Goal: Information Seeking & Learning: Learn about a topic

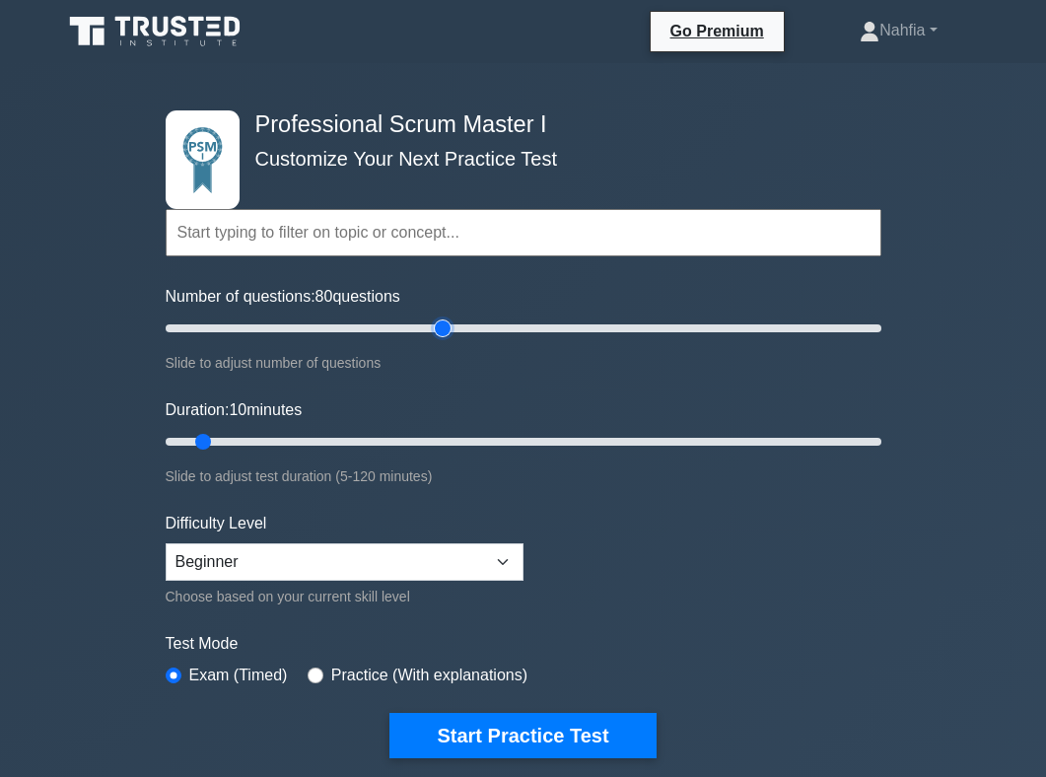
drag, startPoint x: 188, startPoint y: 331, endPoint x: 437, endPoint y: 341, distance: 248.6
type input "80"
click at [437, 340] on input "Number of questions: 80 questions" at bounding box center [524, 328] width 716 height 24
drag, startPoint x: 203, startPoint y: 439, endPoint x: 501, endPoint y: 452, distance: 298.0
type input "60"
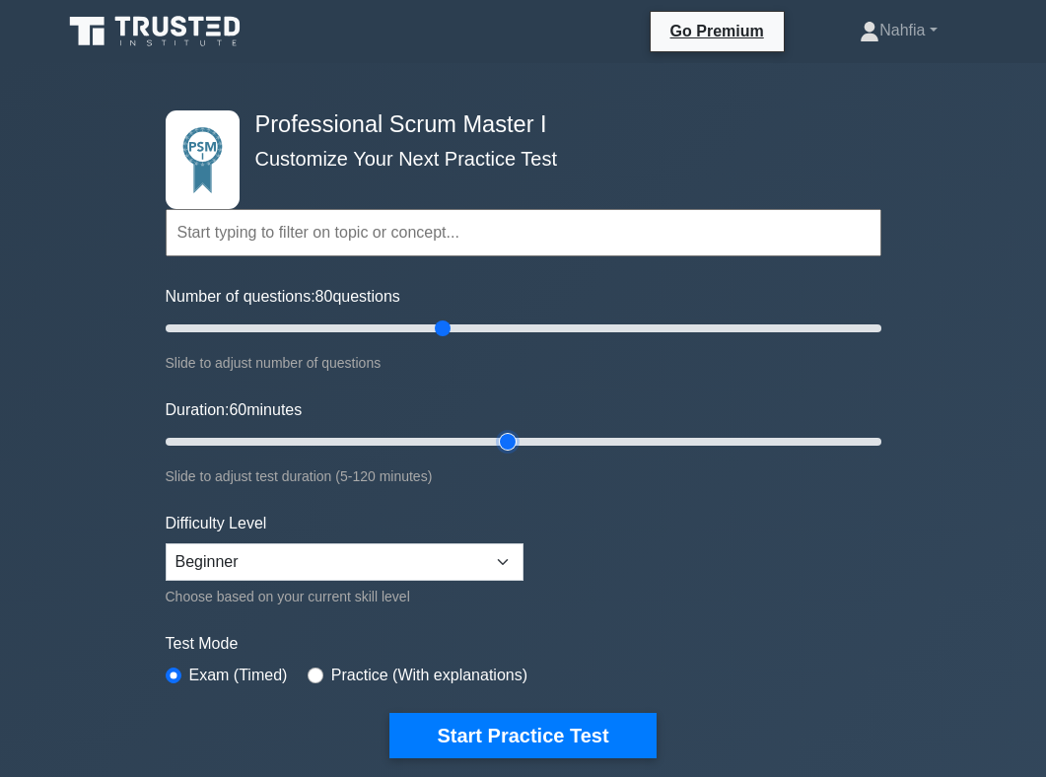
click at [501, 452] on input "Duration: 60 minutes" at bounding box center [524, 442] width 716 height 24
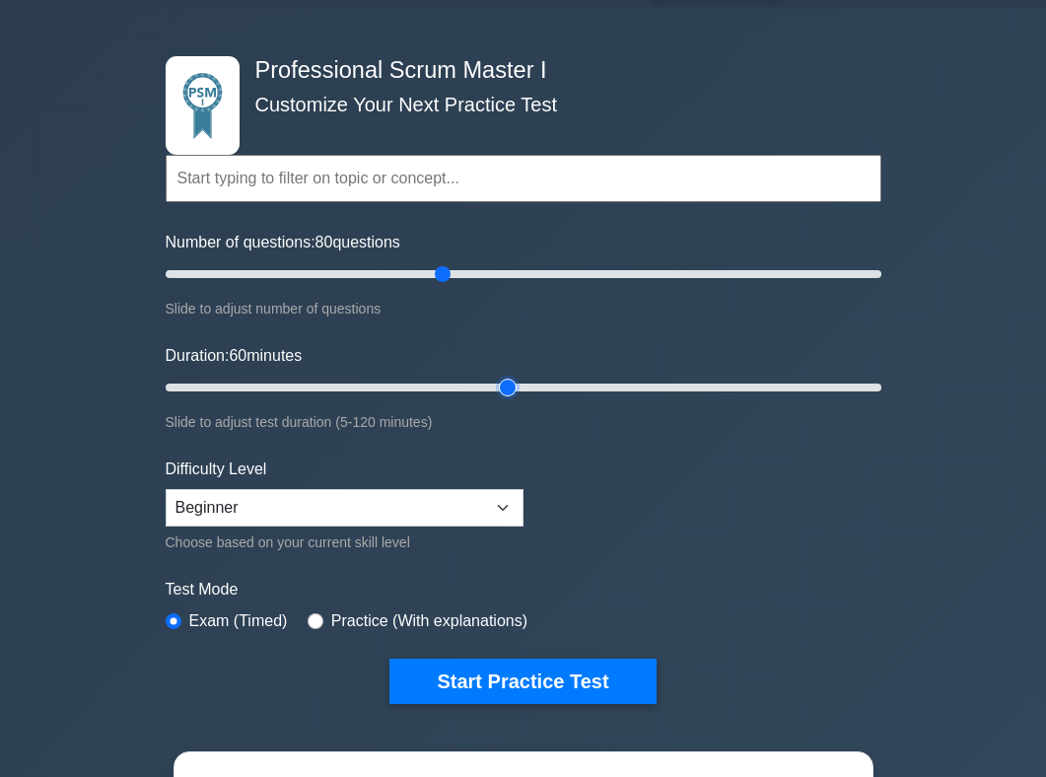
scroll to position [56, 0]
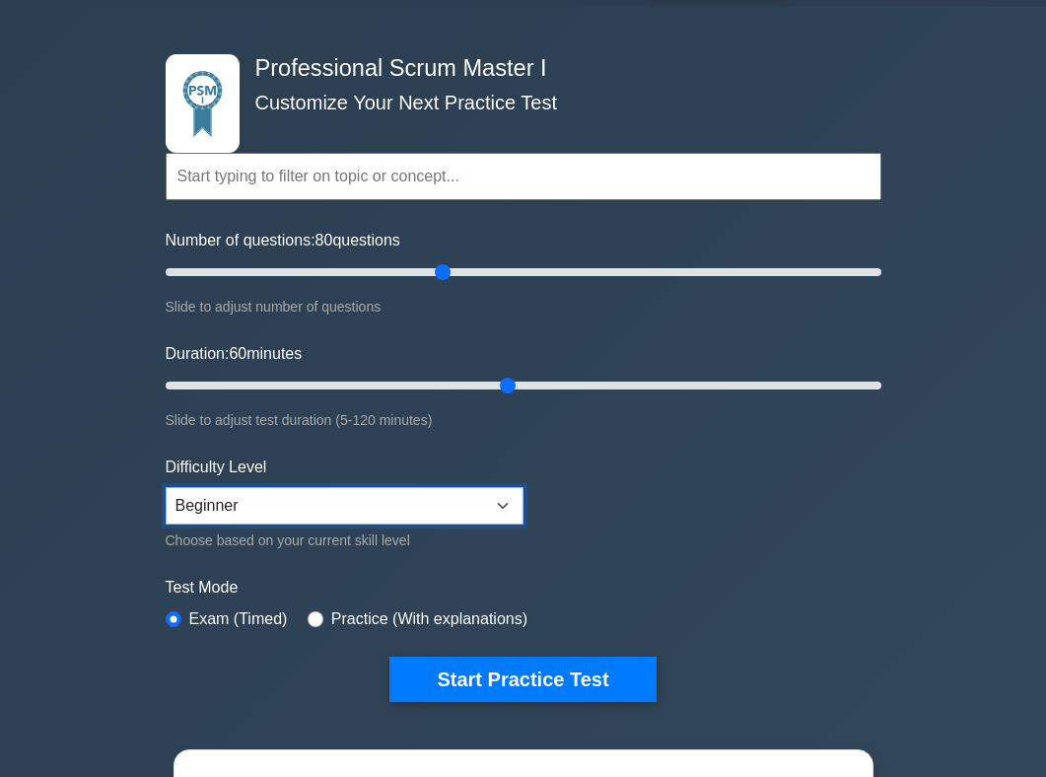
click at [460, 507] on select "Beginner Intermediate Expert" at bounding box center [345, 505] width 358 height 37
click at [166, 487] on select "Beginner Intermediate Expert" at bounding box center [345, 505] width 358 height 37
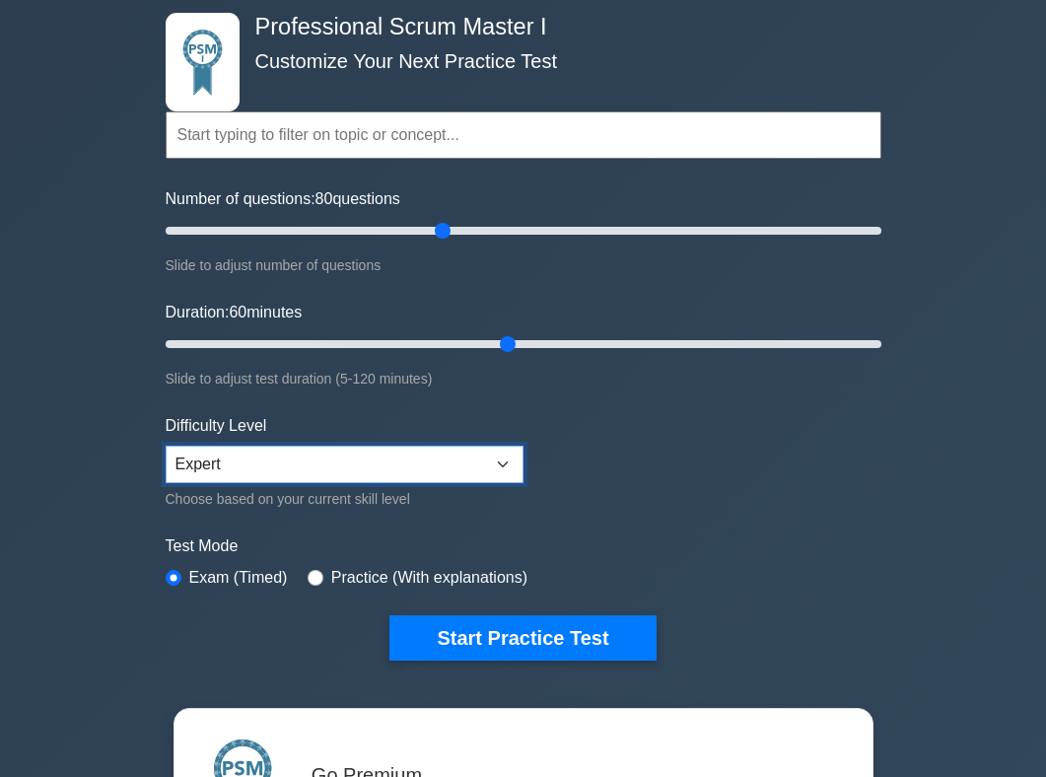
scroll to position [28, 0]
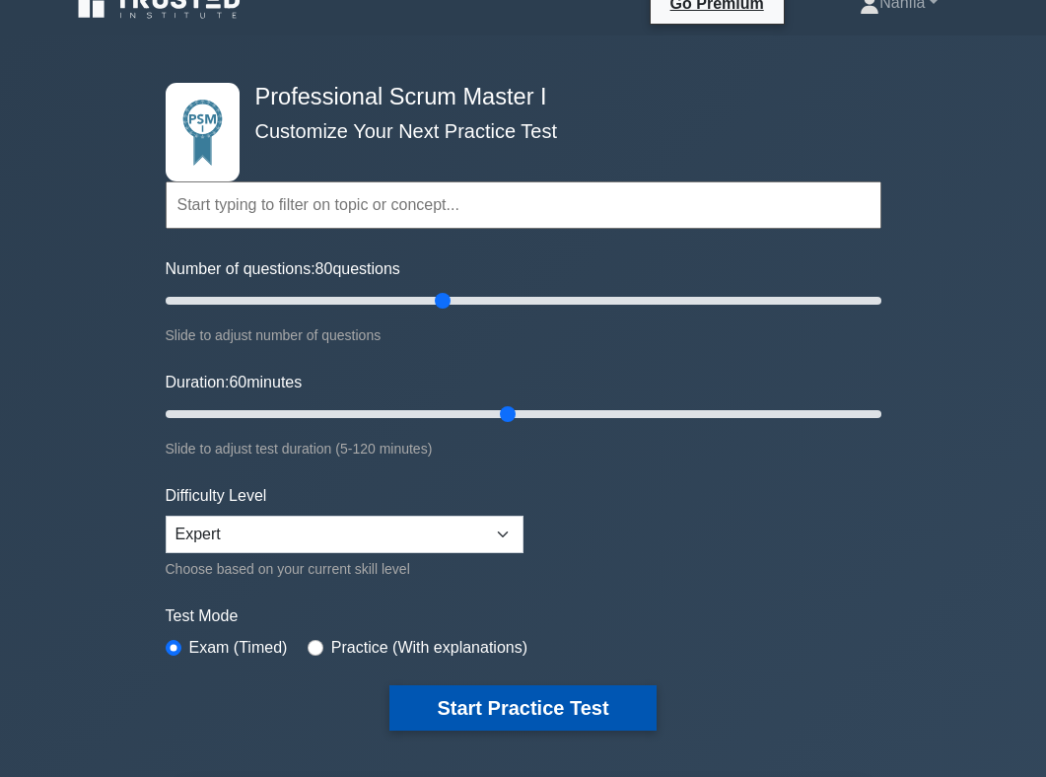
click at [562, 701] on button "Start Practice Test" at bounding box center [522, 707] width 266 height 45
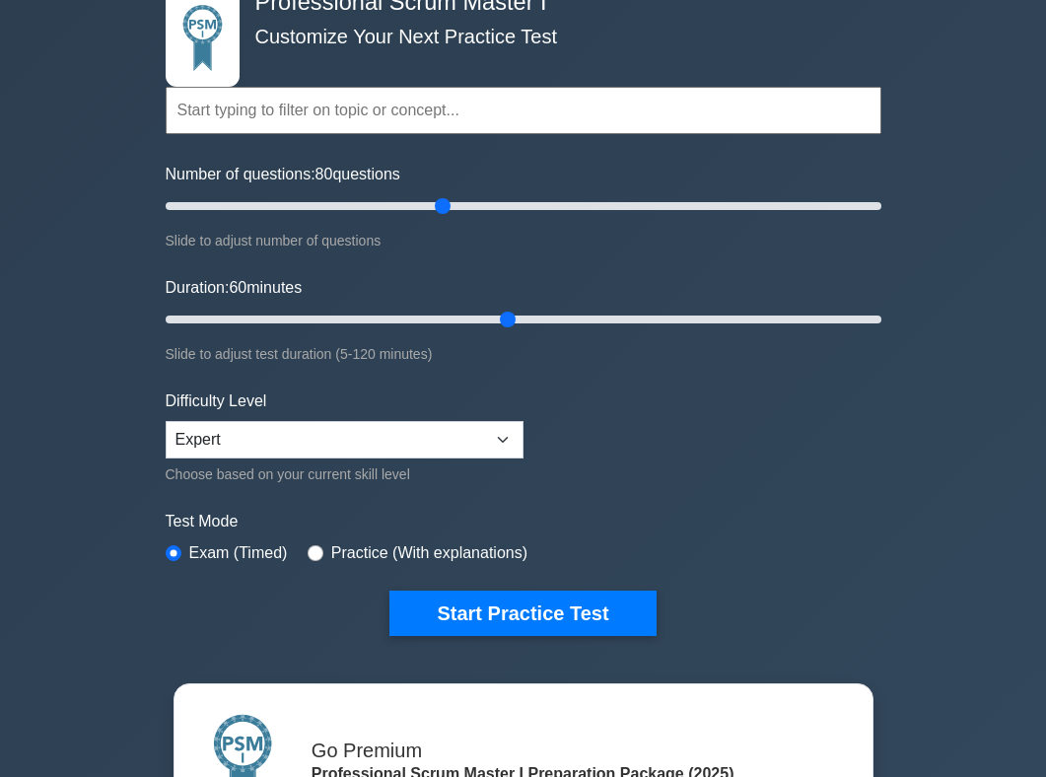
scroll to position [127, 0]
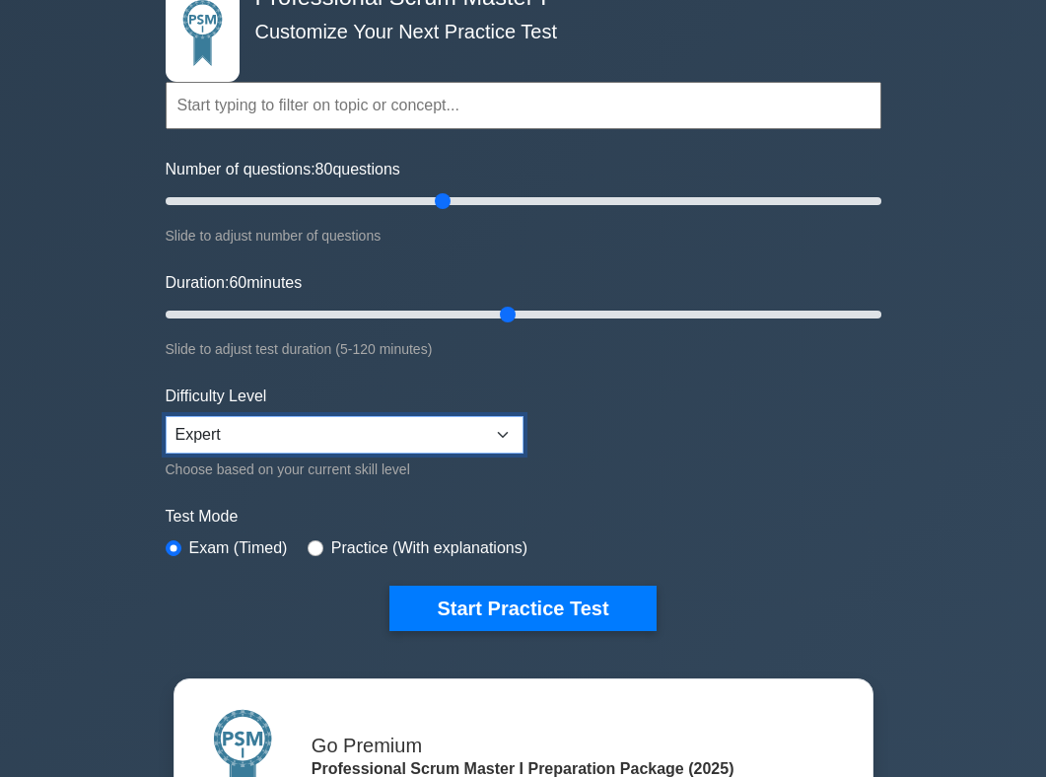
click at [451, 421] on select "Beginner Intermediate Expert" at bounding box center [345, 434] width 358 height 37
click at [166, 416] on select "Beginner Intermediate Expert" at bounding box center [345, 434] width 358 height 37
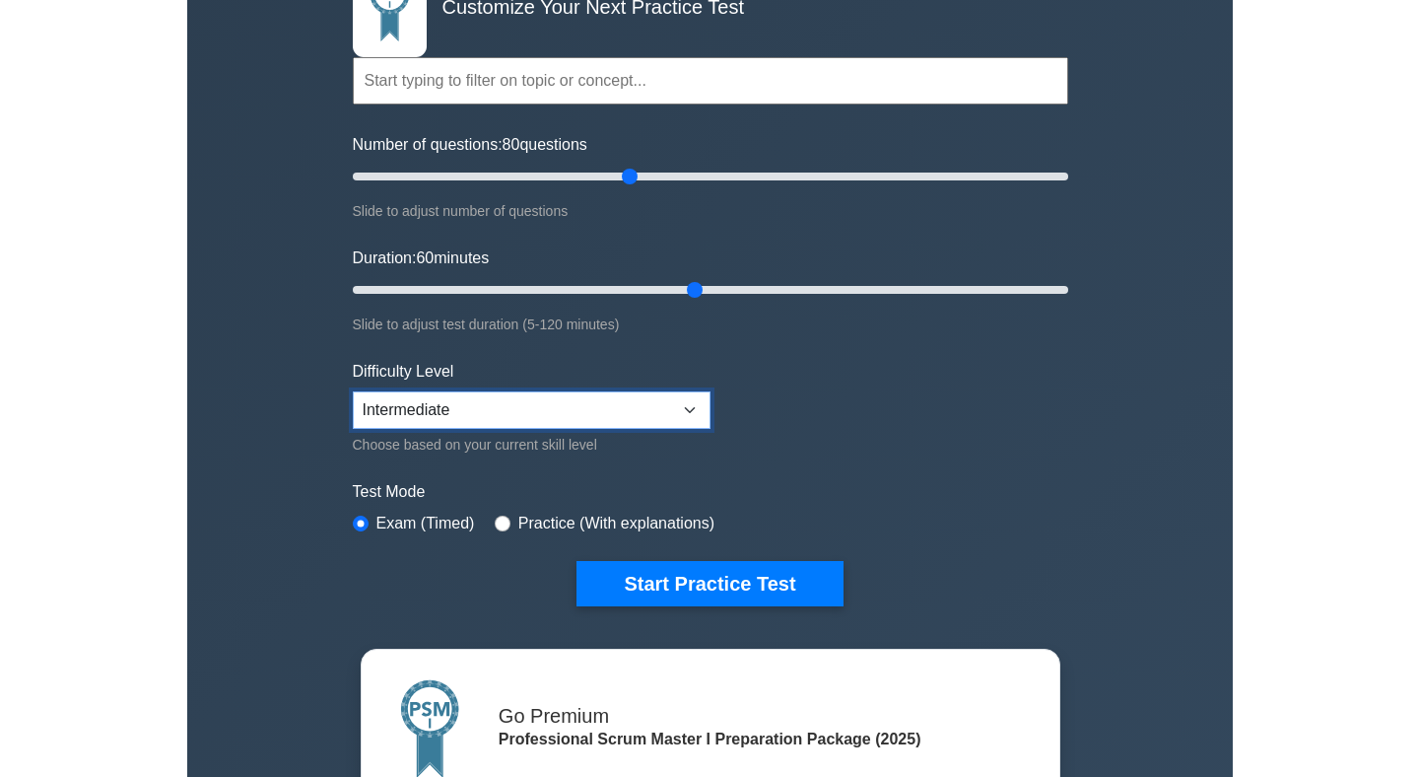
scroll to position [0, 0]
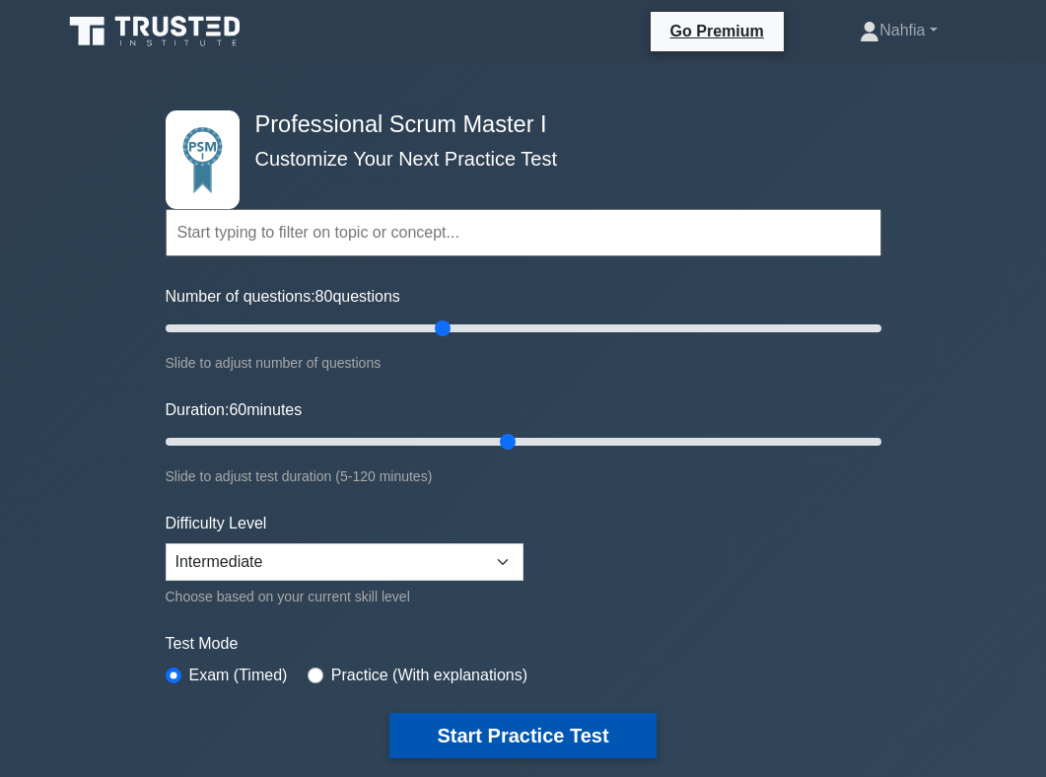
click at [538, 735] on button "Start Practice Test" at bounding box center [522, 735] width 266 height 45
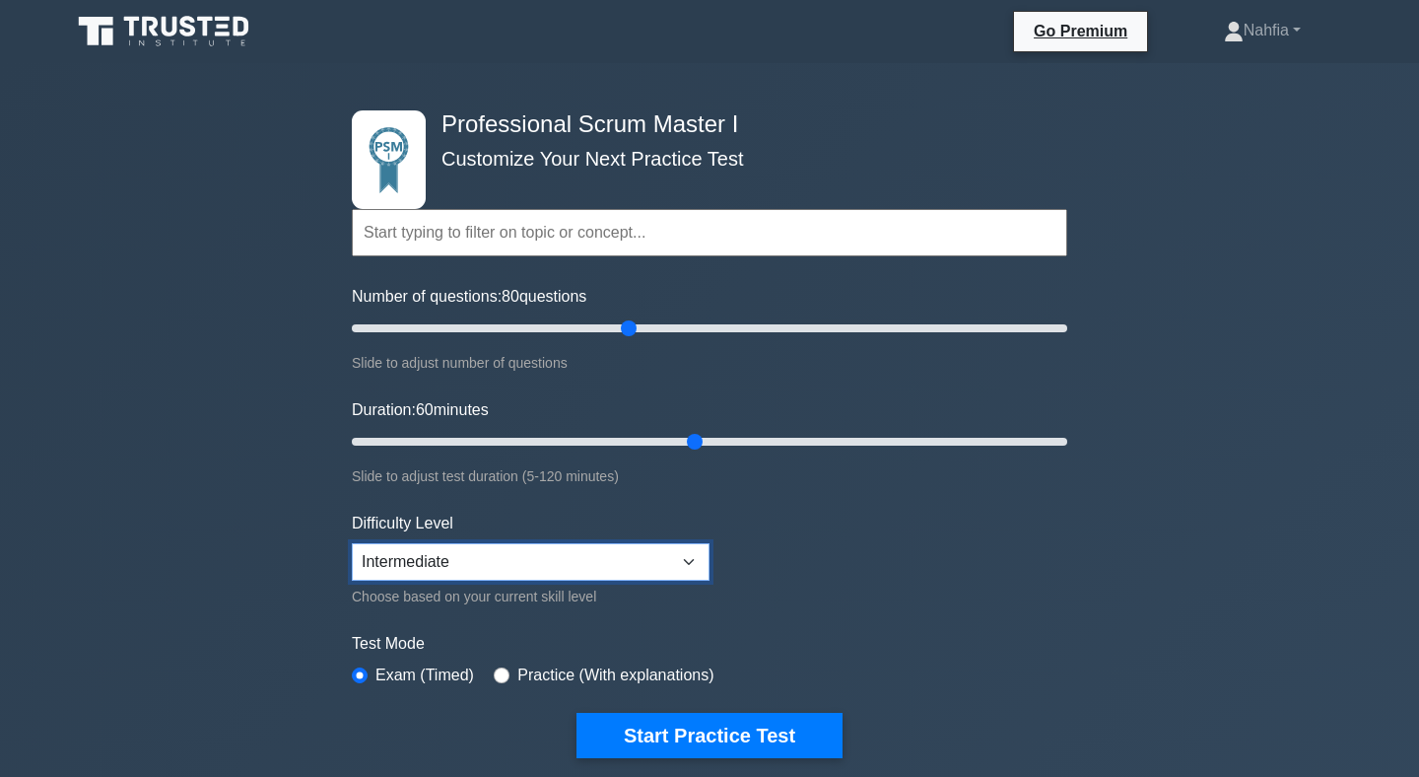
click at [539, 561] on select "Beginner Intermediate Expert" at bounding box center [531, 561] width 358 height 37
select select "beginner"
click at [352, 543] on select "Beginner Intermediate Expert" at bounding box center [531, 561] width 358 height 37
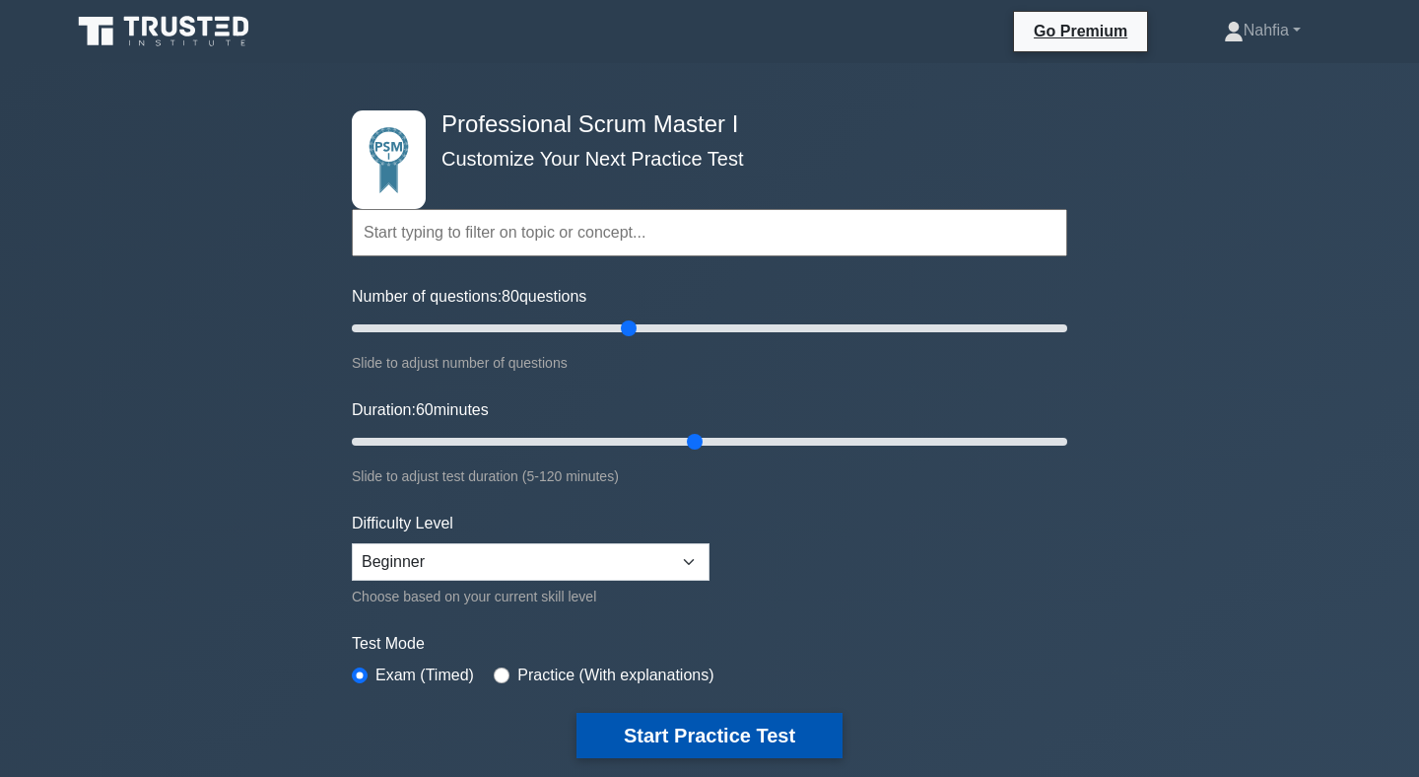
click at [736, 730] on button "Start Practice Test" at bounding box center [710, 735] width 266 height 45
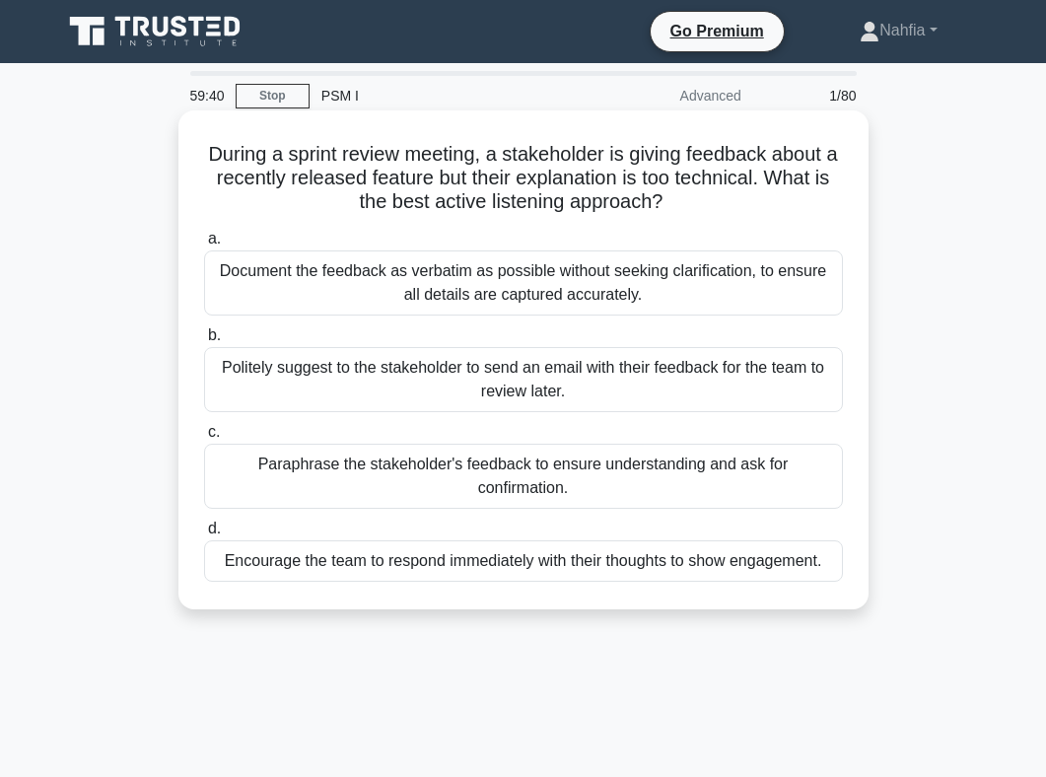
click at [670, 458] on div "Paraphrase the stakeholder's feedback to ensure understanding and ask for confi…" at bounding box center [523, 475] width 639 height 65
click at [204, 439] on input "c. Paraphrase the stakeholder's feedback to ensure understanding and ask for co…" at bounding box center [204, 432] width 0 height 13
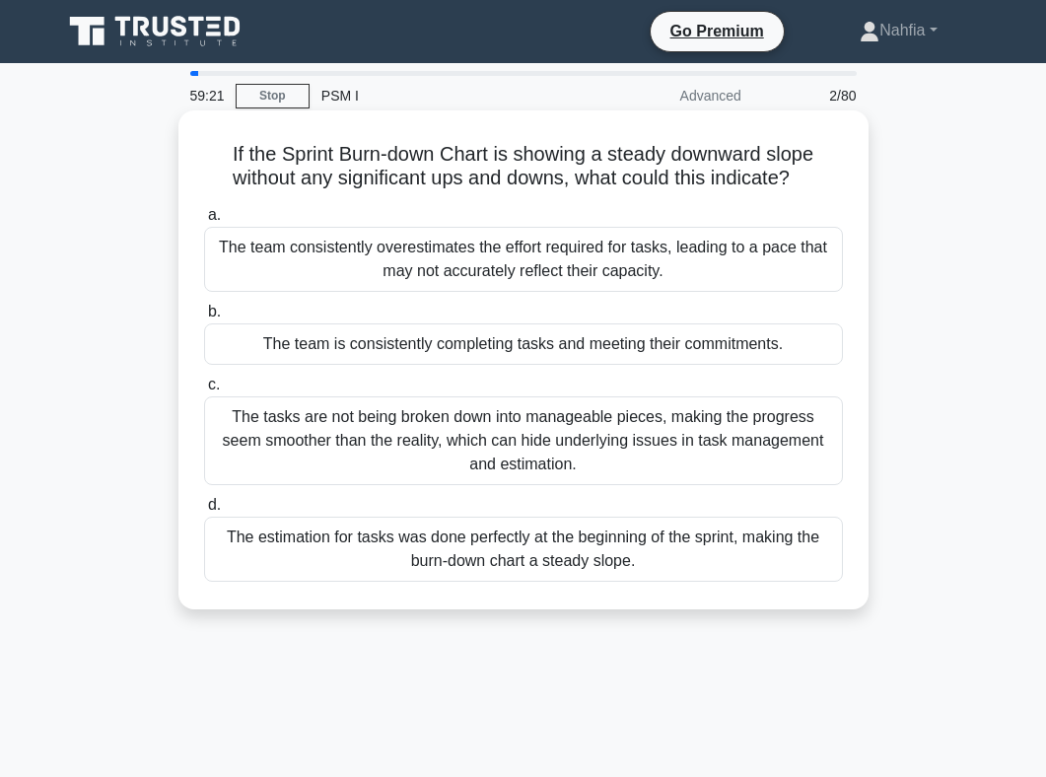
click at [669, 340] on div "The team is consistently completing tasks and meeting their commitments." at bounding box center [523, 343] width 639 height 41
click at [204, 318] on input "b. The team is consistently completing tasks and meeting their commitments." at bounding box center [204, 312] width 0 height 13
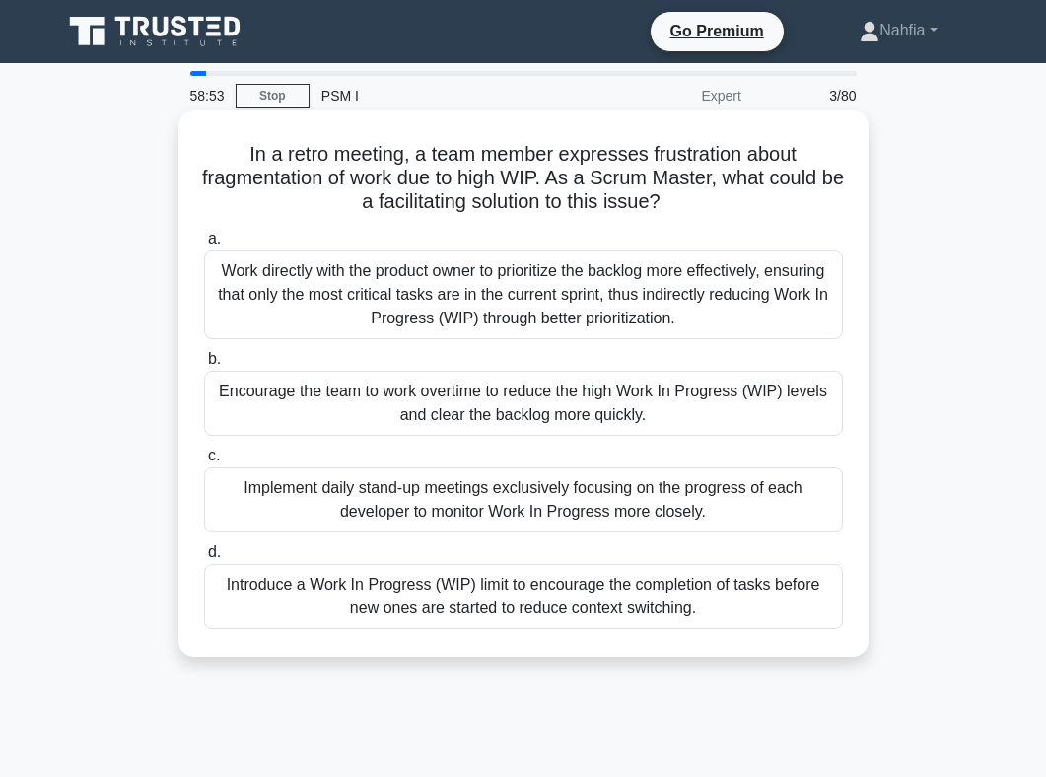
click at [784, 594] on div "Introduce a Work In Progress (WIP) limit to encourage the completion of tasks b…" at bounding box center [523, 596] width 639 height 65
click at [204, 559] on input "d. Introduce a Work In Progress (WIP) limit to encourage the completion of task…" at bounding box center [204, 552] width 0 height 13
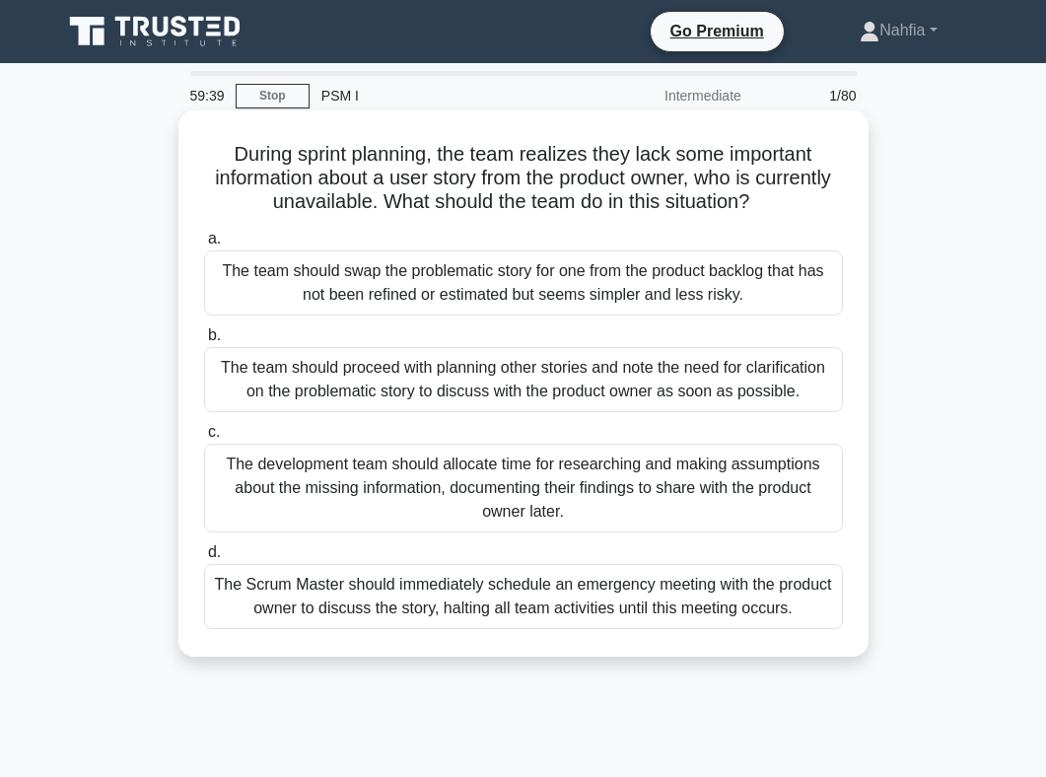
click at [625, 399] on div "The team should proceed with planning other stories and note the need for clari…" at bounding box center [523, 379] width 639 height 65
click at [204, 342] on input "b. The team should proceed with planning other stories and note the need for cl…" at bounding box center [204, 335] width 0 height 13
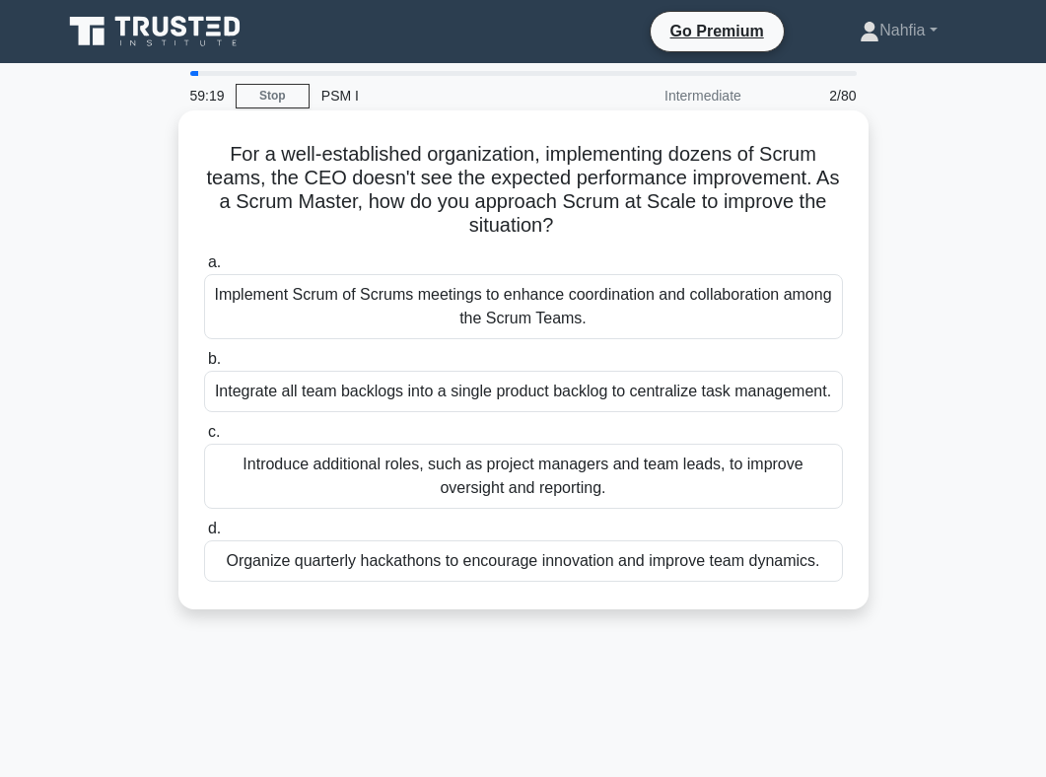
click at [587, 309] on div "Implement Scrum of Scrums meetings to enhance coordination and collaboration am…" at bounding box center [523, 306] width 639 height 65
click at [204, 269] on input "a. Implement Scrum of Scrums meetings to enhance coordination and collaboration…" at bounding box center [204, 262] width 0 height 13
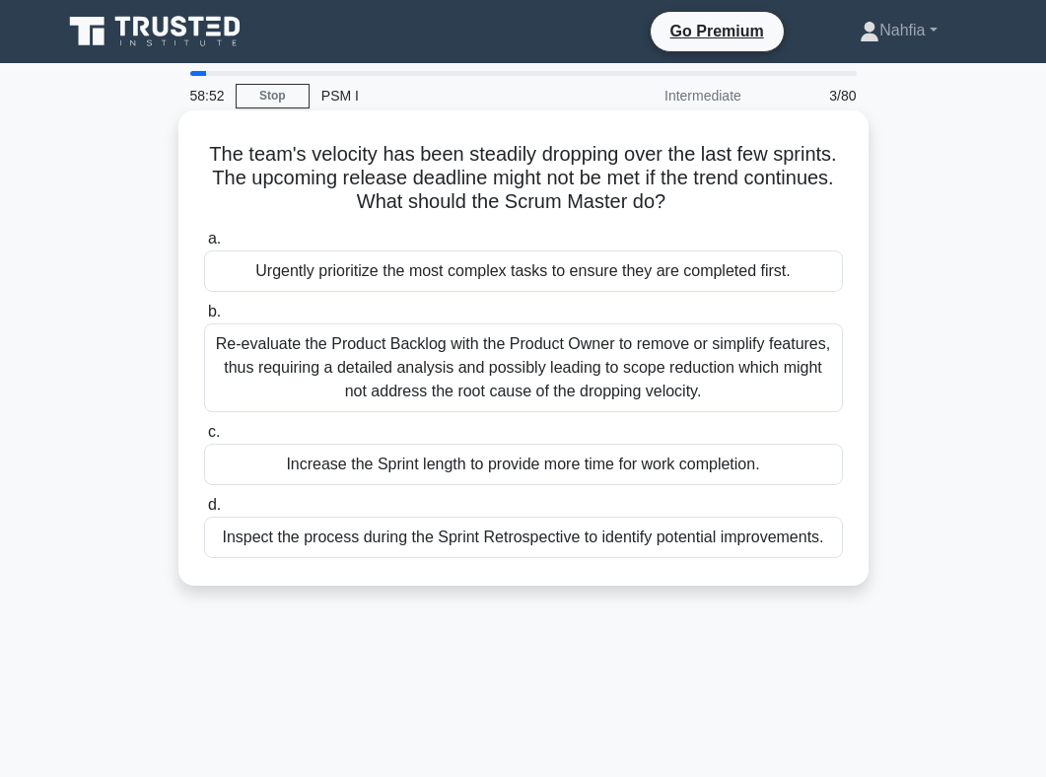
click at [498, 550] on div "Inspect the process during the Sprint Retrospective to identify potential impro…" at bounding box center [523, 536] width 639 height 41
click at [204, 511] on input "d. Inspect the process during the Sprint Retrospective to identify potential im…" at bounding box center [204, 505] width 0 height 13
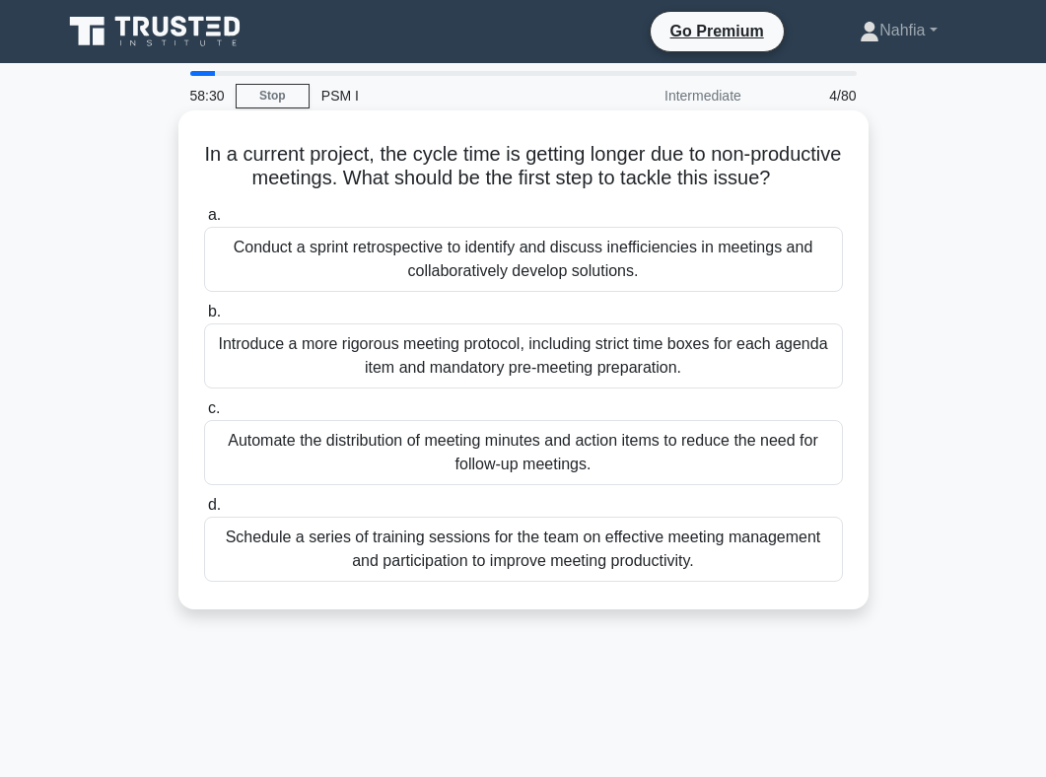
click at [455, 287] on div "Conduct a sprint retrospective to identify and discuss inefficiencies in meetin…" at bounding box center [523, 259] width 639 height 65
click at [204, 222] on input "a. Conduct a sprint retrospective to identify and discuss inefficiencies in mee…" at bounding box center [204, 215] width 0 height 13
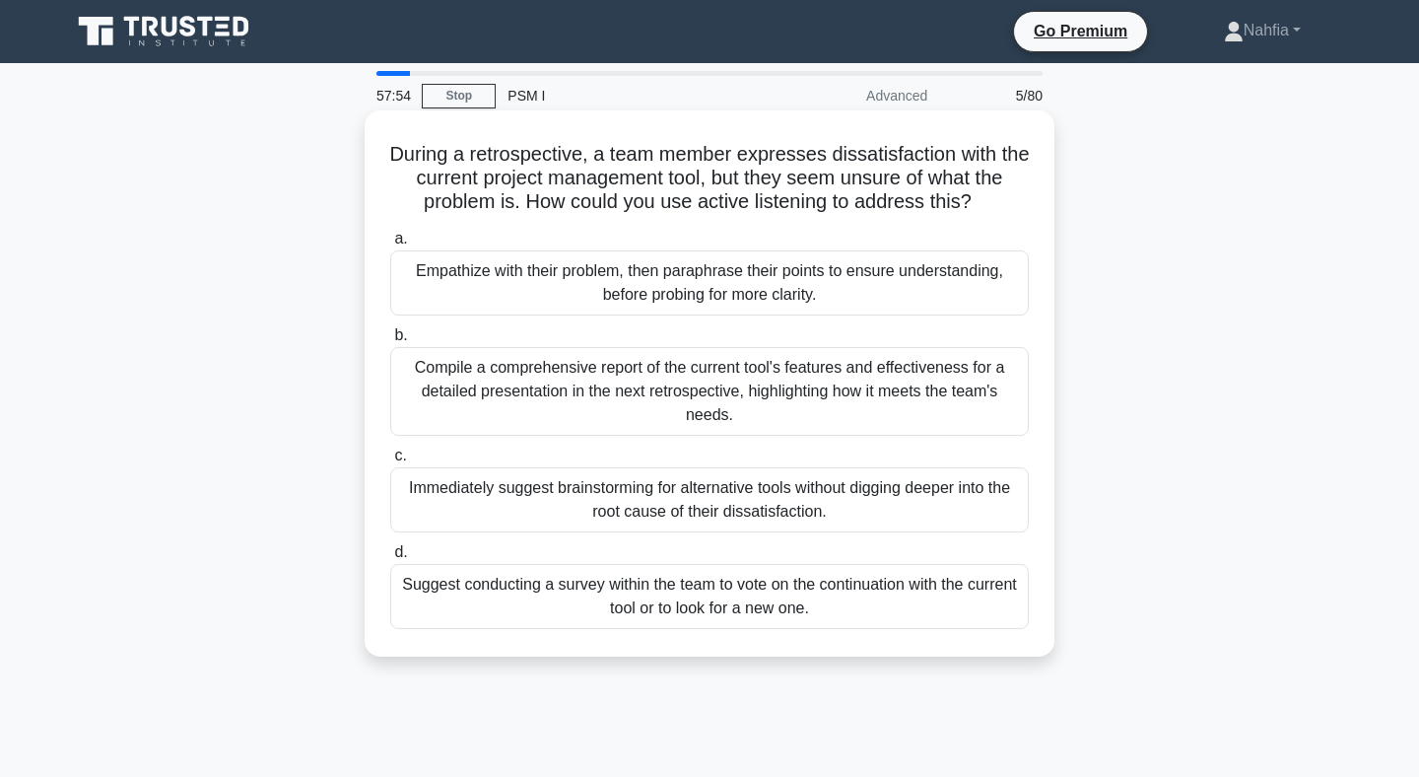
click at [759, 275] on div "Empathize with their problem, then paraphrase their points to ensure understand…" at bounding box center [709, 282] width 639 height 65
click at [390, 245] on input "a. Empathize with their problem, then paraphrase their points to ensure underst…" at bounding box center [390, 239] width 0 height 13
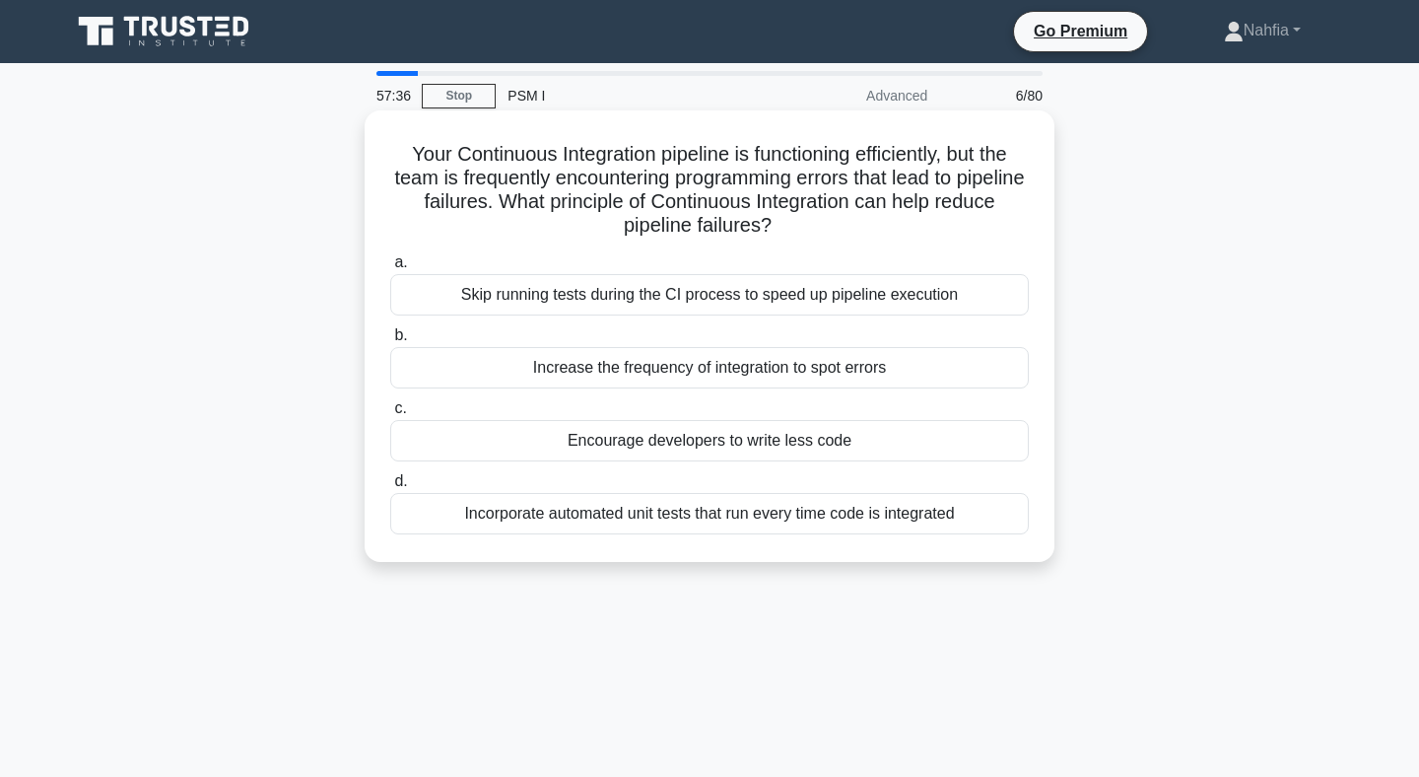
click at [738, 506] on div "Incorporate automated unit tests that run every time code is integrated" at bounding box center [709, 513] width 639 height 41
click at [390, 488] on input "d. Incorporate automated unit tests that run every time code is integrated" at bounding box center [390, 481] width 0 height 13
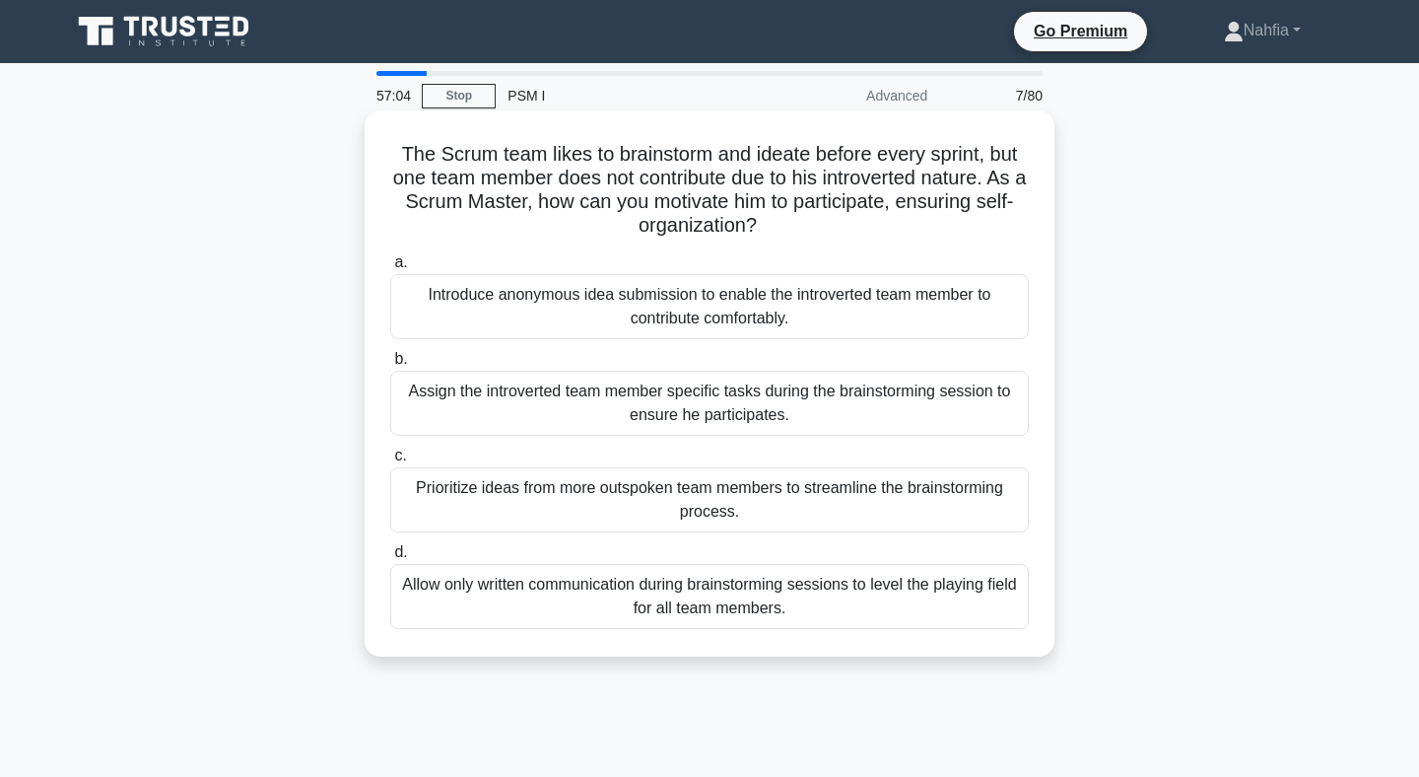
click at [865, 329] on div "Introduce anonymous idea submission to enable the introverted team member to co…" at bounding box center [709, 306] width 639 height 65
click at [390, 269] on input "a. Introduce anonymous idea submission to enable the introverted team member to…" at bounding box center [390, 262] width 0 height 13
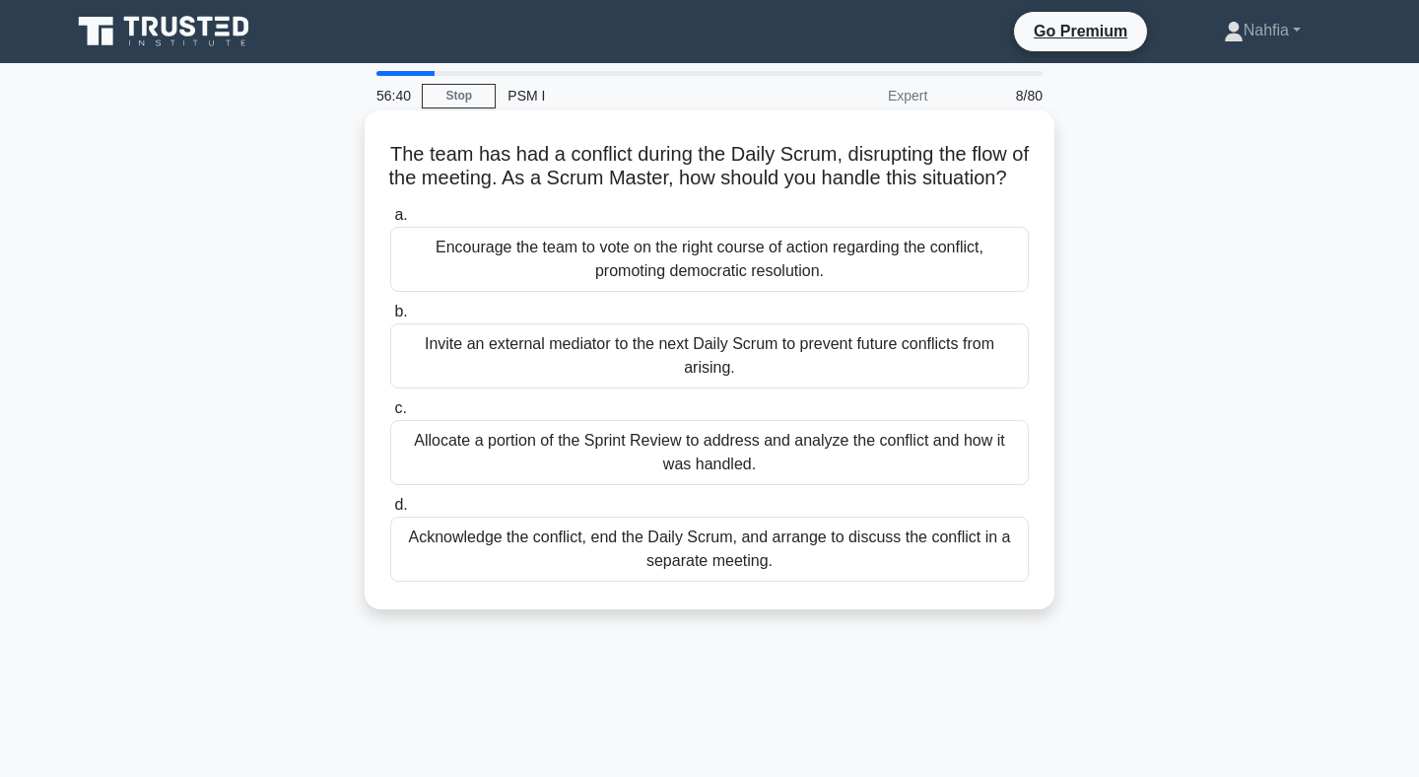
click at [839, 581] on div "Acknowledge the conflict, end the Daily Scrum, and arrange to discuss the confl…" at bounding box center [709, 548] width 639 height 65
click at [390, 511] on input "d. Acknowledge the conflict, end the Daily Scrum, and arrange to discuss the co…" at bounding box center [390, 505] width 0 height 13
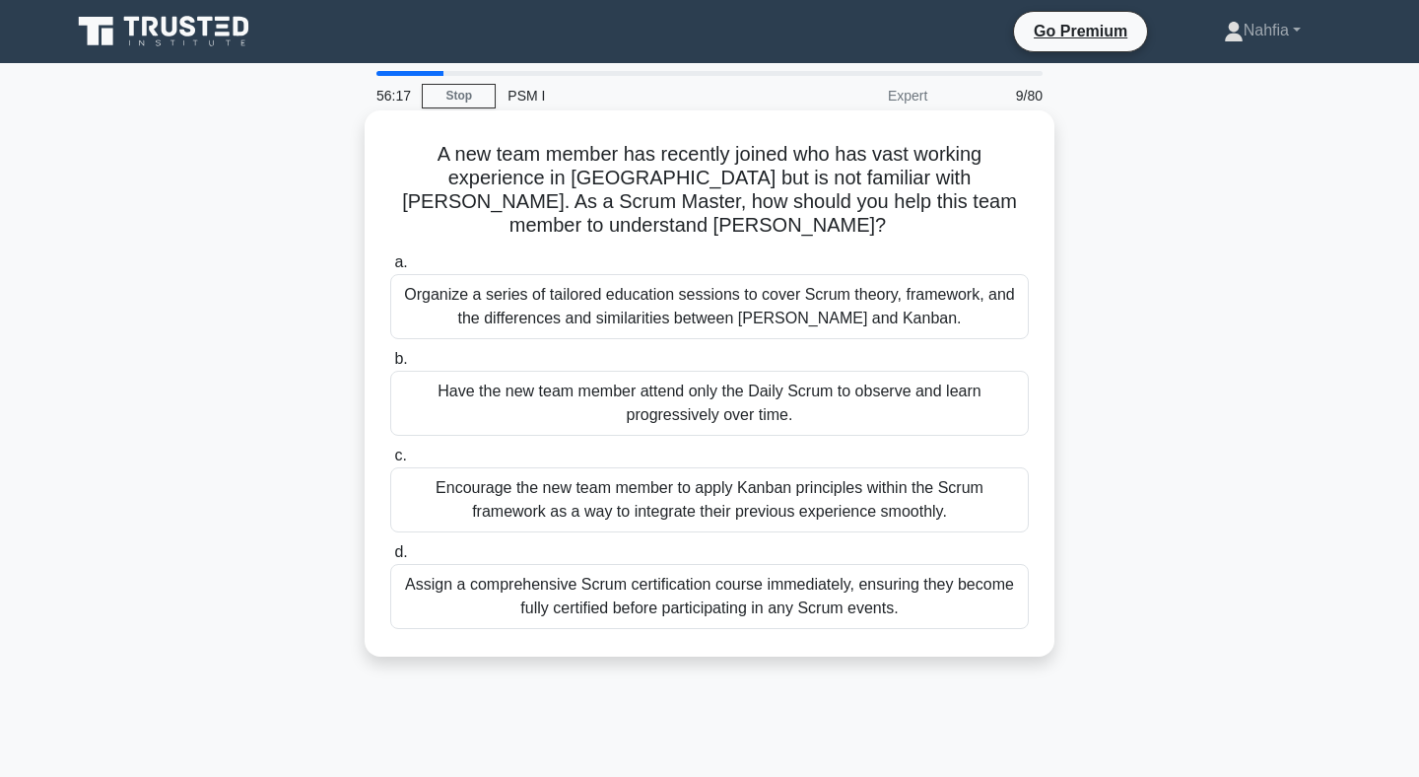
click at [825, 387] on div "Have the new team member attend only the Daily Scrum to observe and learn progr…" at bounding box center [709, 403] width 639 height 65
click at [390, 366] on input "b. Have the new team member attend only the Daily Scrum to observe and learn pr…" at bounding box center [390, 359] width 0 height 13
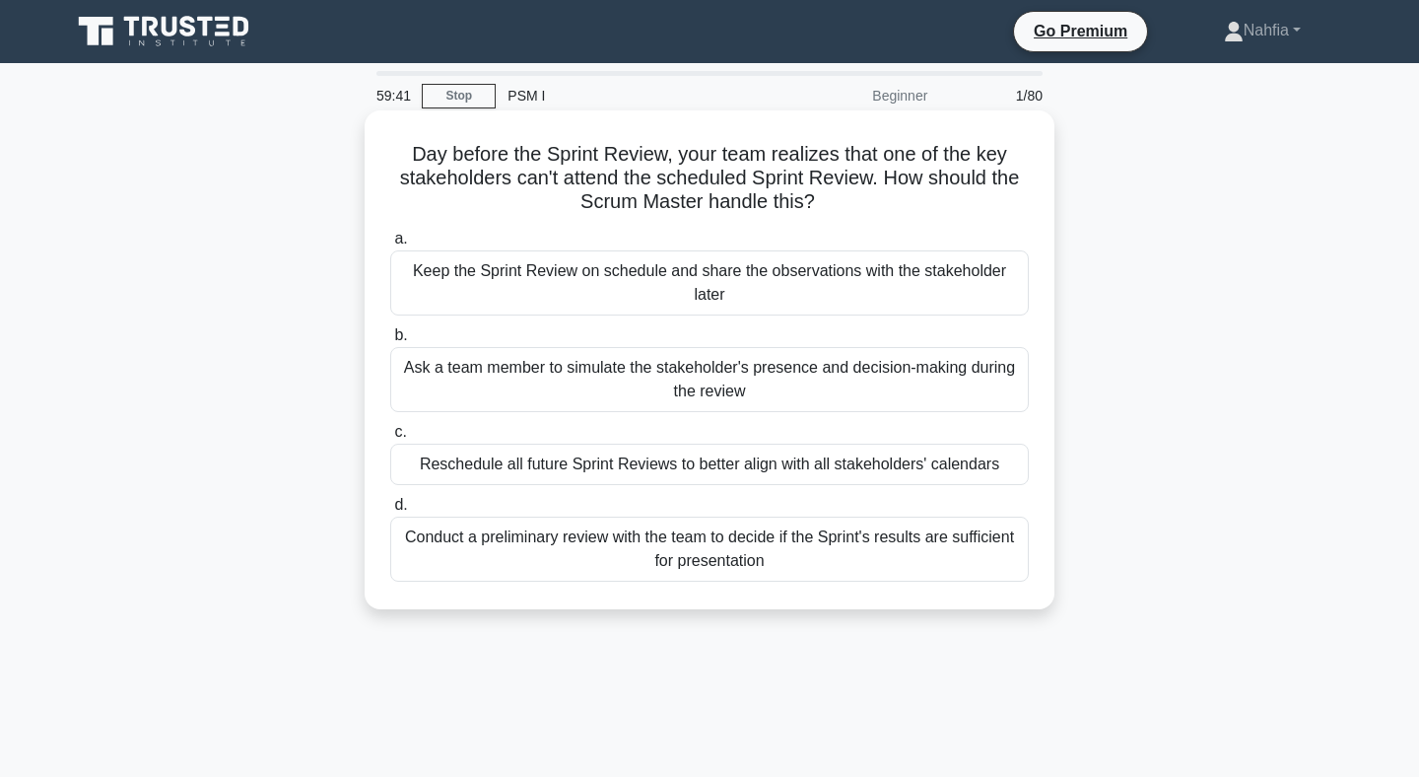
click at [859, 274] on div "Keep the Sprint Review on schedule and share the observations with the stakehol…" at bounding box center [709, 282] width 639 height 65
click at [390, 245] on input "a. Keep the Sprint Review on schedule and share the observations with the stake…" at bounding box center [390, 239] width 0 height 13
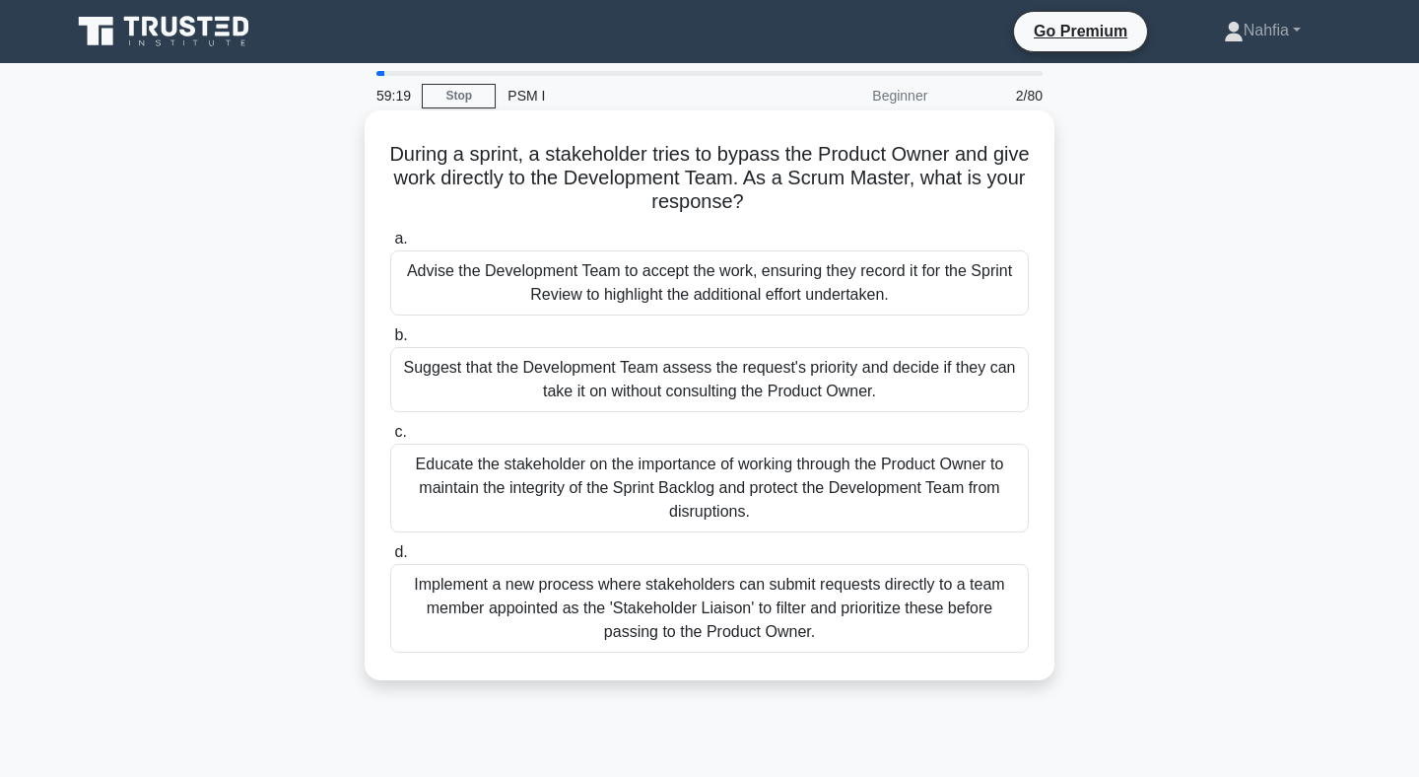
click at [840, 503] on div "Educate the stakeholder on the importance of working through the Product Owner …" at bounding box center [709, 487] width 639 height 89
click at [390, 439] on input "c. Educate the stakeholder on the importance of working through the Product Own…" at bounding box center [390, 432] width 0 height 13
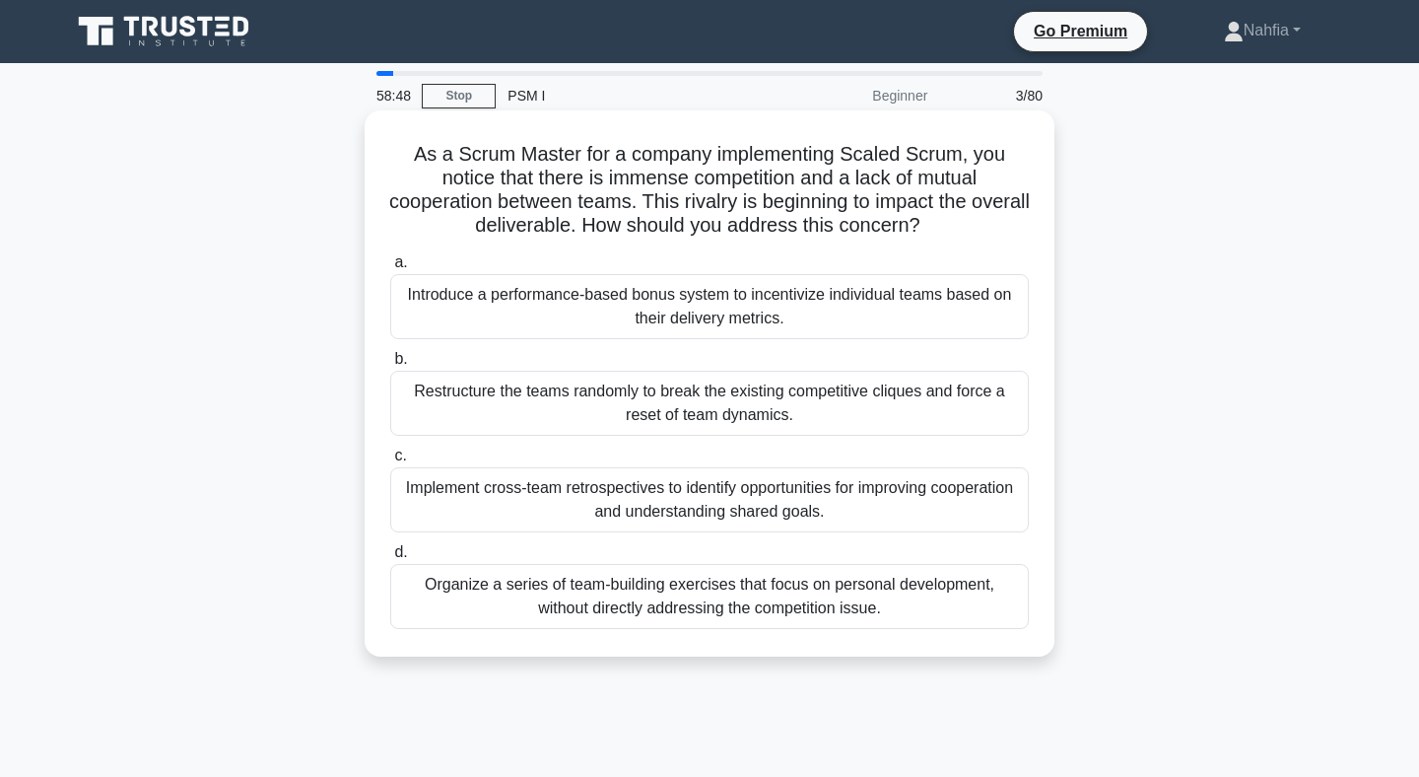
click at [840, 503] on div "Implement cross-team retrospectives to identify opportunities for improving coo…" at bounding box center [709, 499] width 639 height 65
click at [390, 462] on input "c. Implement cross-team retrospectives to identify opportunities for improving …" at bounding box center [390, 455] width 0 height 13
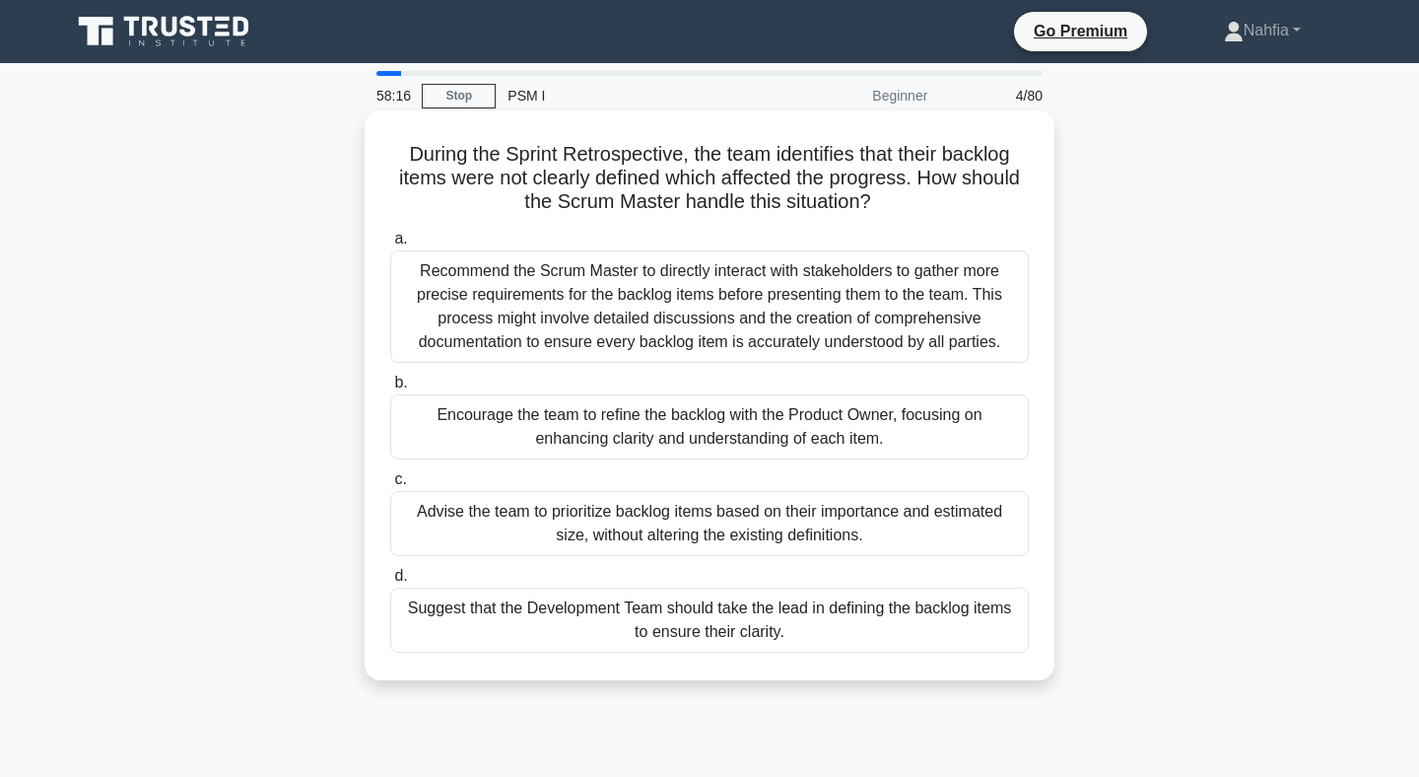
click at [816, 423] on div "Encourage the team to refine the backlog with the Product Owner, focusing on en…" at bounding box center [709, 426] width 639 height 65
click at [390, 389] on input "b. Encourage the team to refine the backlog with the Product Owner, focusing on…" at bounding box center [390, 382] width 0 height 13
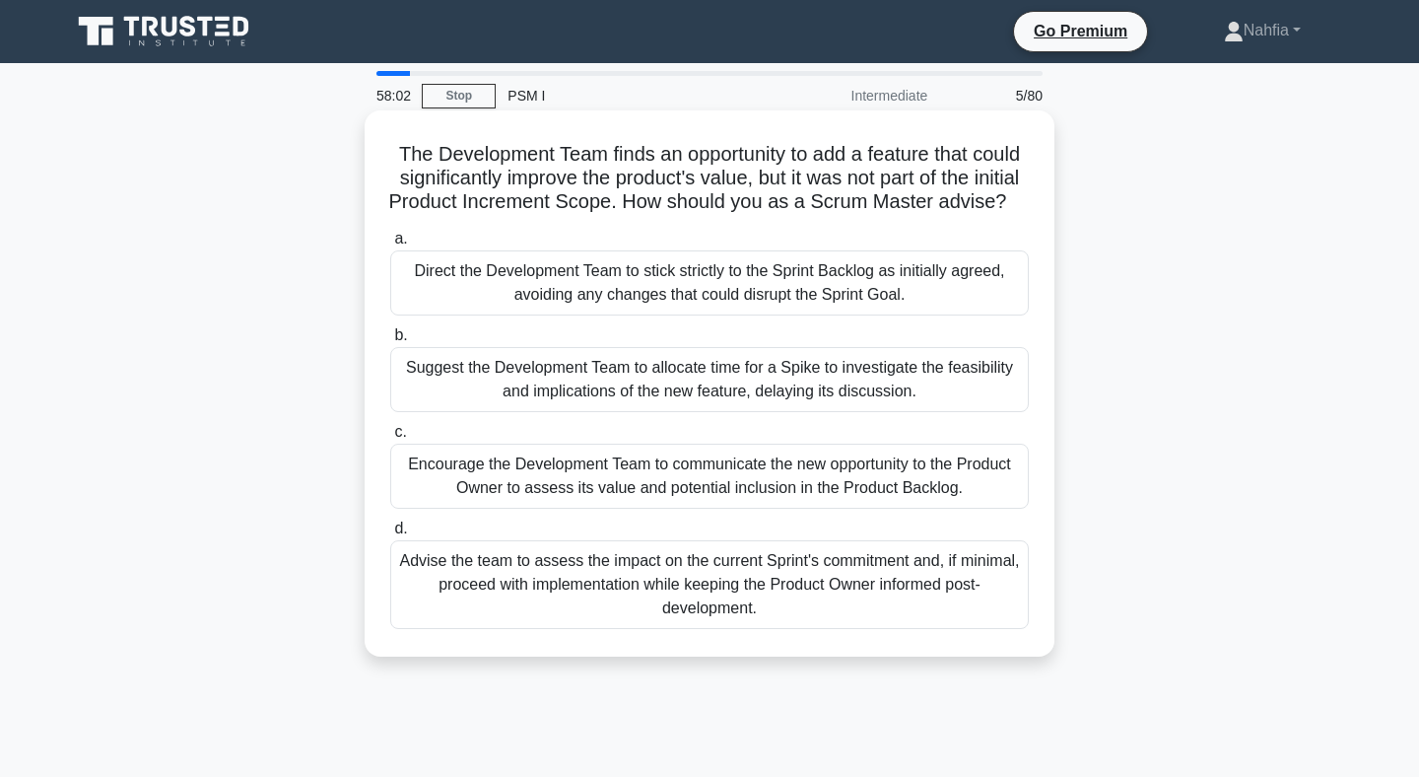
click at [565, 275] on div "Direct the Development Team to stick strictly to the Sprint Backlog as initiall…" at bounding box center [709, 282] width 639 height 65
click at [390, 245] on input "a. Direct the Development Team to stick strictly to the Sprint Backlog as initi…" at bounding box center [390, 239] width 0 height 13
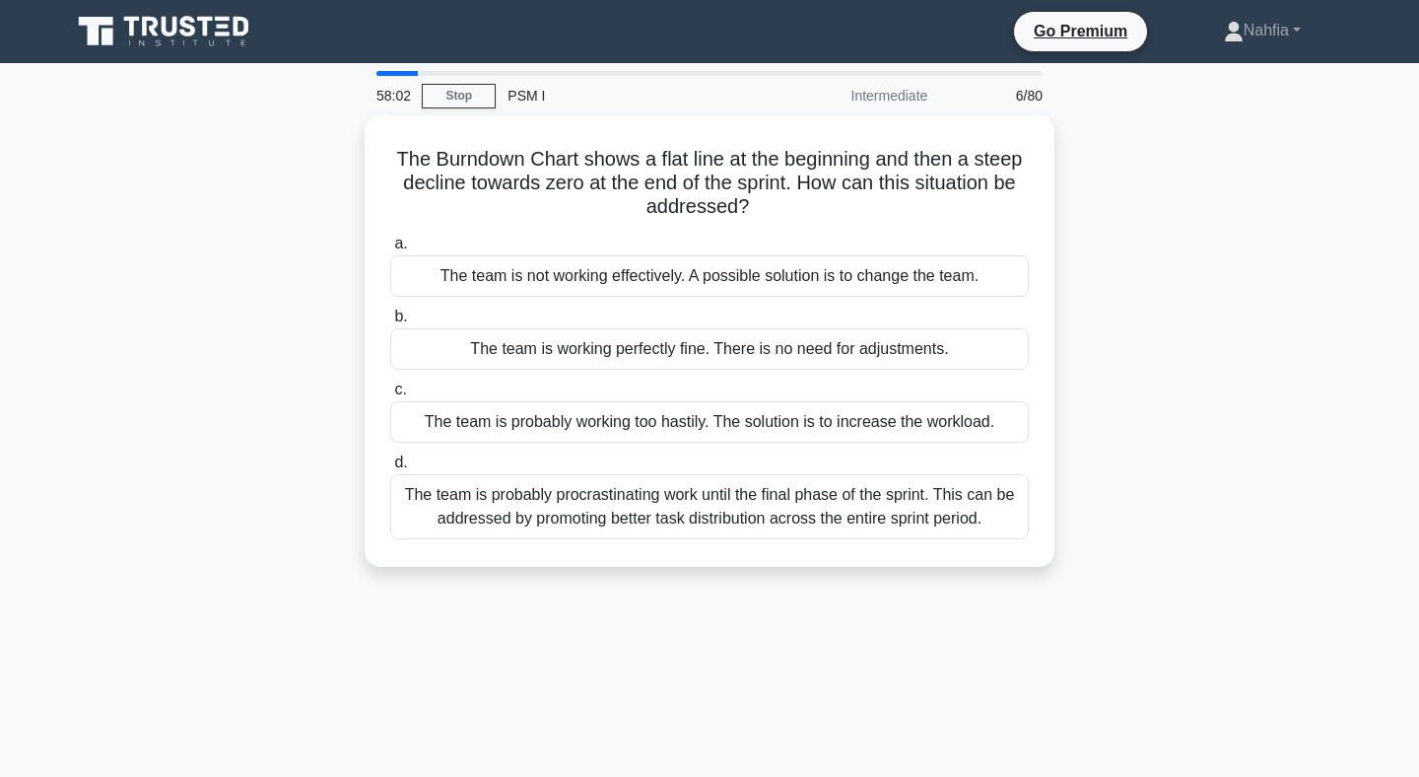
click at [565, 275] on div "The team is not working effectively. A possible solution is to change the team." at bounding box center [709, 275] width 639 height 41
click at [390, 250] on input "a. The team is not working effectively. A possible solution is to change the te…" at bounding box center [390, 244] width 0 height 13
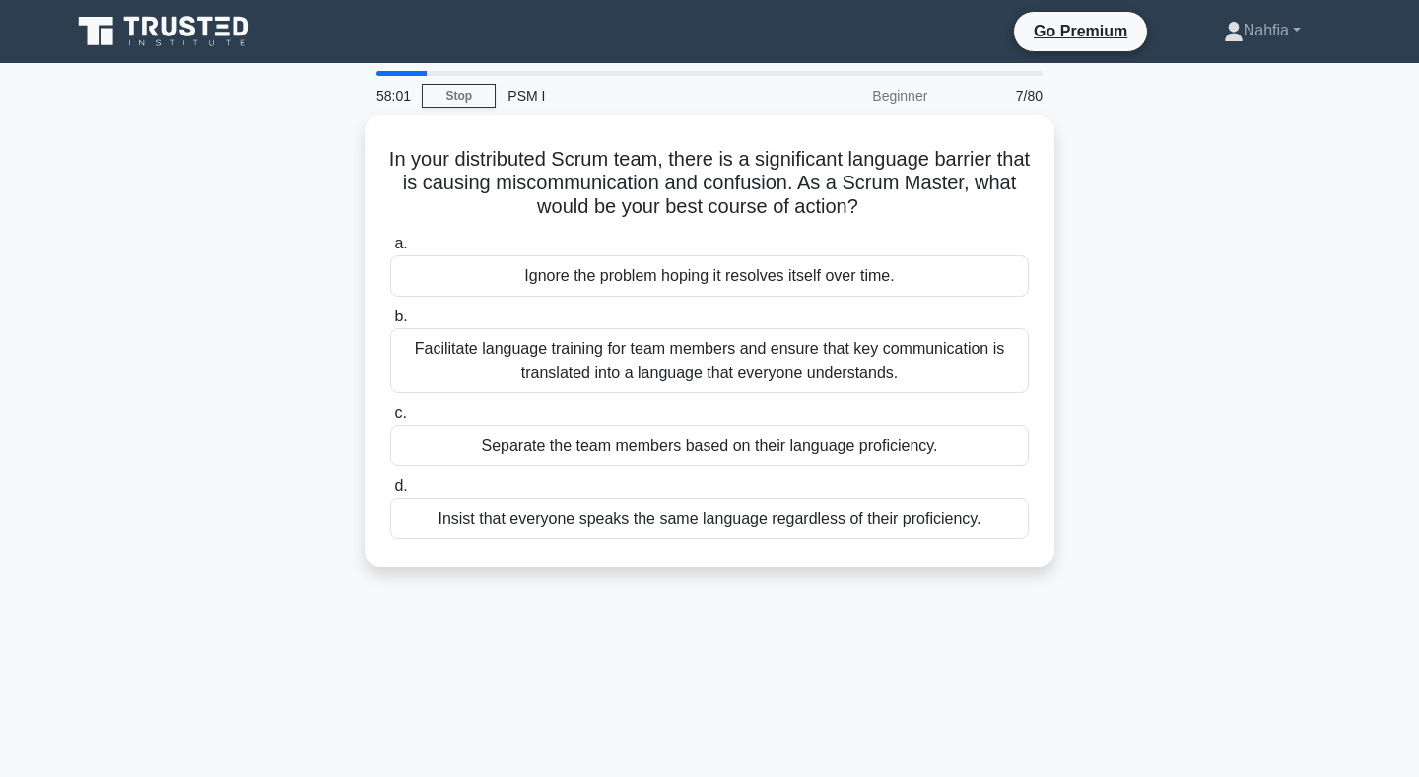
click at [565, 275] on div "Ignore the problem hoping it resolves itself over time." at bounding box center [709, 275] width 639 height 41
click at [390, 250] on input "a. Ignore the problem hoping it resolves itself over time." at bounding box center [390, 244] width 0 height 13
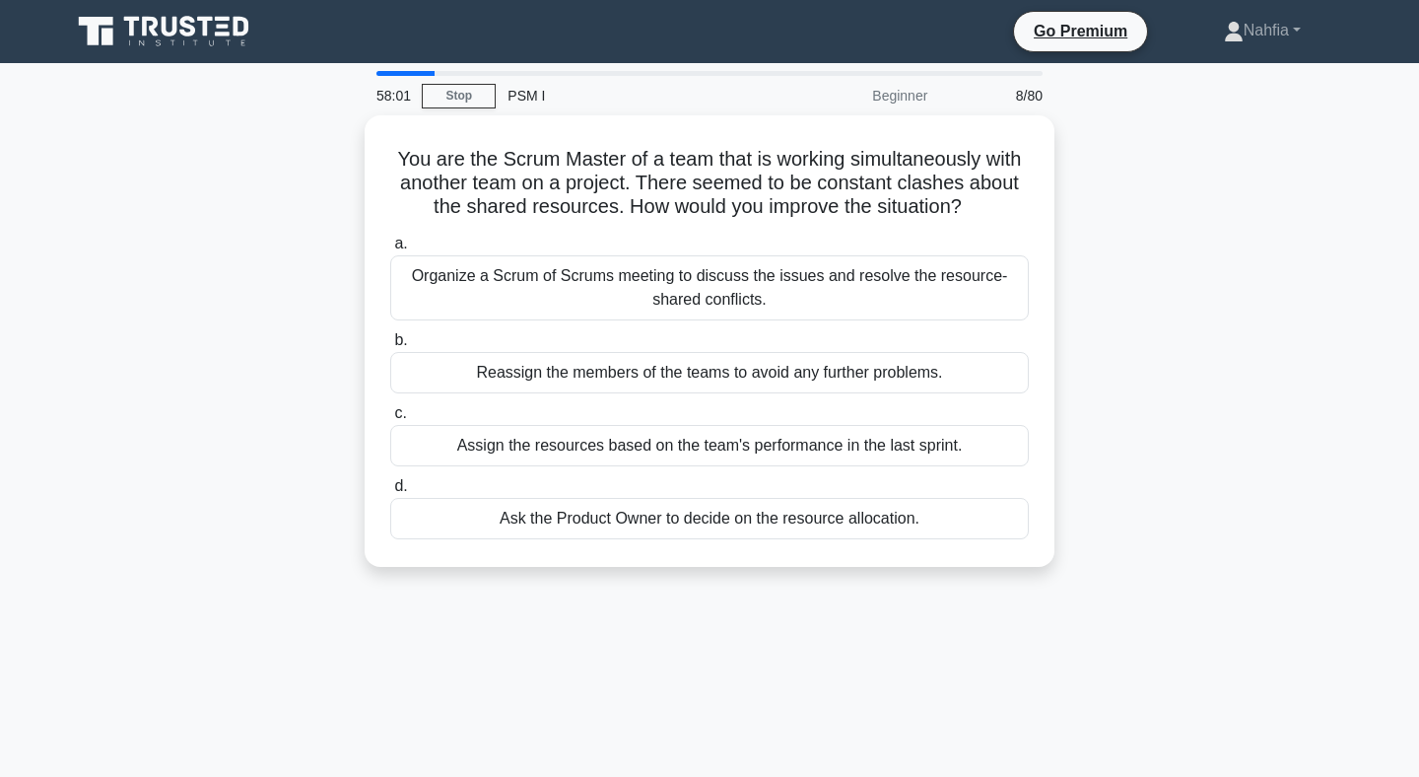
click at [565, 275] on div "Organize a Scrum of Scrums meeting to discuss the issues and resolve the resour…" at bounding box center [709, 287] width 639 height 65
click at [390, 250] on input "a. Organize a Scrum of Scrums meeting to discuss the issues and resolve the res…" at bounding box center [390, 244] width 0 height 13
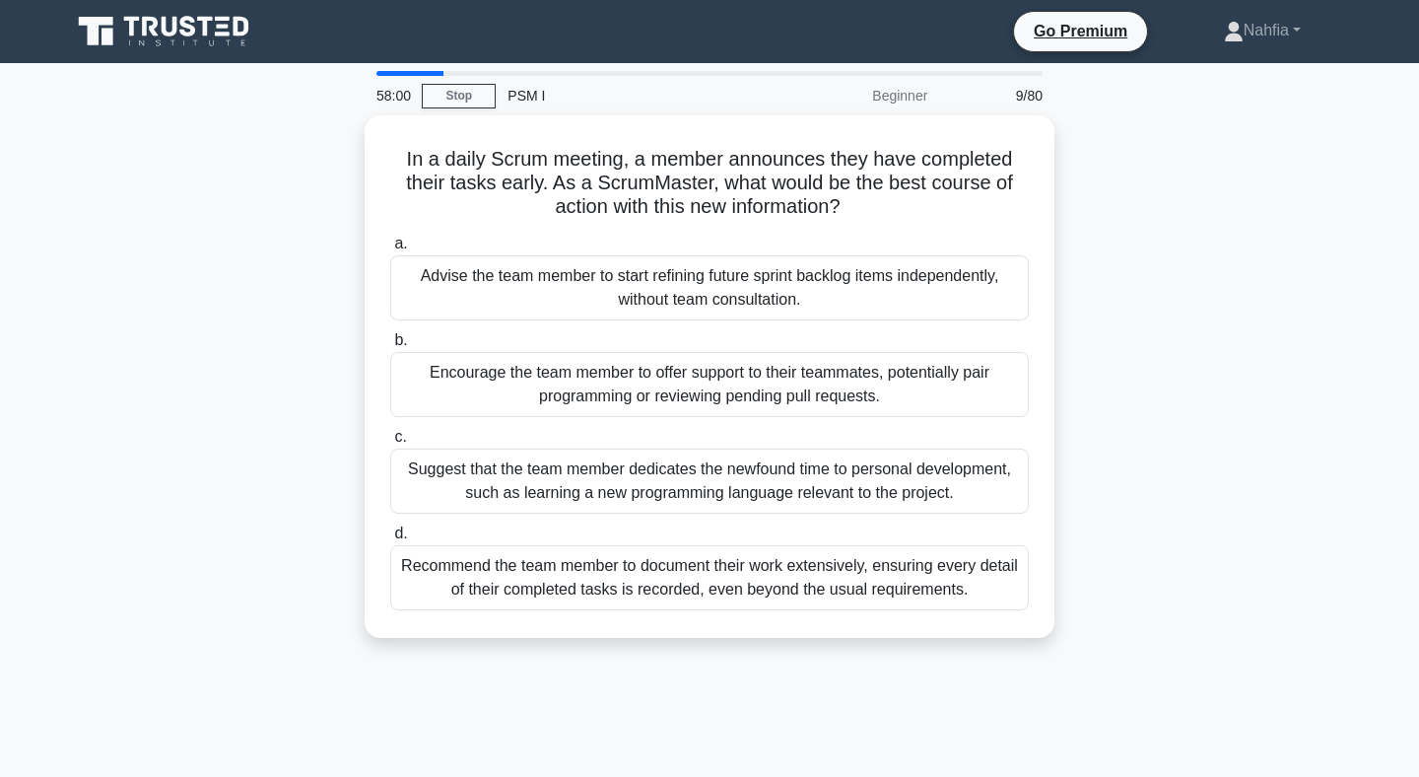
click at [565, 275] on div "Advise the team member to start refining future sprint backlog items independen…" at bounding box center [709, 287] width 639 height 65
click at [390, 250] on input "a. Advise the team member to start refining future sprint backlog items indepen…" at bounding box center [390, 244] width 0 height 13
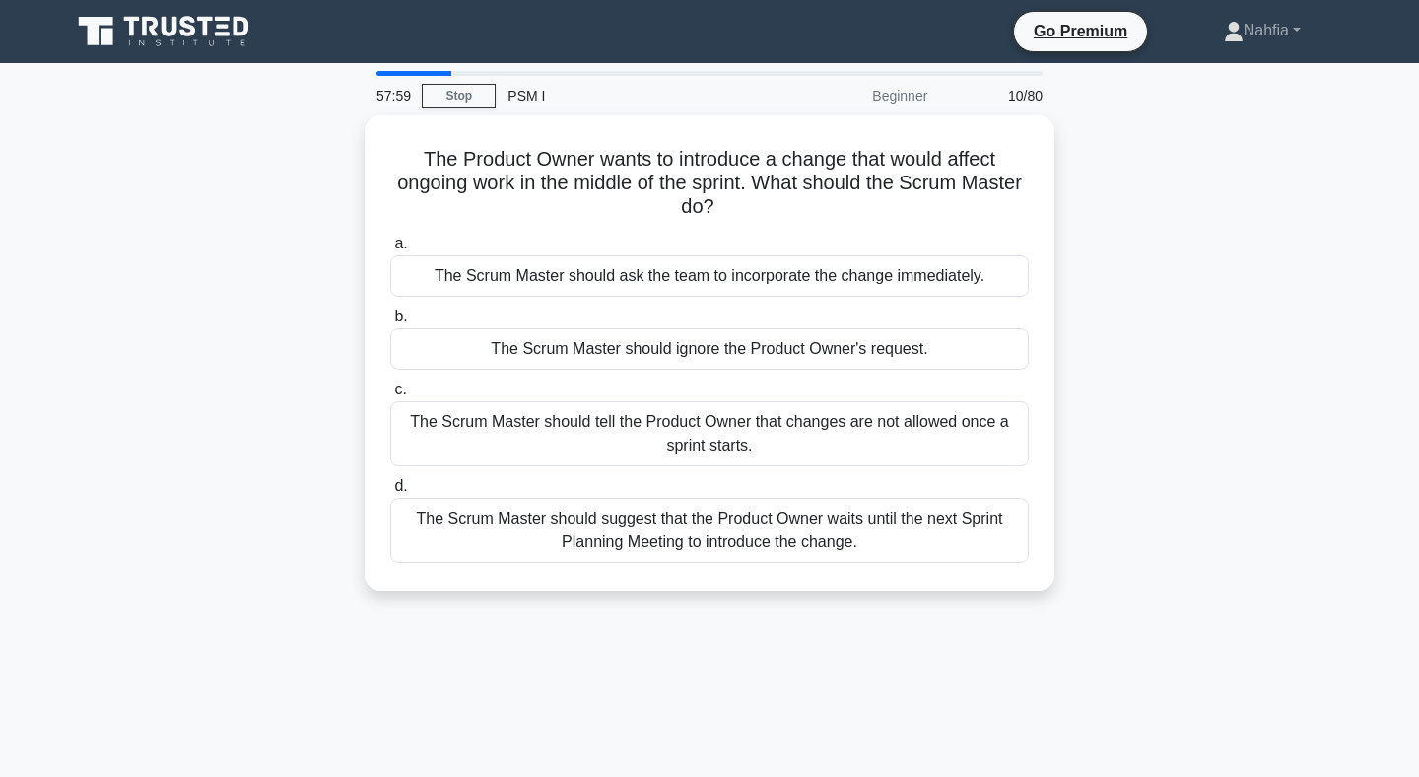
click at [565, 275] on div "The Scrum Master should ask the team to incorporate the change immediately." at bounding box center [709, 275] width 639 height 41
click at [390, 250] on input "a. The Scrum Master should ask the team to incorporate the change immediately." at bounding box center [390, 244] width 0 height 13
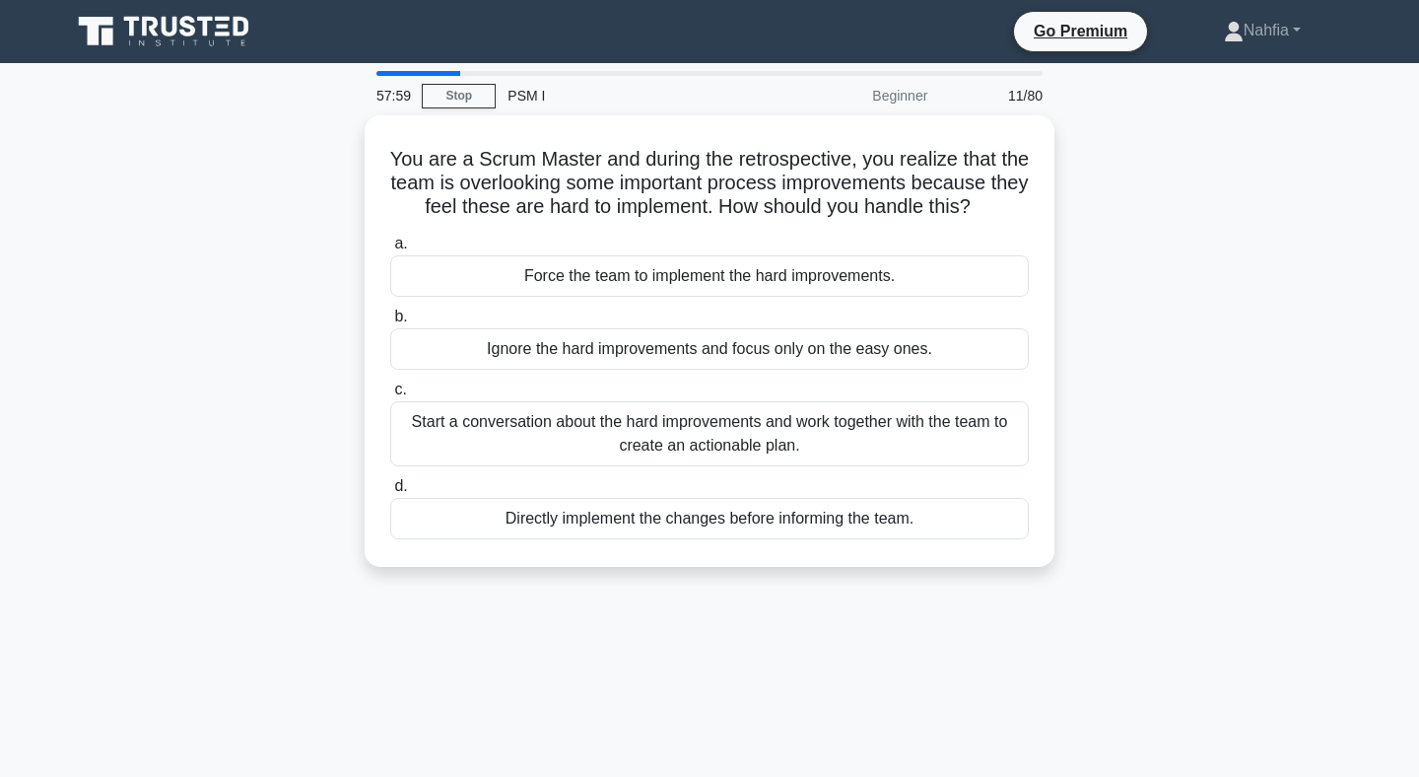
click at [565, 275] on div "Force the team to implement the hard improvements." at bounding box center [709, 275] width 639 height 41
click at [390, 250] on input "a. Force the team to implement the hard improvements." at bounding box center [390, 244] width 0 height 13
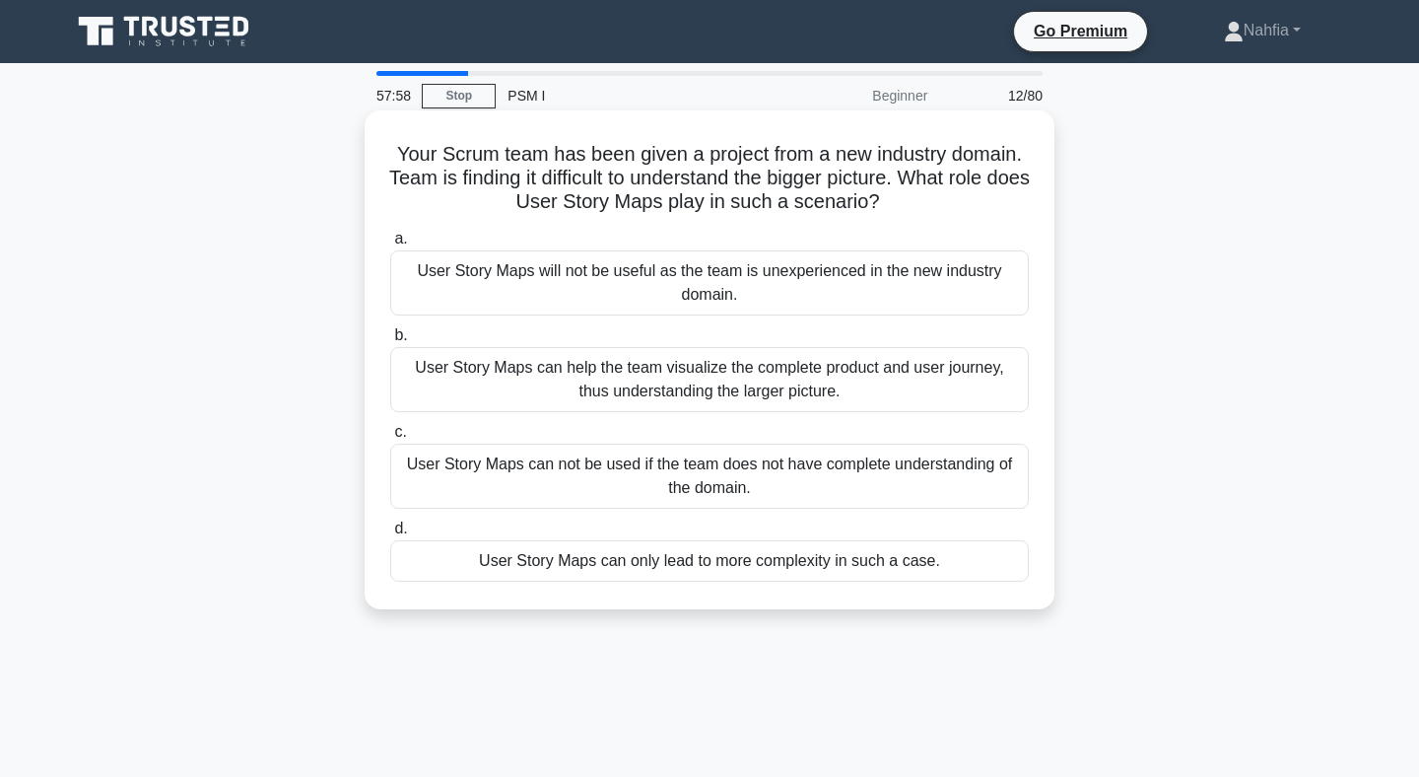
click at [566, 276] on div "User Story Maps will not be useful as the team is unexperienced in the new indu…" at bounding box center [709, 282] width 639 height 65
click at [390, 245] on input "a. User Story Maps will not be useful as the team is unexperienced in the new i…" at bounding box center [390, 239] width 0 height 13
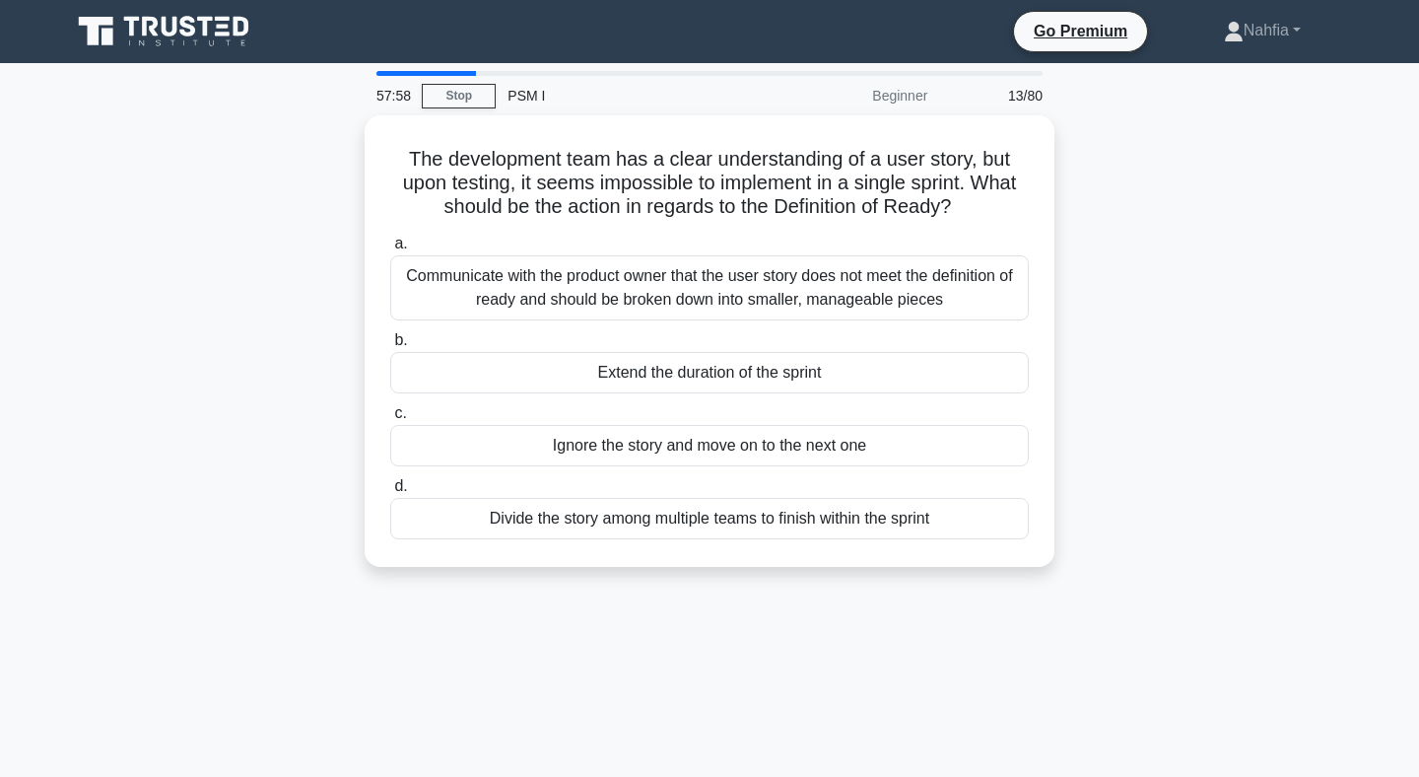
click at [566, 276] on div "Communicate with the product owner that the user story does not meet the defini…" at bounding box center [709, 287] width 639 height 65
click at [390, 250] on input "a. Communicate with the product owner that the user story does not meet the def…" at bounding box center [390, 244] width 0 height 13
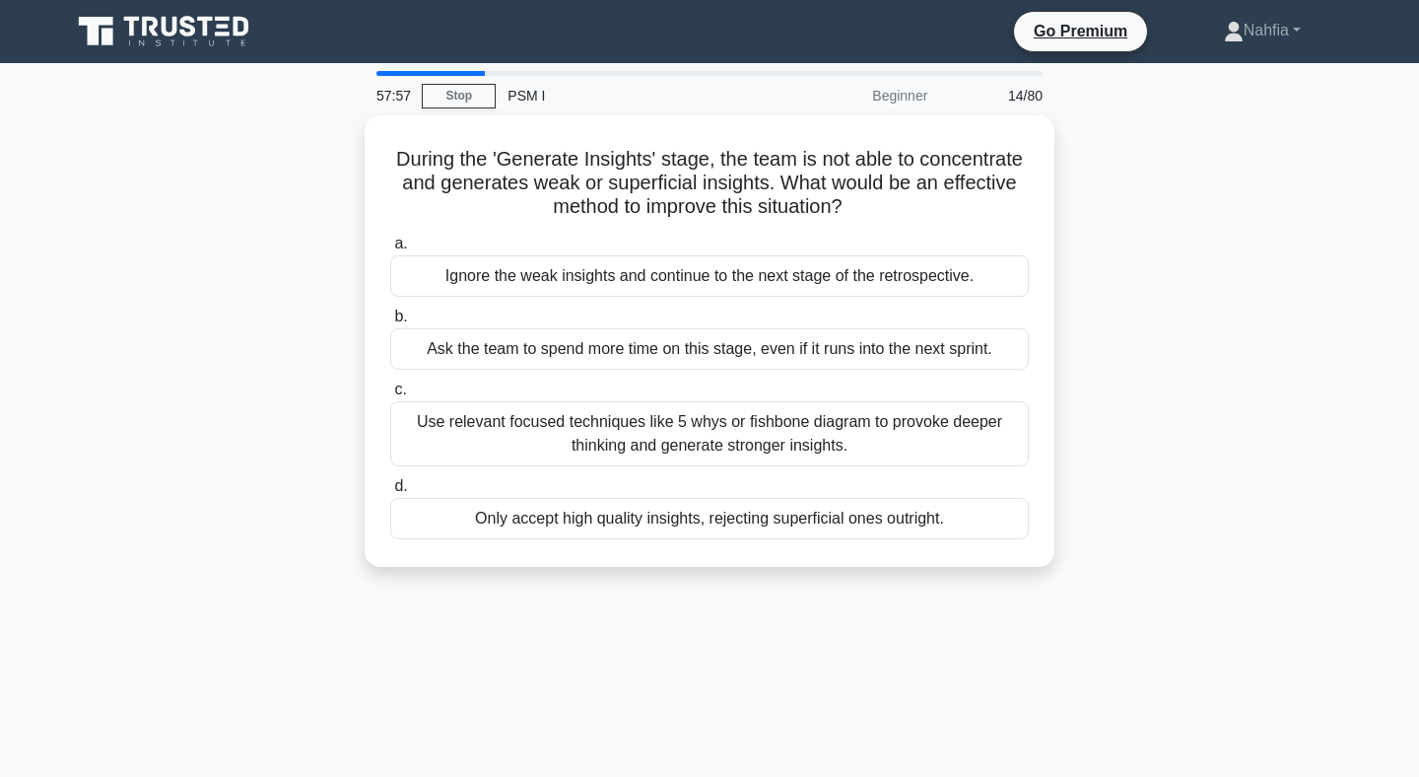
click at [566, 276] on div "Ignore the weak insights and continue to the next stage of the retrospective." at bounding box center [709, 275] width 639 height 41
click at [390, 250] on input "a. Ignore the weak insights and continue to the next stage of the retrospective." at bounding box center [390, 244] width 0 height 13
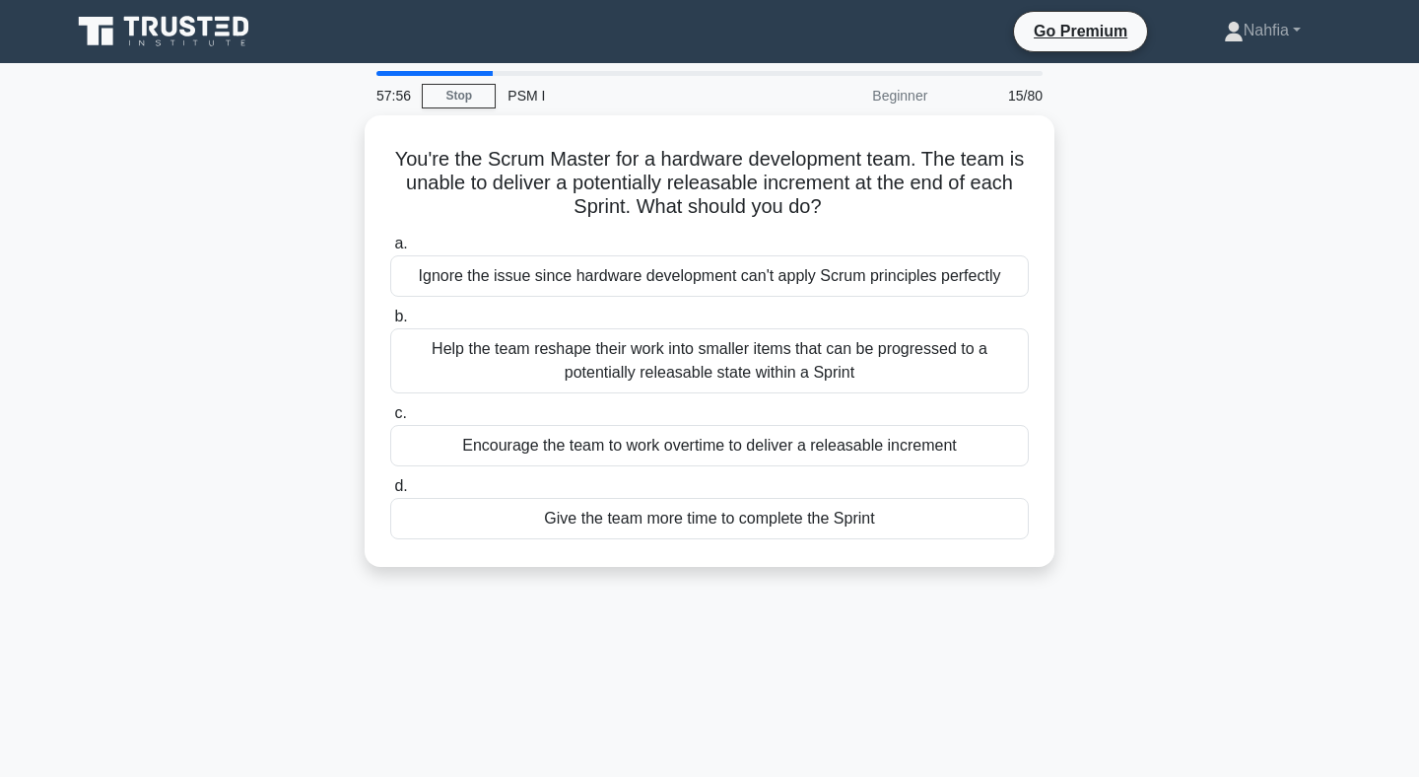
click at [566, 276] on div "Ignore the issue since hardware development can't apply Scrum principles perfec…" at bounding box center [709, 275] width 639 height 41
click at [390, 250] on input "a. Ignore the issue since hardware development can't apply Scrum principles per…" at bounding box center [390, 244] width 0 height 13
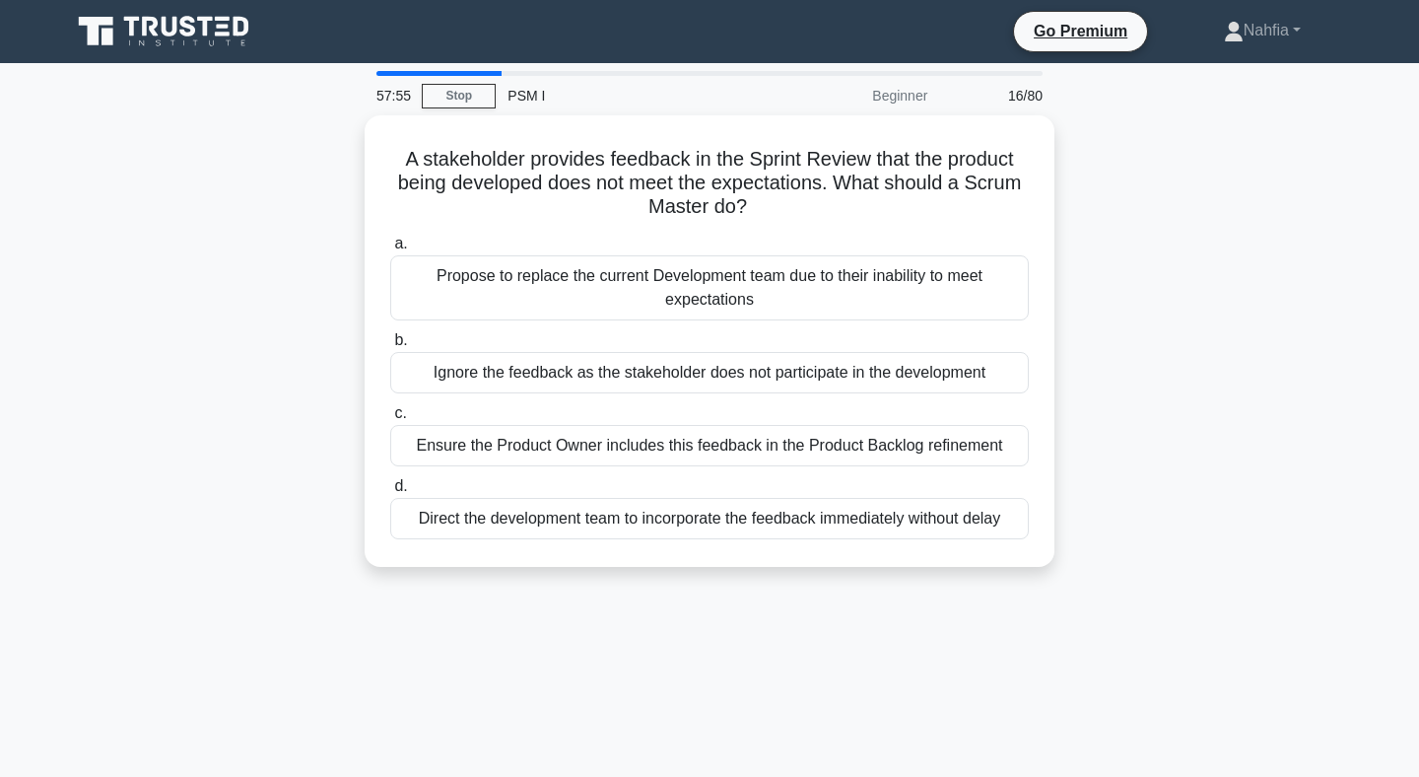
click at [566, 276] on div "Propose to replace the current Development team due to their inability to meet …" at bounding box center [709, 287] width 639 height 65
click at [390, 250] on input "a. Propose to replace the current Development team due to their inability to me…" at bounding box center [390, 244] width 0 height 13
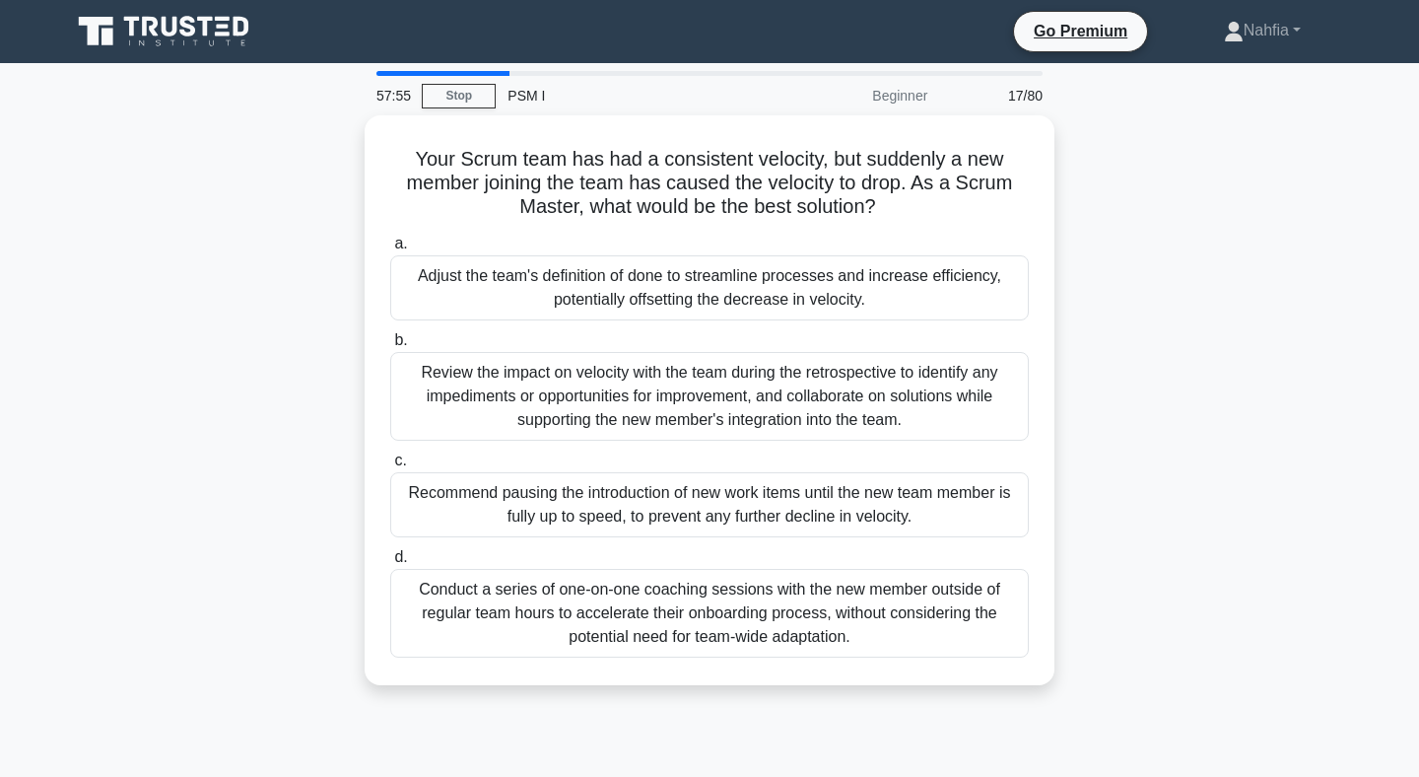
click at [566, 276] on div "Adjust the team's definition of done to streamline processes and increase effic…" at bounding box center [709, 287] width 639 height 65
click at [390, 250] on input "a. Adjust the team's definition of done to streamline processes and increase ef…" at bounding box center [390, 244] width 0 height 13
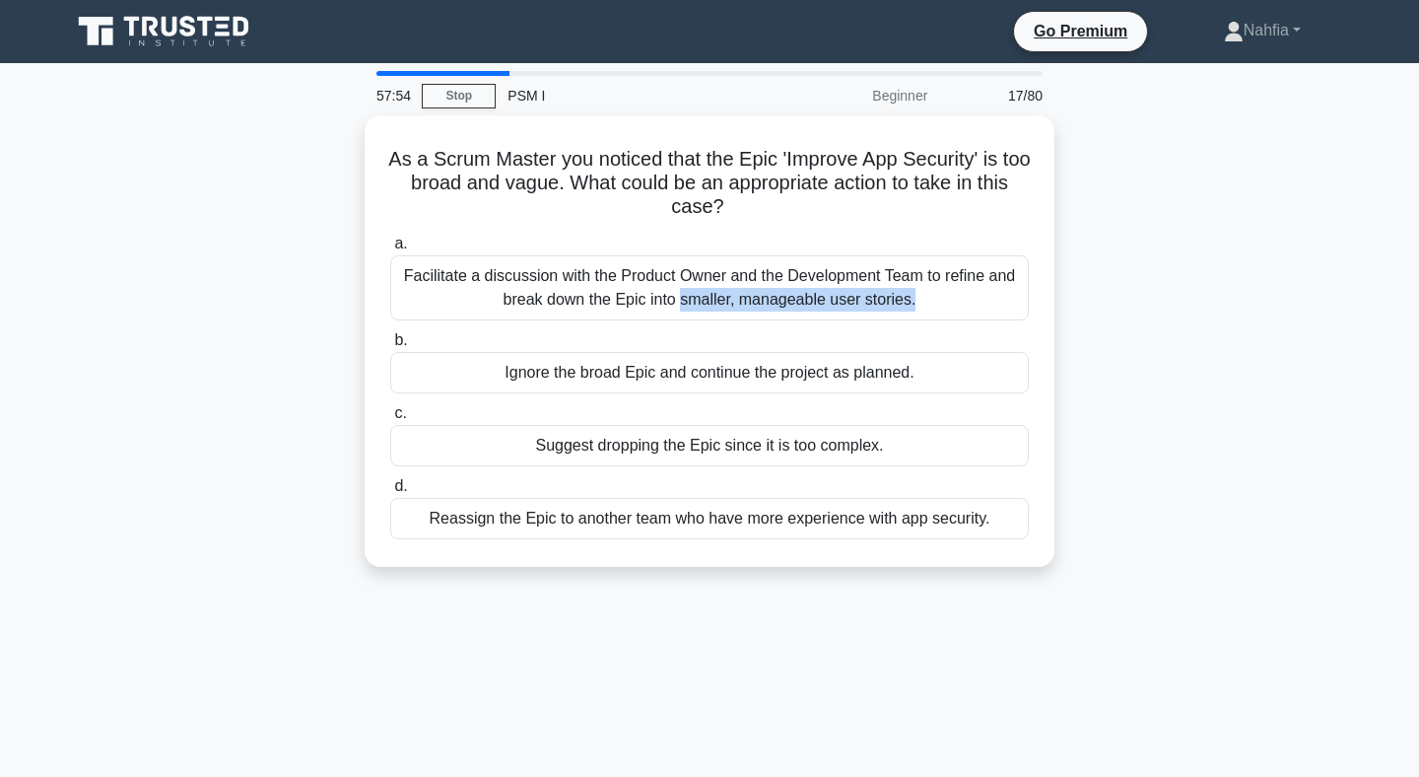
click at [566, 276] on div "Facilitate a discussion with the Product Owner and the Development Team to refi…" at bounding box center [709, 287] width 639 height 65
click at [390, 250] on input "a. Facilitate a discussion with the Product Owner and the Development Team to r…" at bounding box center [390, 244] width 0 height 13
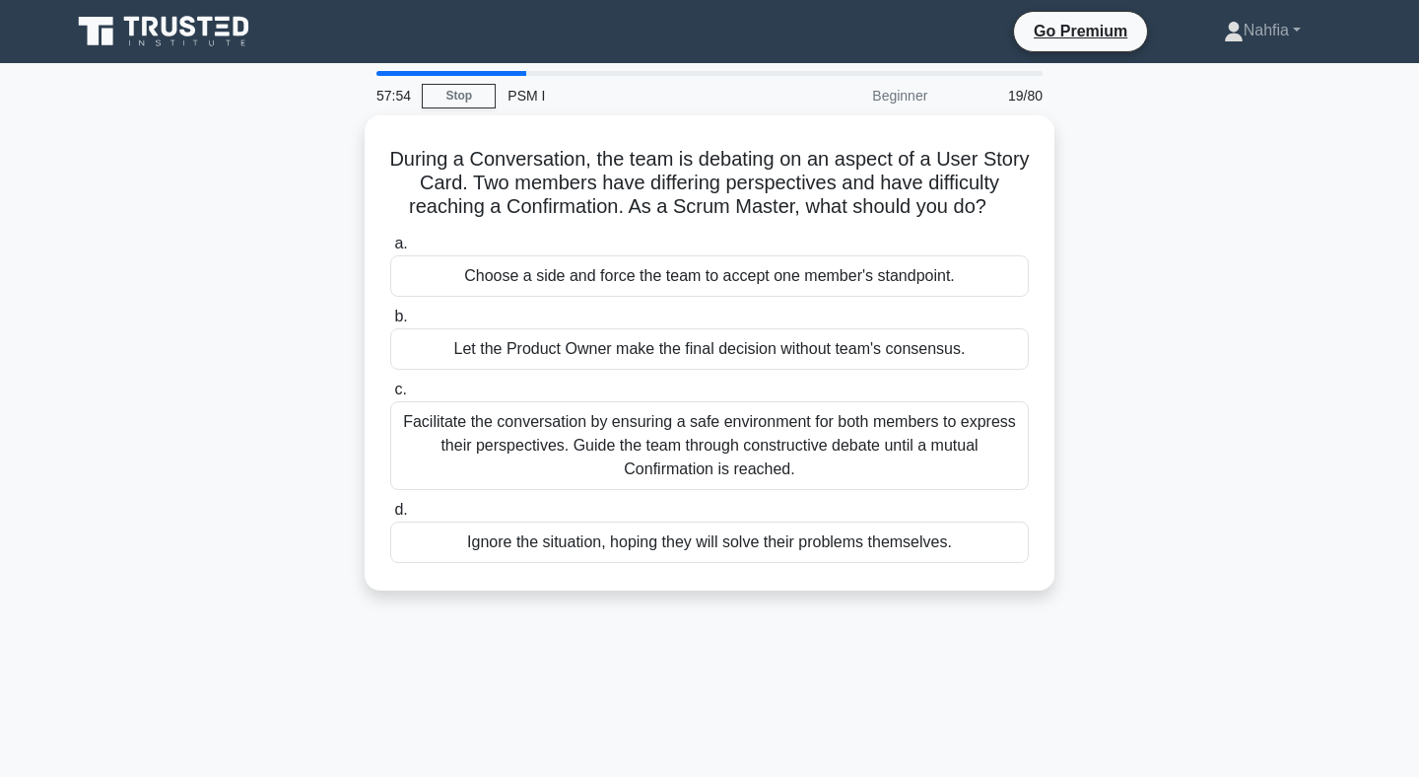
click at [566, 276] on div "Choose a side and force the team to accept one member's standpoint." at bounding box center [709, 275] width 639 height 41
click at [390, 250] on input "a. Choose a side and force the team to accept one member's standpoint." at bounding box center [390, 244] width 0 height 13
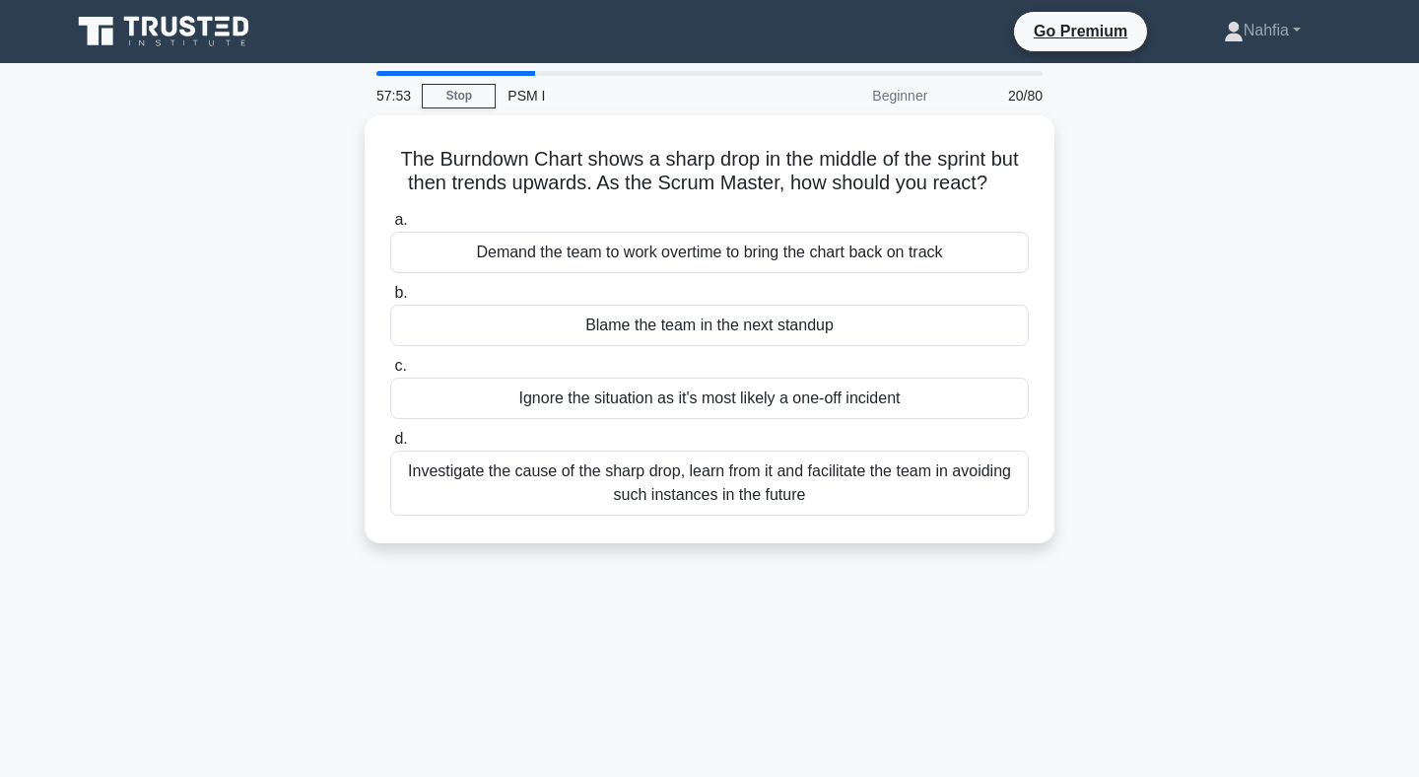
click at [566, 276] on div "a. Demand the team to work overtime to bring the chart back on track b. Blame t…" at bounding box center [709, 361] width 662 height 315
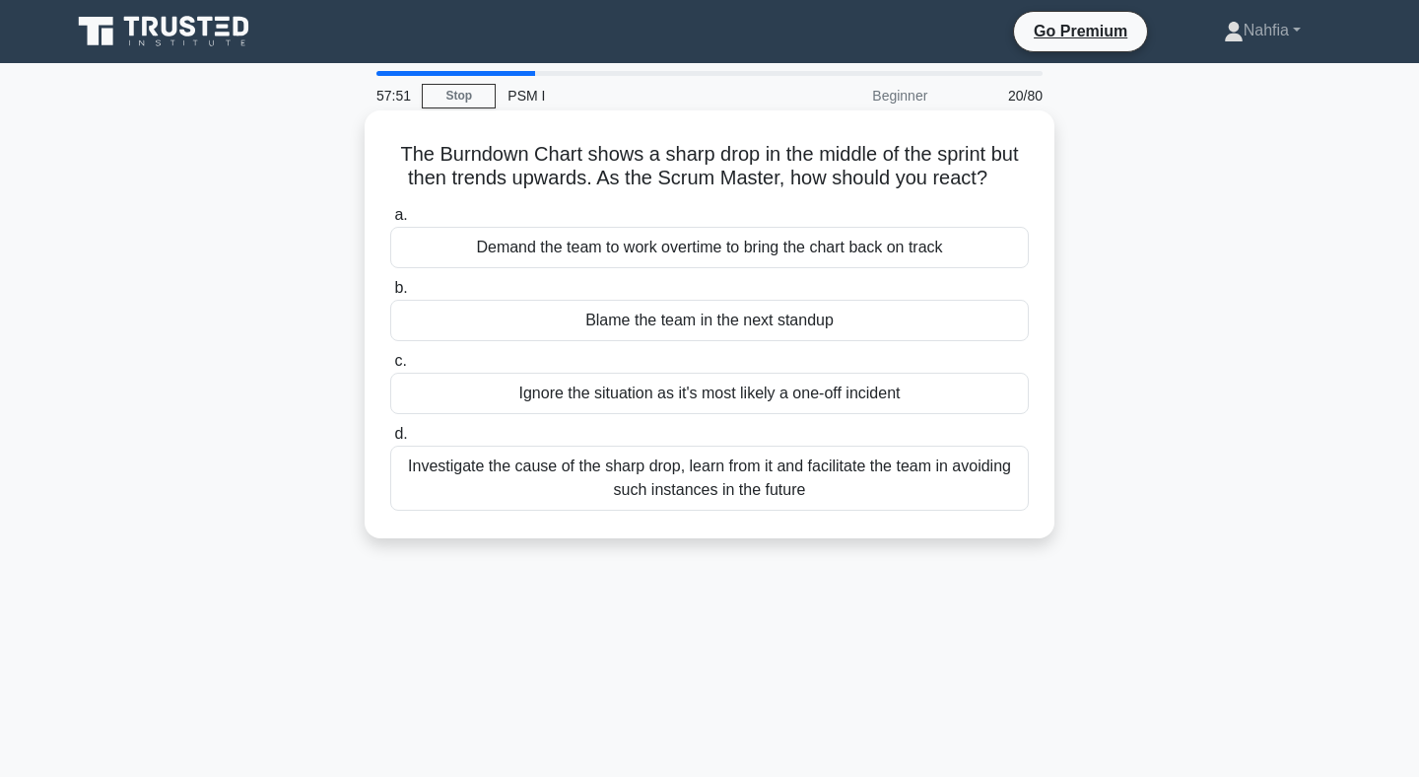
click at [579, 312] on div "Blame the team in the next standup" at bounding box center [709, 320] width 639 height 41
click at [390, 295] on input "b. Blame the team in the next standup" at bounding box center [390, 288] width 0 height 13
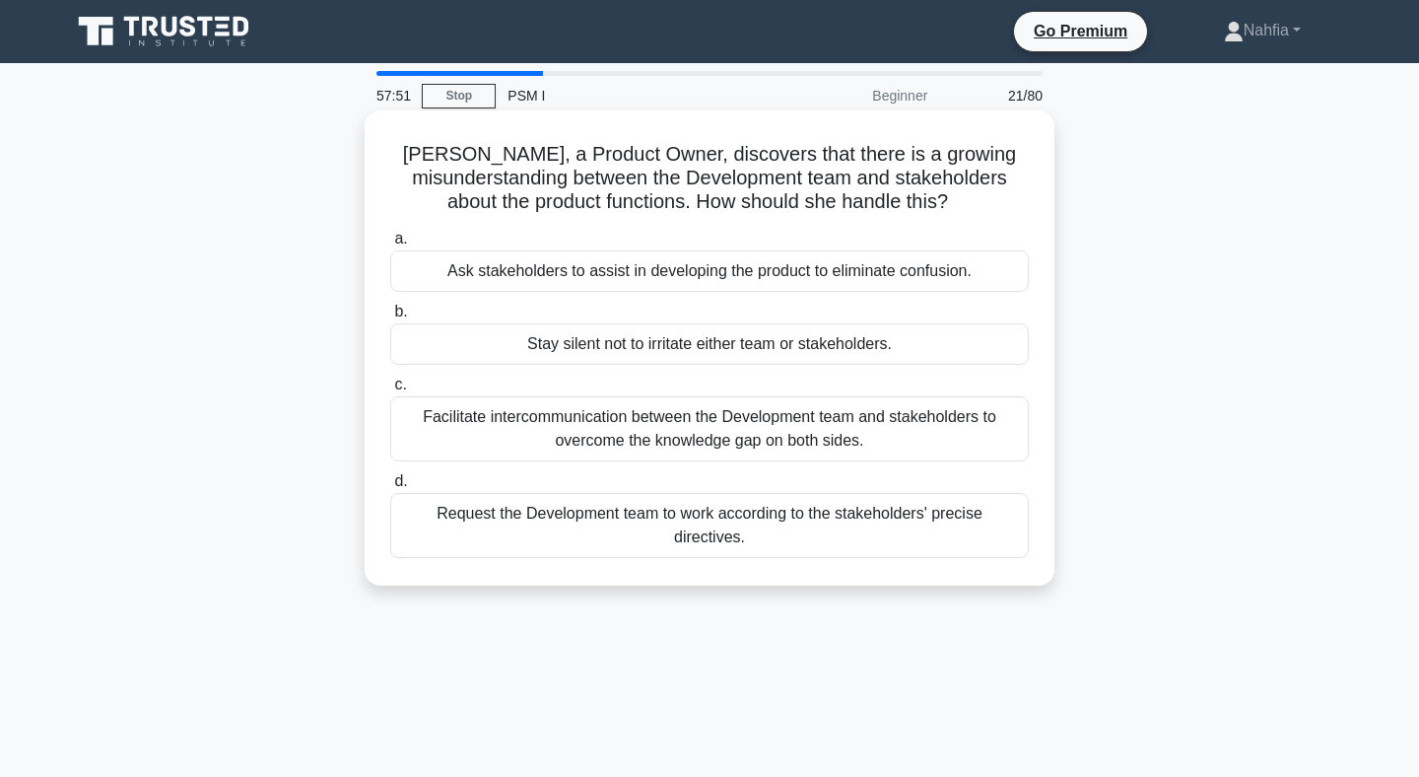
click at [579, 315] on label "b. Stay silent not to irritate either team or stakeholders." at bounding box center [709, 332] width 639 height 65
click at [390, 315] on input "b. Stay silent not to irritate either team or stakeholders." at bounding box center [390, 312] width 0 height 13
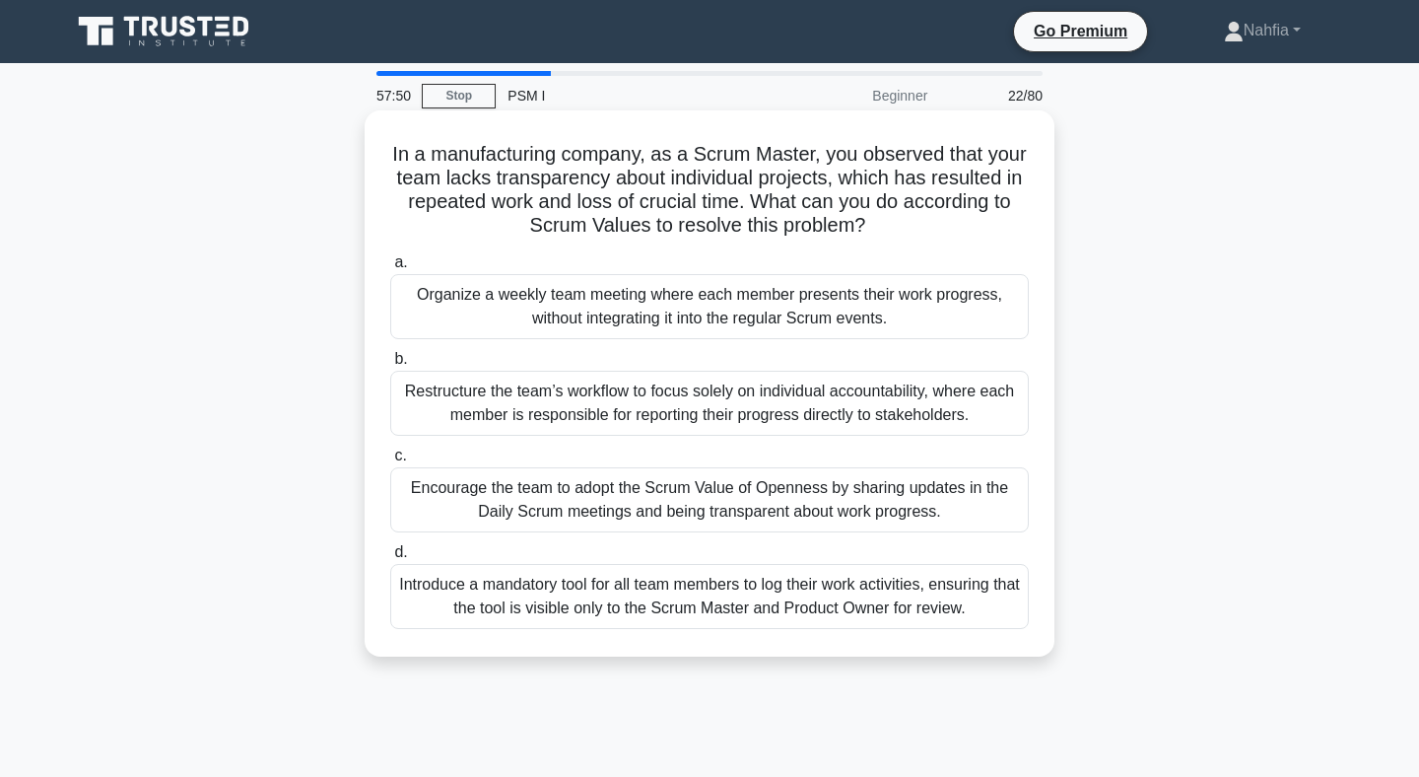
click at [580, 336] on div "Organize a weekly team meeting where each member presents their work progress, …" at bounding box center [709, 306] width 639 height 65
click at [390, 269] on input "a. Organize a weekly team meeting where each member presents their work progres…" at bounding box center [390, 262] width 0 height 13
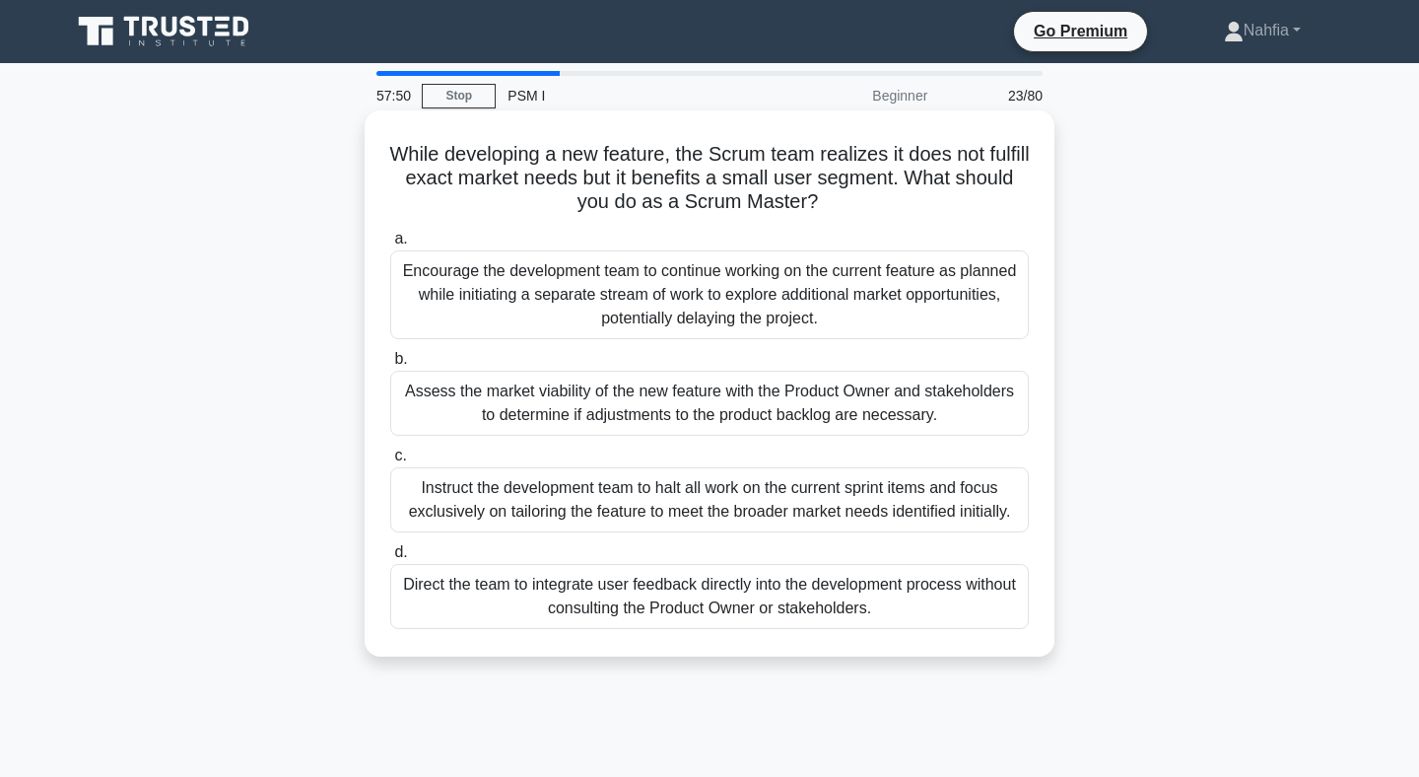
click at [581, 336] on div "Encourage the development team to continue working on the current feature as pl…" at bounding box center [709, 294] width 639 height 89
click at [390, 245] on input "a. Encourage the development team to continue working on the current feature as…" at bounding box center [390, 239] width 0 height 13
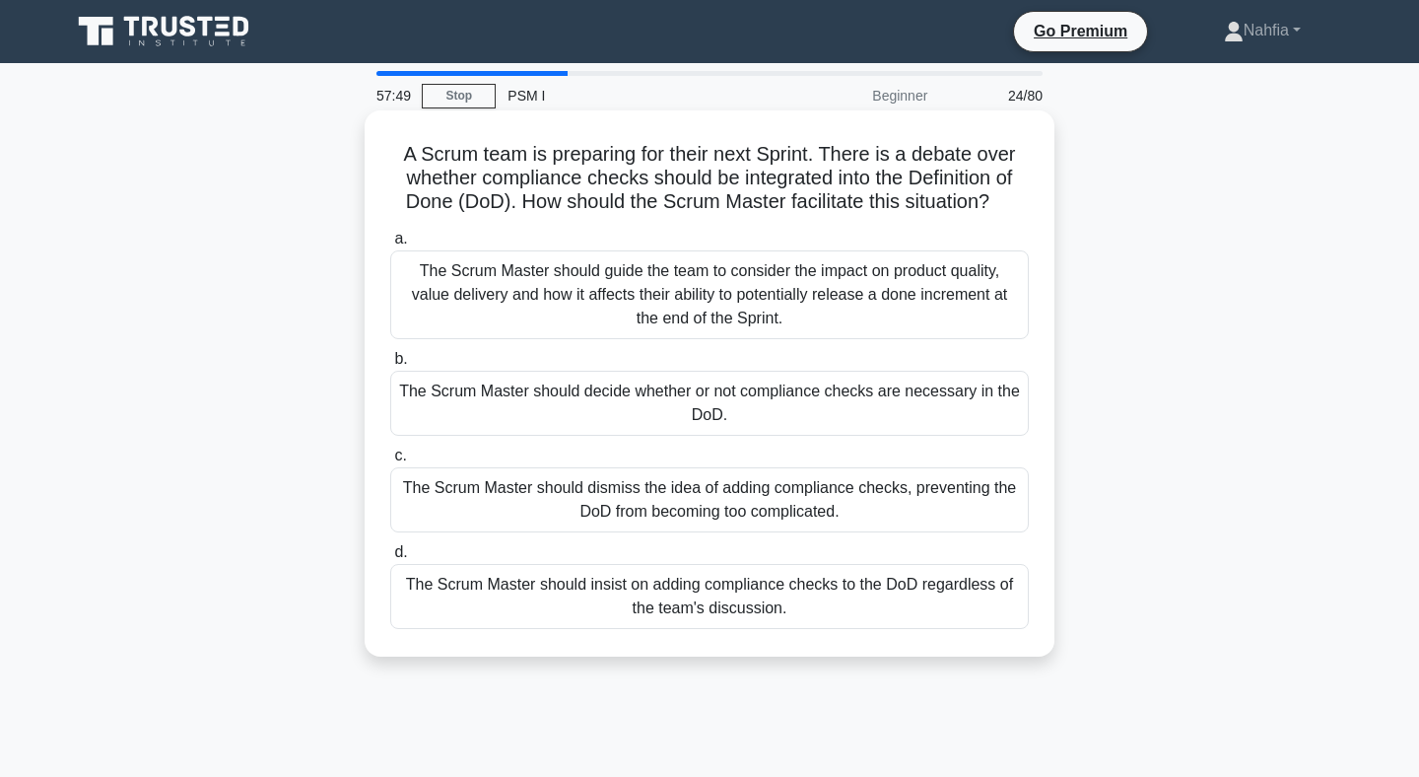
click at [582, 336] on div "The Scrum Master should guide the team to consider the impact on product qualit…" at bounding box center [709, 294] width 639 height 89
click at [390, 245] on input "a. The Scrum Master should guide the team to consider the impact on product qua…" at bounding box center [390, 239] width 0 height 13
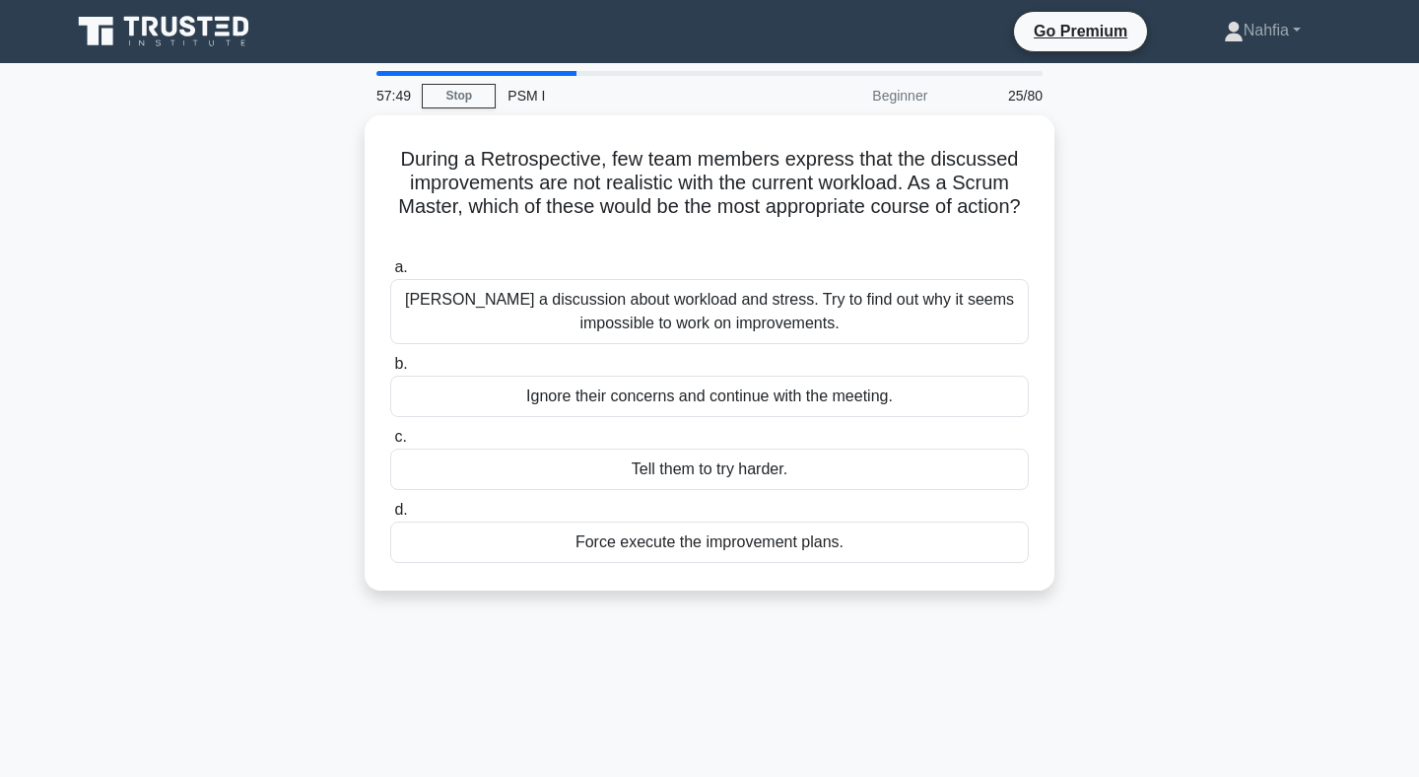
click at [582, 336] on div "Foster a discussion about workload and stress. Try to find out why it seems imp…" at bounding box center [709, 311] width 639 height 65
click at [390, 274] on input "a. Foster a discussion about workload and stress. Try to find out why it seems …" at bounding box center [390, 267] width 0 height 13
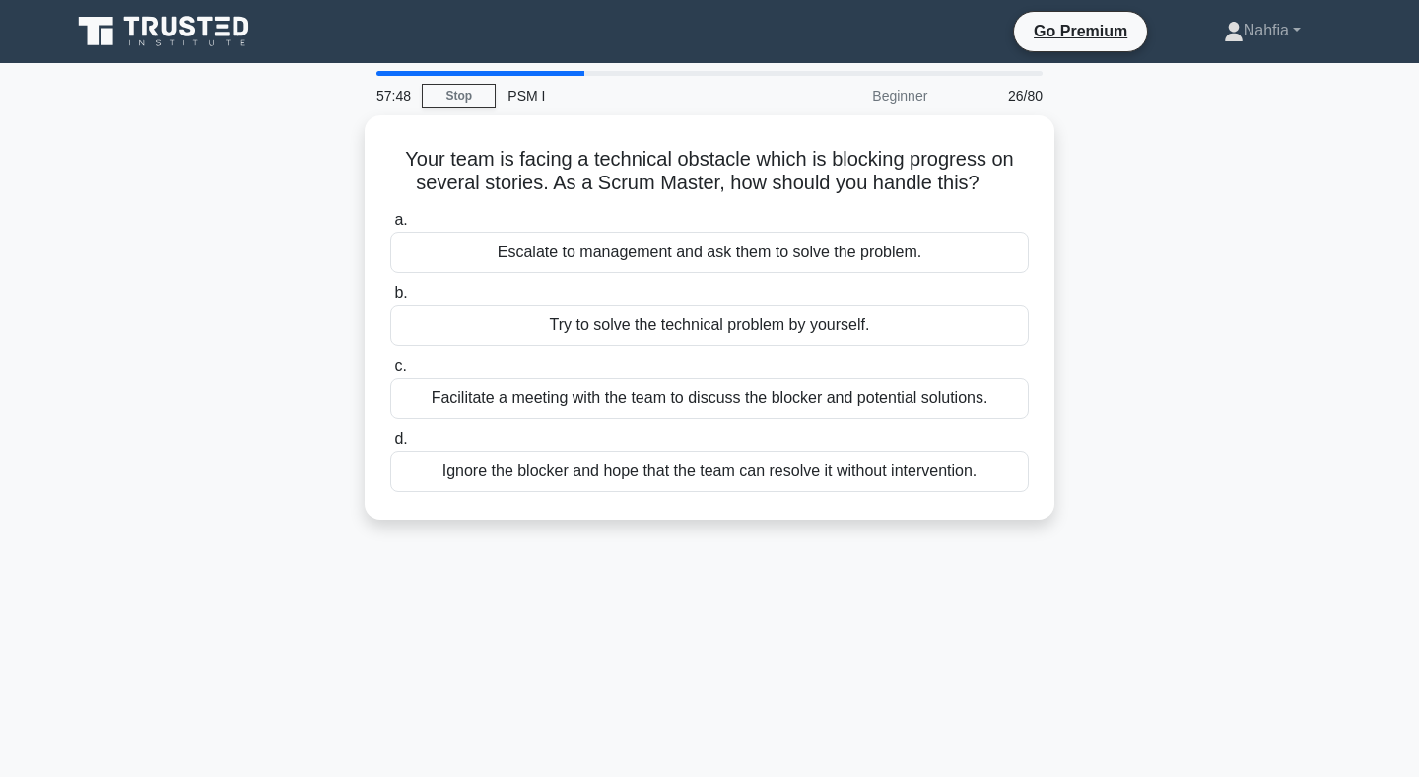
click at [582, 336] on div "Try to solve the technical problem by yourself." at bounding box center [709, 325] width 639 height 41
click at [390, 300] on input "b. Try to solve the technical problem by yourself." at bounding box center [390, 293] width 0 height 13
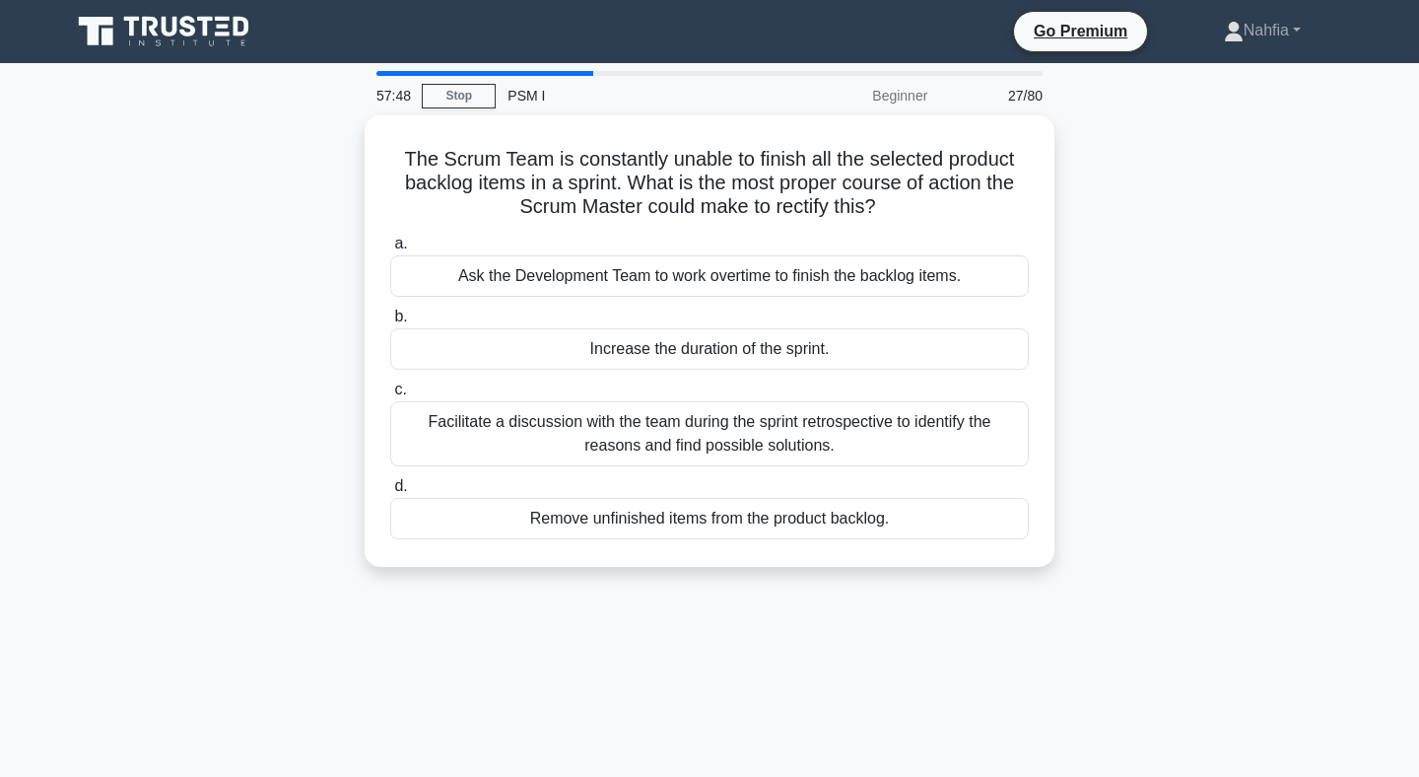
click at [582, 336] on div "Increase the duration of the sprint." at bounding box center [709, 348] width 639 height 41
click at [390, 323] on input "b. Increase the duration of the sprint." at bounding box center [390, 316] width 0 height 13
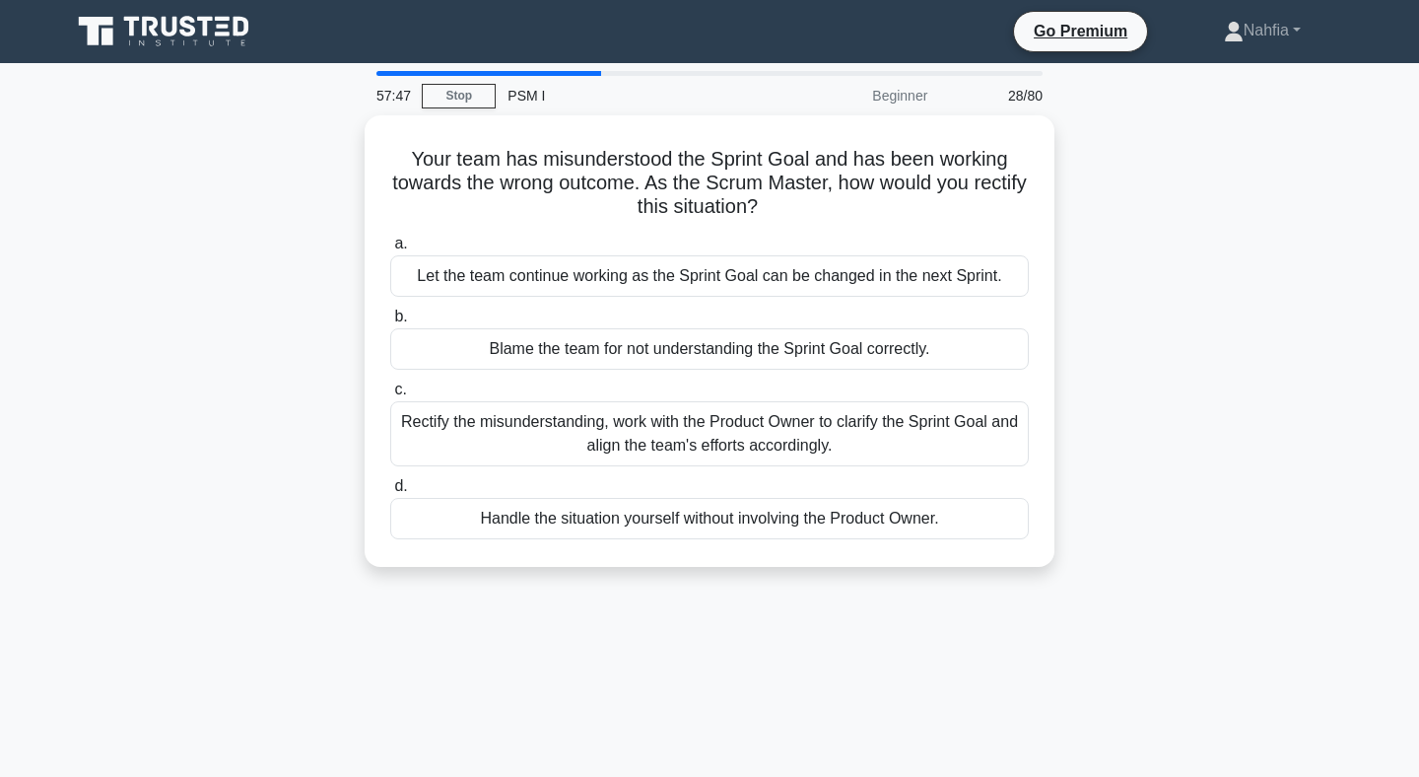
click at [582, 336] on div "Blame the team for not understanding the Sprint Goal correctly." at bounding box center [709, 348] width 639 height 41
click at [390, 323] on input "b. Blame the team for not understanding the Sprint Goal correctly." at bounding box center [390, 316] width 0 height 13
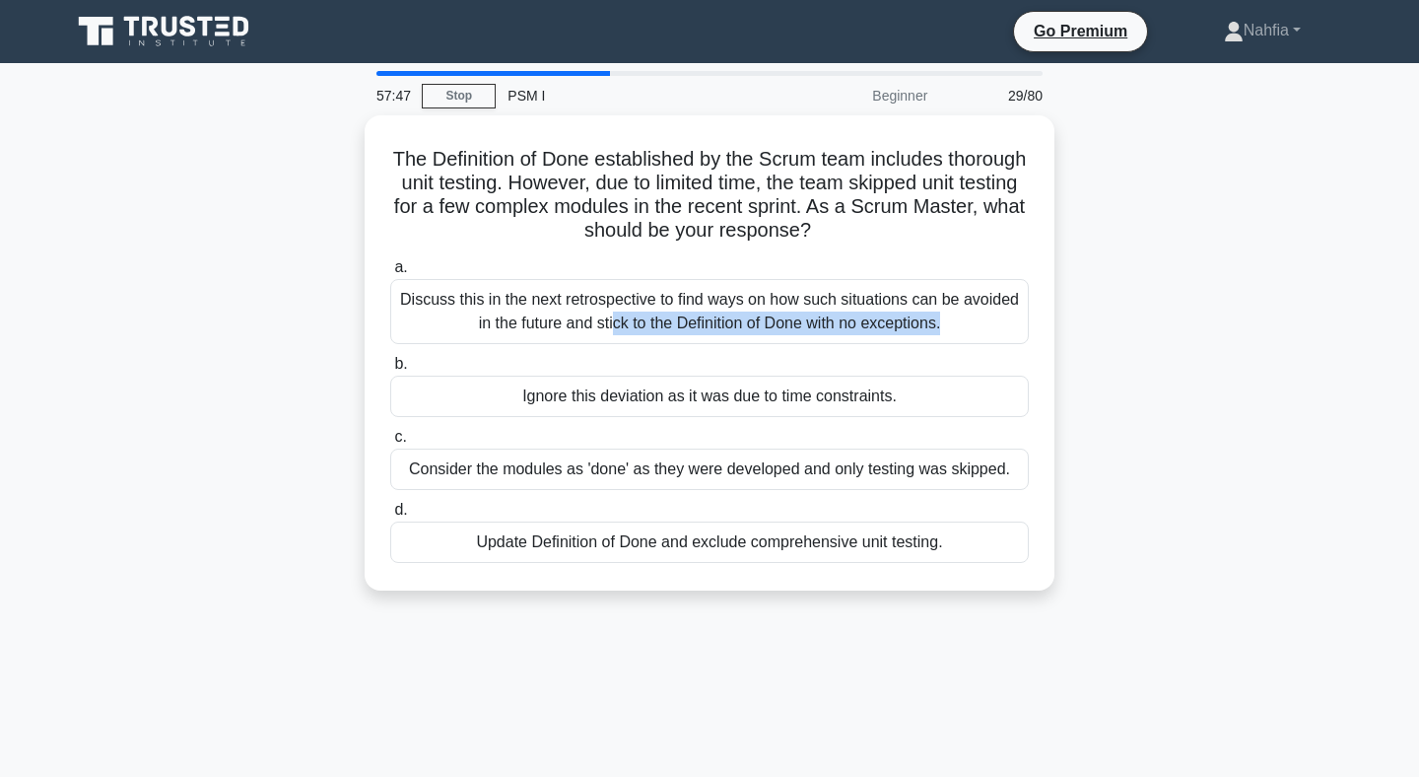
click at [582, 336] on div "Discuss this in the next retrospective to find ways on how such situations can …" at bounding box center [709, 311] width 639 height 65
click at [390, 274] on input "a. Discuss this in the next retrospective to find ways on how such situations c…" at bounding box center [390, 267] width 0 height 13
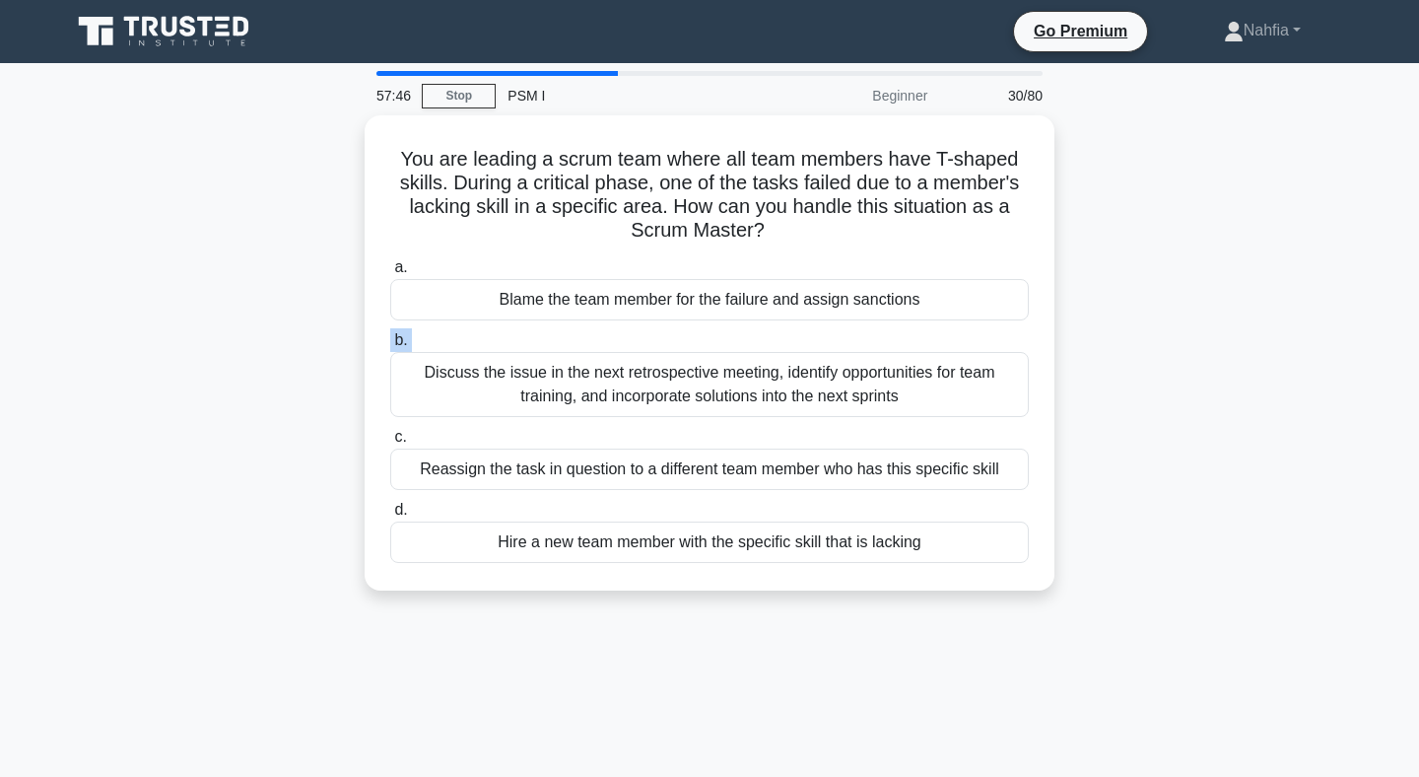
click at [582, 336] on label "b. Discuss the issue in the next retrospective meeting, identify opportunities …" at bounding box center [709, 372] width 639 height 89
click at [390, 336] on input "b. Discuss the issue in the next retrospective meeting, identify opportunities …" at bounding box center [390, 340] width 0 height 13
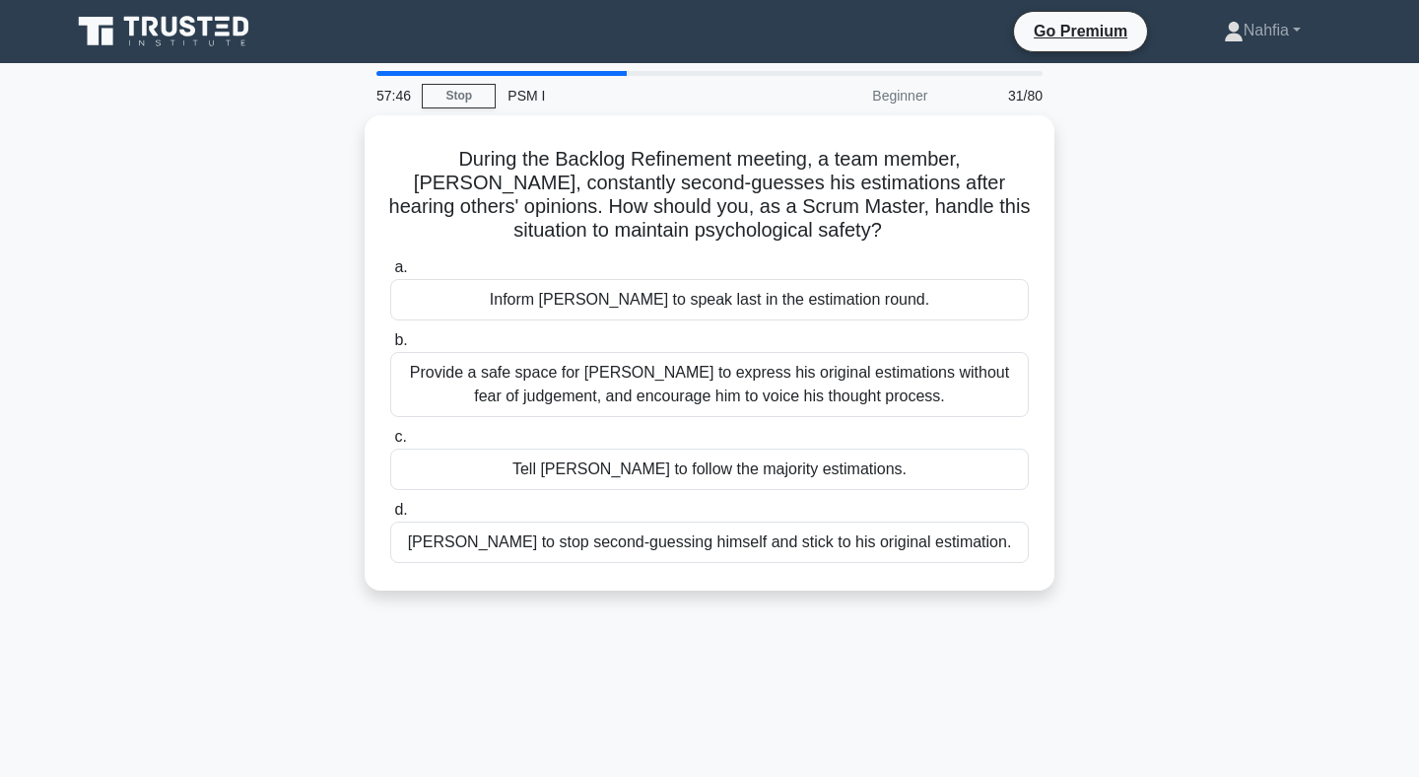
click at [582, 336] on label "b. Provide a safe space for David to express his original estimations without f…" at bounding box center [709, 372] width 639 height 89
click at [390, 336] on input "b. Provide a safe space for David to express his original estimations without f…" at bounding box center [390, 340] width 0 height 13
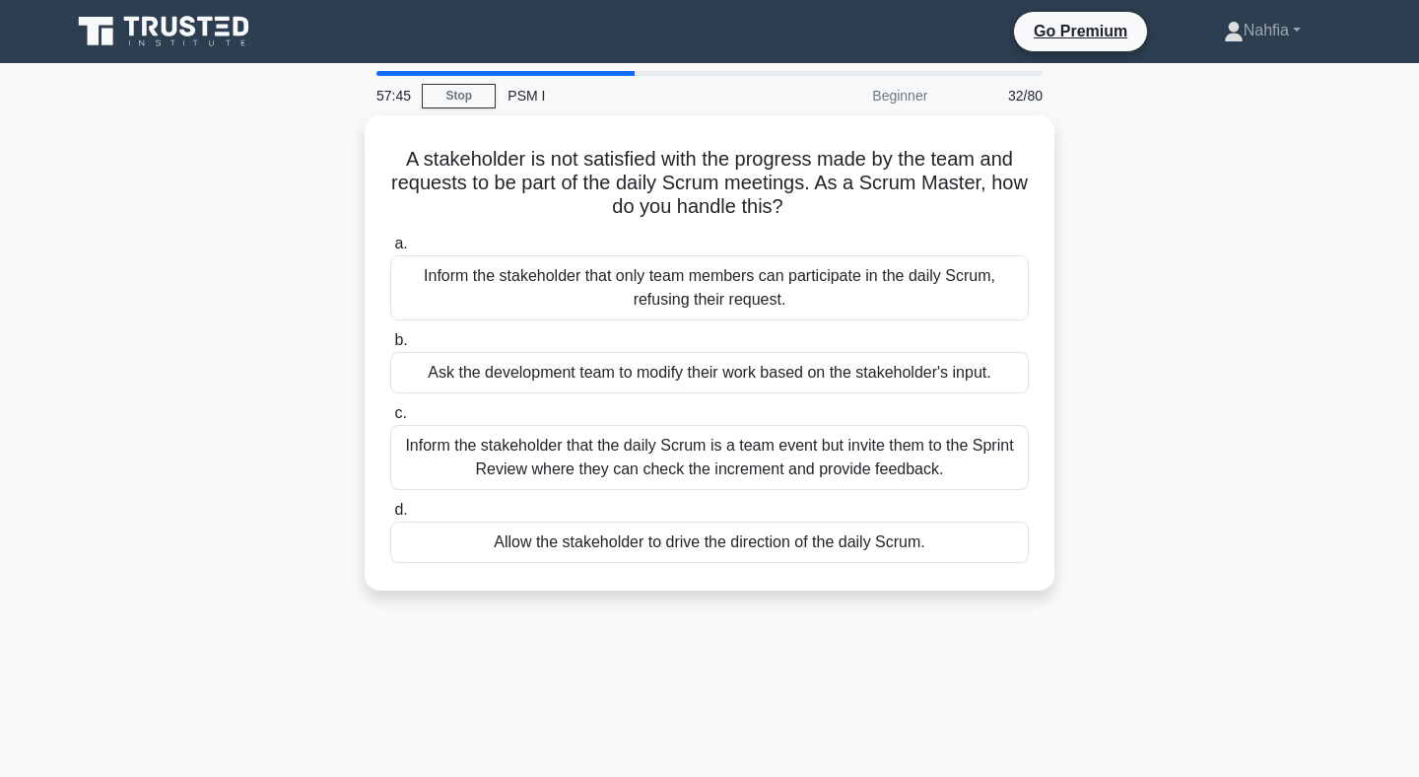
click at [582, 336] on label "b. Ask the development team to modify their work based on the stakeholder's inp…" at bounding box center [709, 360] width 639 height 65
click at [390, 336] on input "b. Ask the development team to modify their work based on the stakeholder's inp…" at bounding box center [390, 340] width 0 height 13
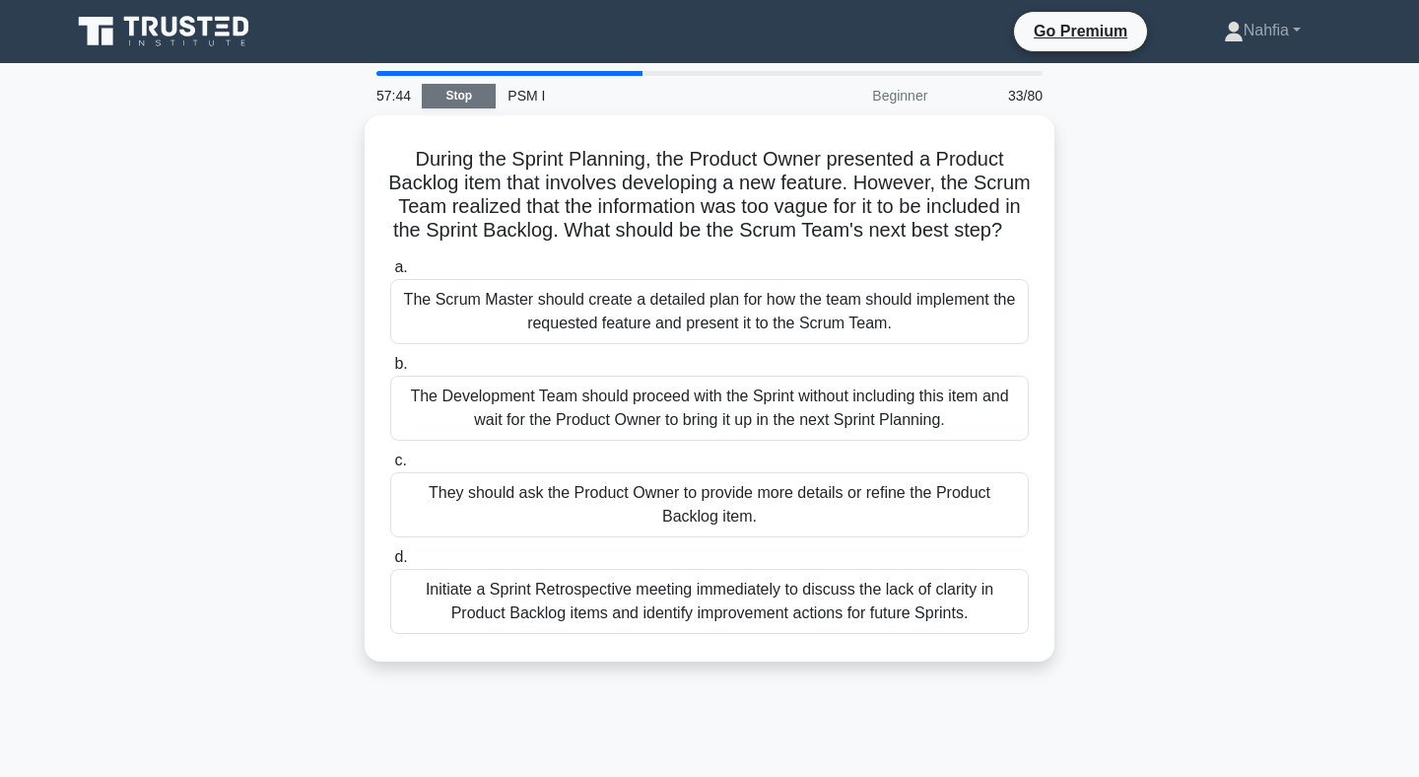
click at [456, 107] on link "Stop" at bounding box center [459, 96] width 74 height 25
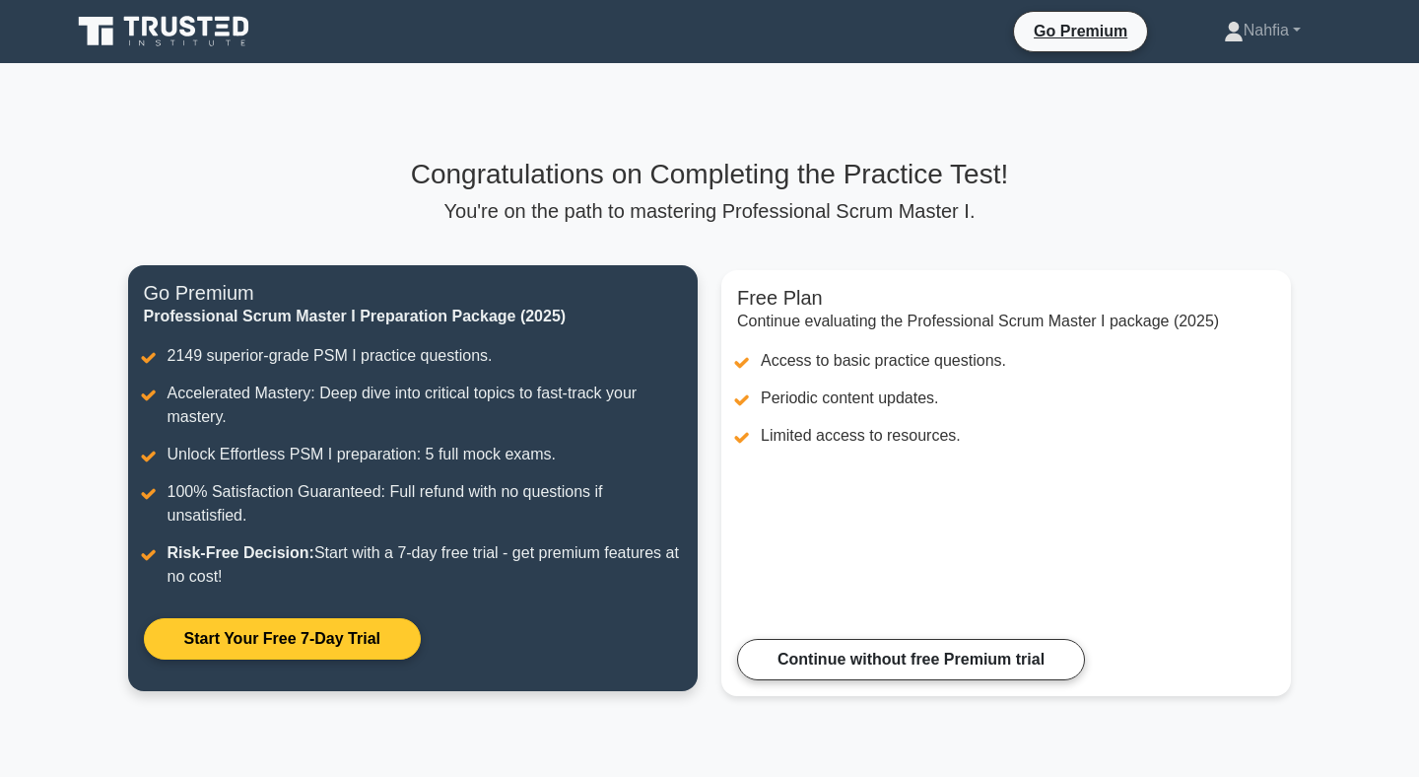
scroll to position [232, 0]
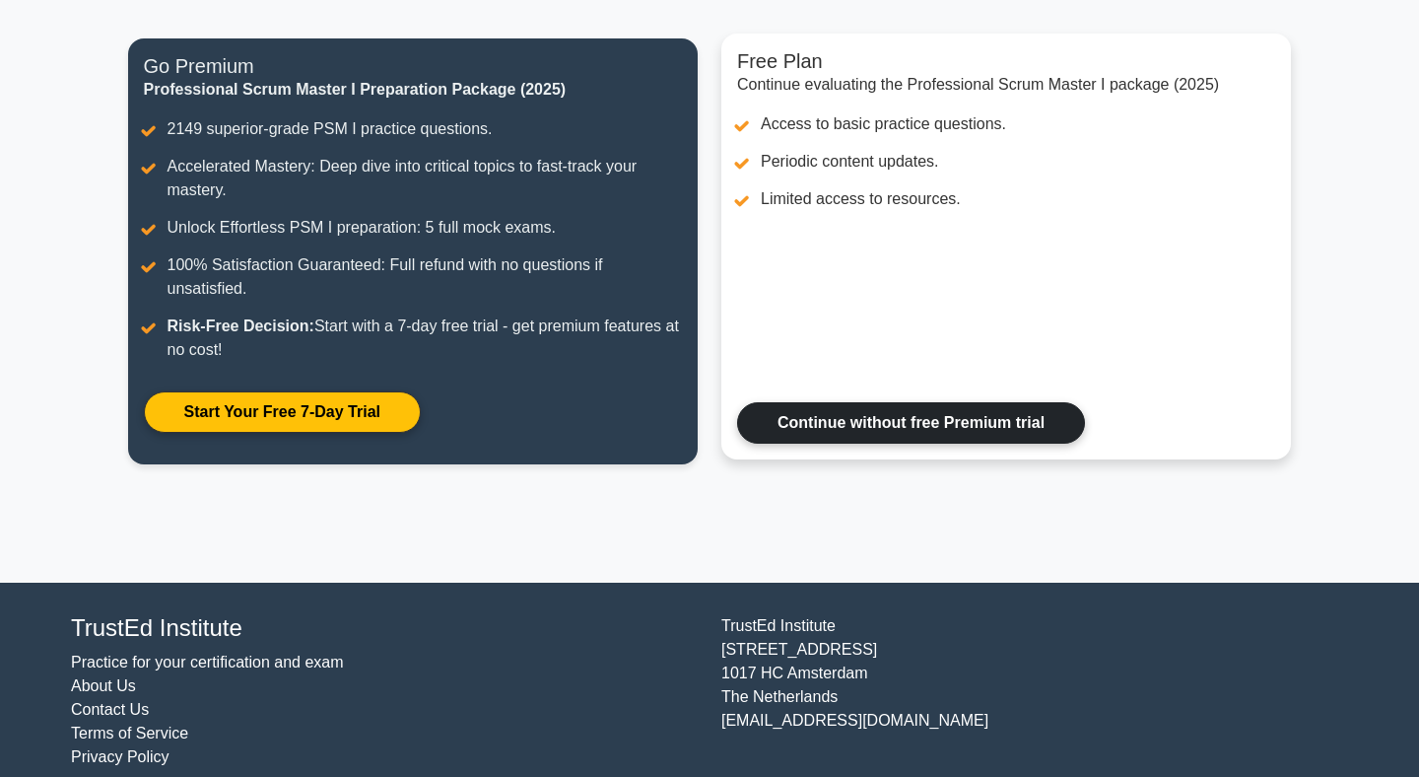
click at [919, 421] on link "Continue without free Premium trial" at bounding box center [911, 422] width 348 height 41
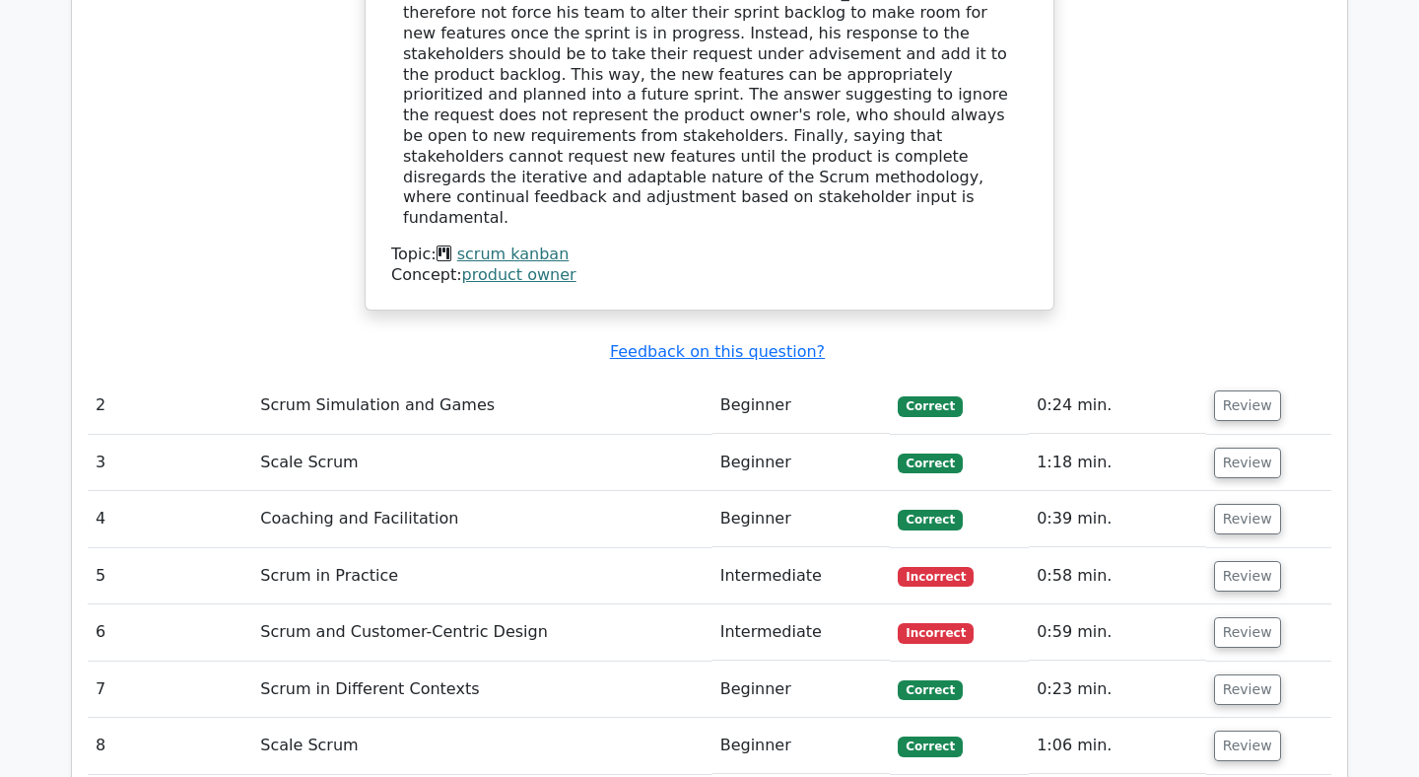
scroll to position [2450, 0]
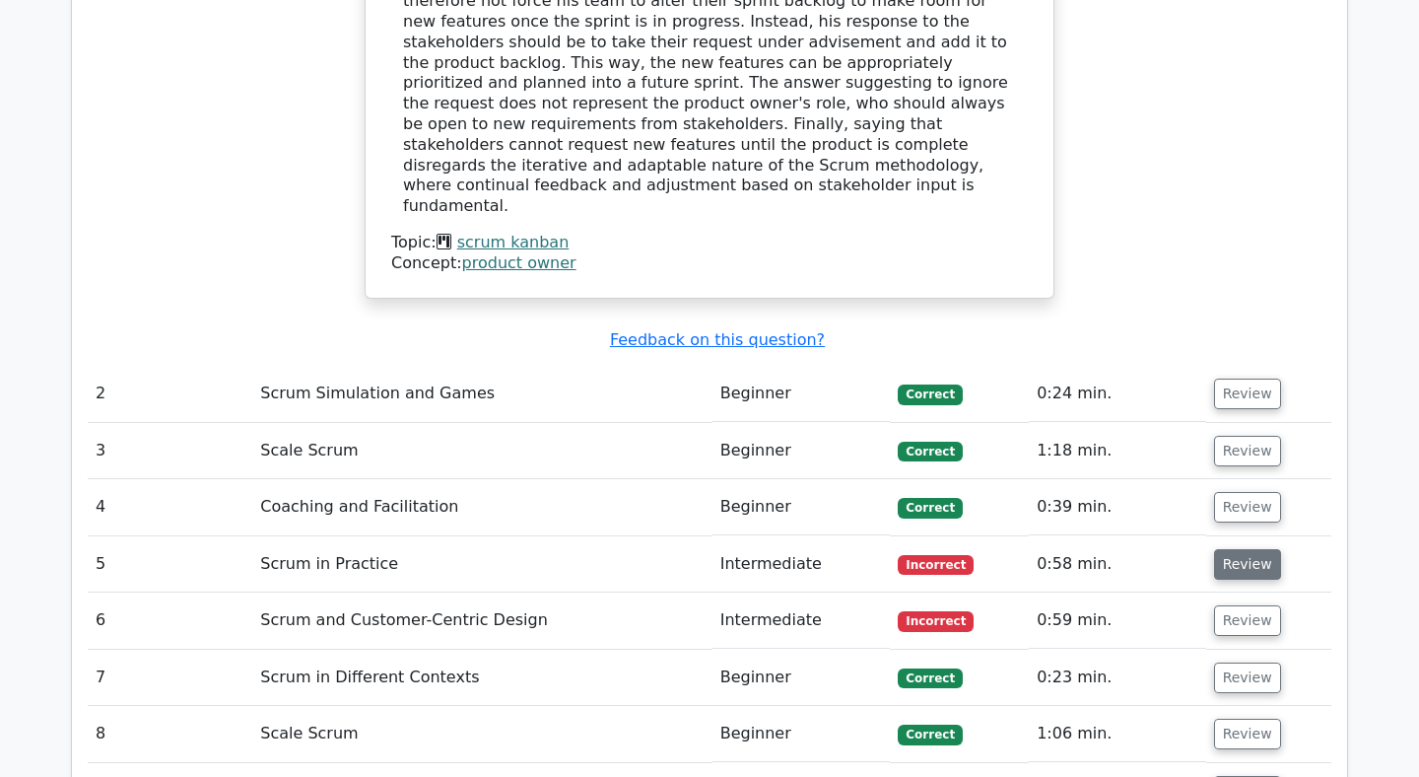
click at [1248, 549] on button "Review" at bounding box center [1247, 564] width 67 height 31
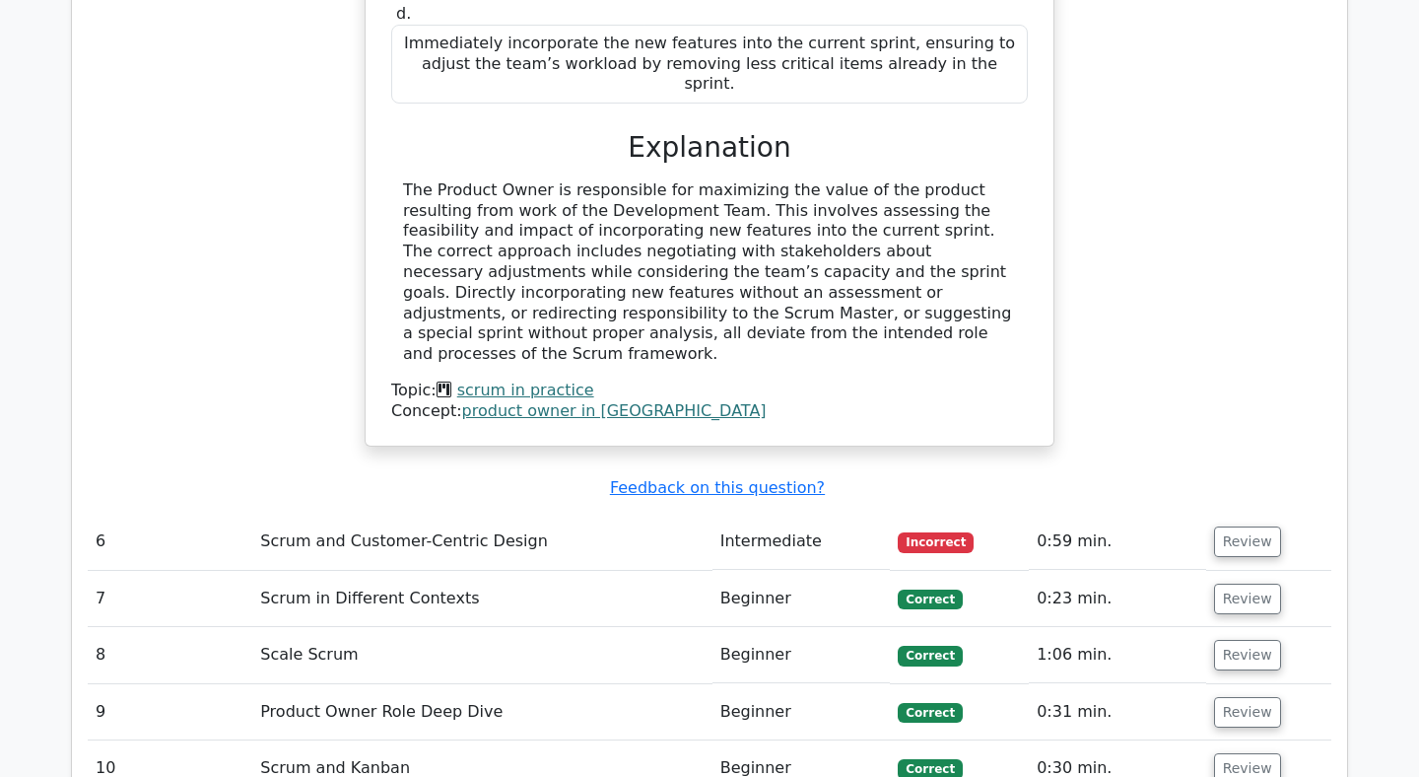
scroll to position [3529, 0]
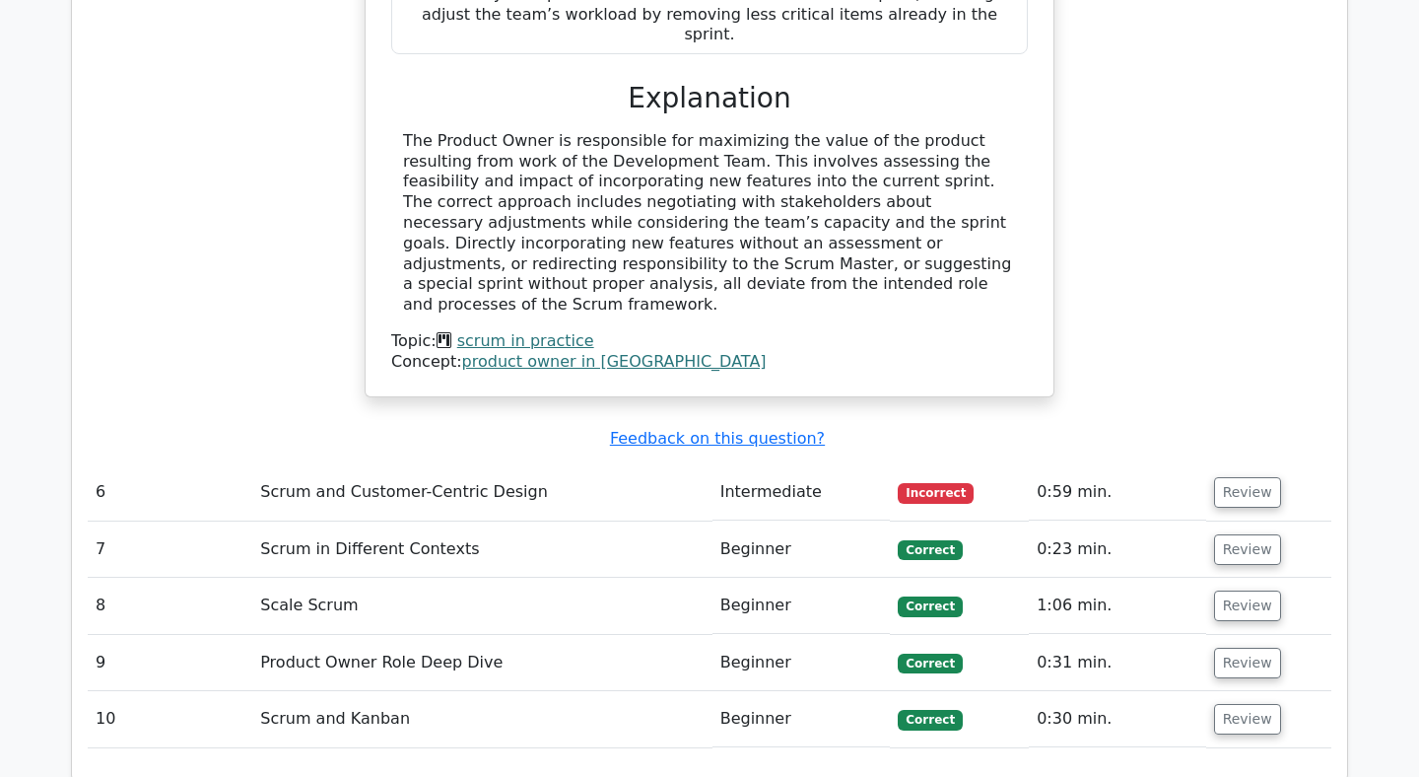
click at [856, 464] on td "Intermediate" at bounding box center [802, 492] width 178 height 56
click at [1231, 477] on button "Review" at bounding box center [1247, 492] width 67 height 31
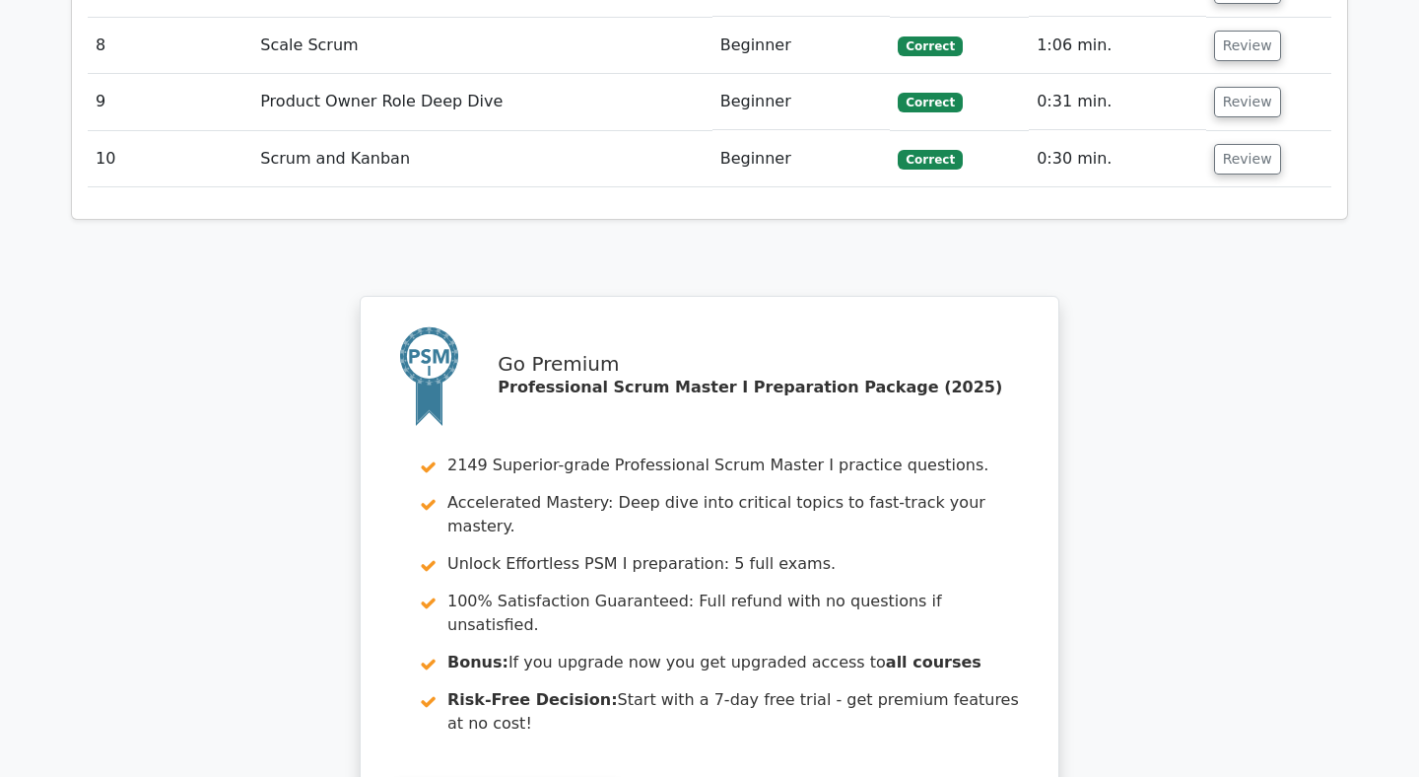
scroll to position [5113, 0]
